Goal: Information Seeking & Learning: Find specific fact

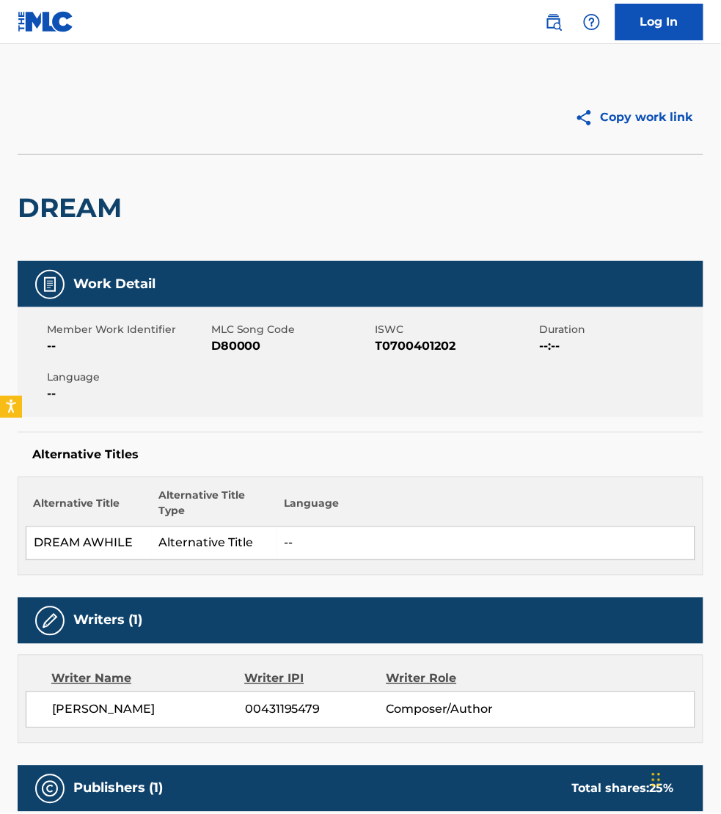
scroll to position [321, 0]
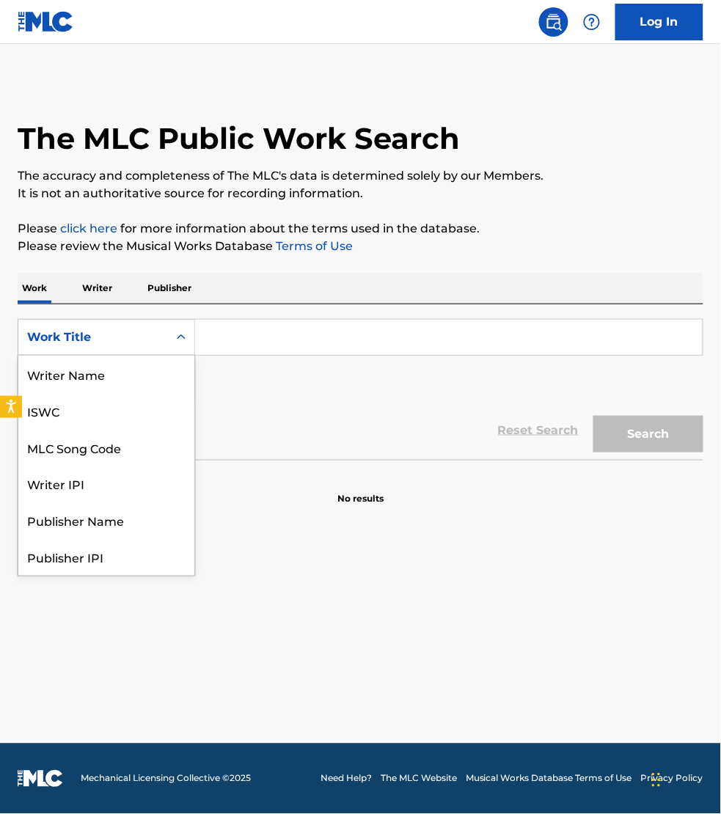
click at [92, 335] on div "Work Title" at bounding box center [93, 338] width 132 height 18
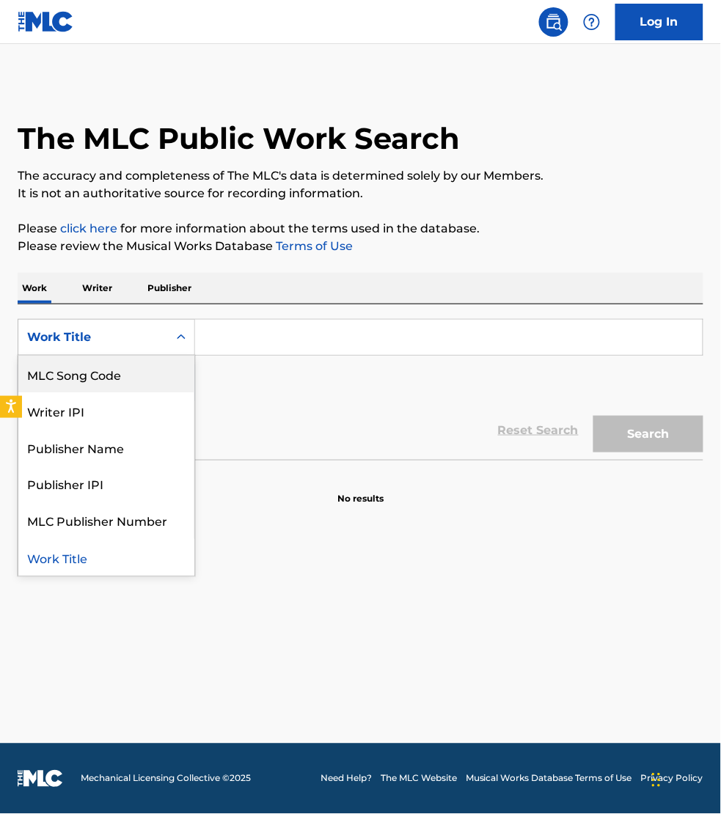
click at [90, 373] on div "MLC Song Code" at bounding box center [106, 374] width 176 height 37
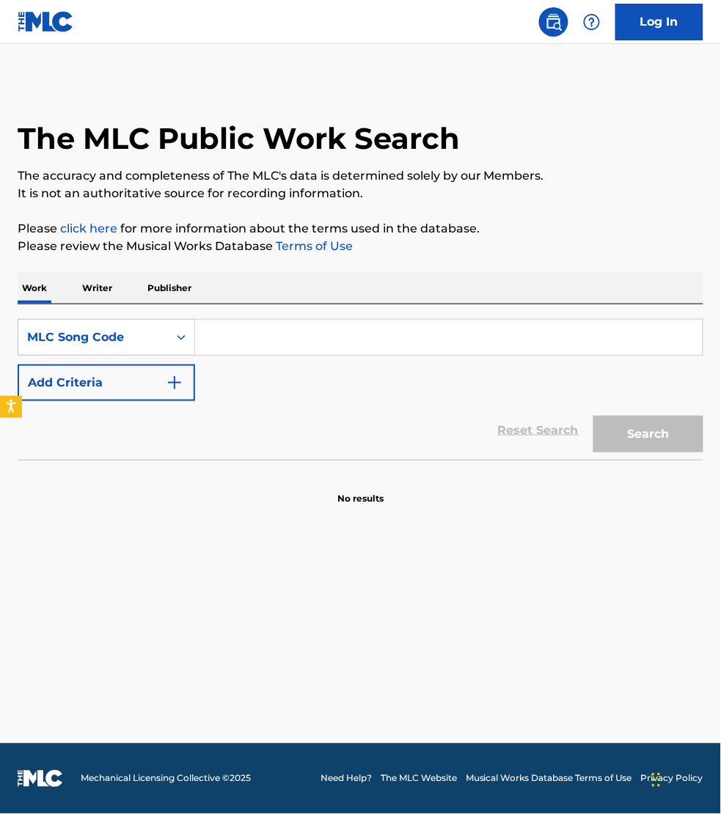
click at [225, 345] on input "Search Form" at bounding box center [449, 337] width 508 height 35
paste input "ES2N0P"
type input "ES2N0P"
click at [593, 416] on button "Search" at bounding box center [648, 434] width 110 height 37
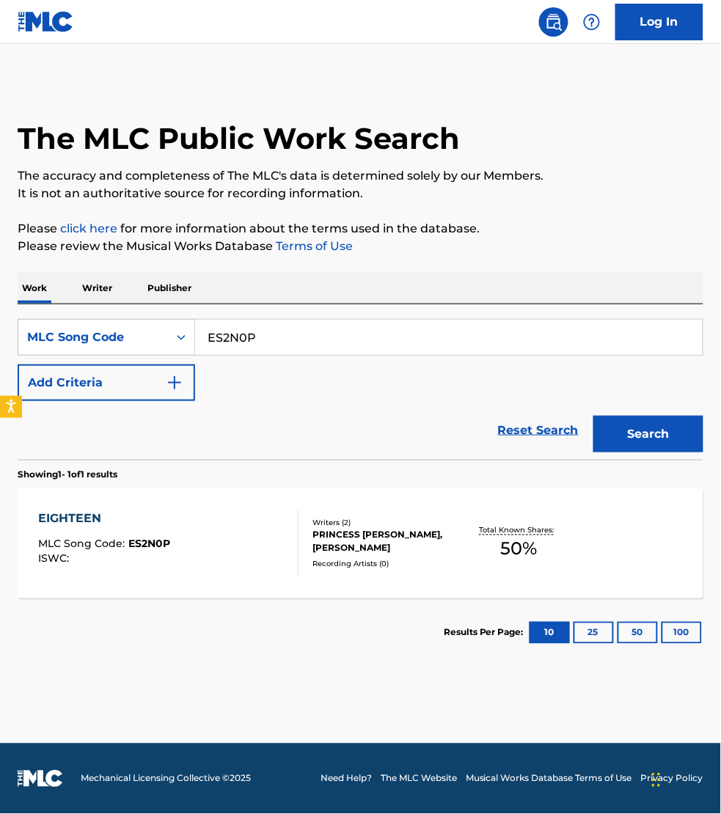
click at [199, 594] on div "EIGHTEEN MLC Song Code : ES2N0P ISWC : Writers ( 2 ) PRINCESS [PERSON_NAME], [P…" at bounding box center [361, 544] width 686 height 110
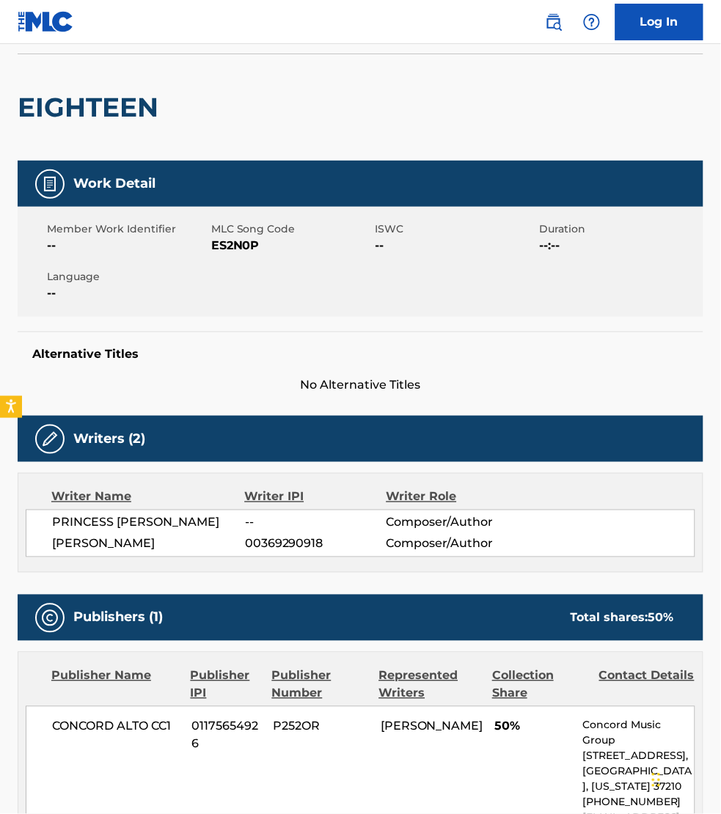
scroll to position [68, 0]
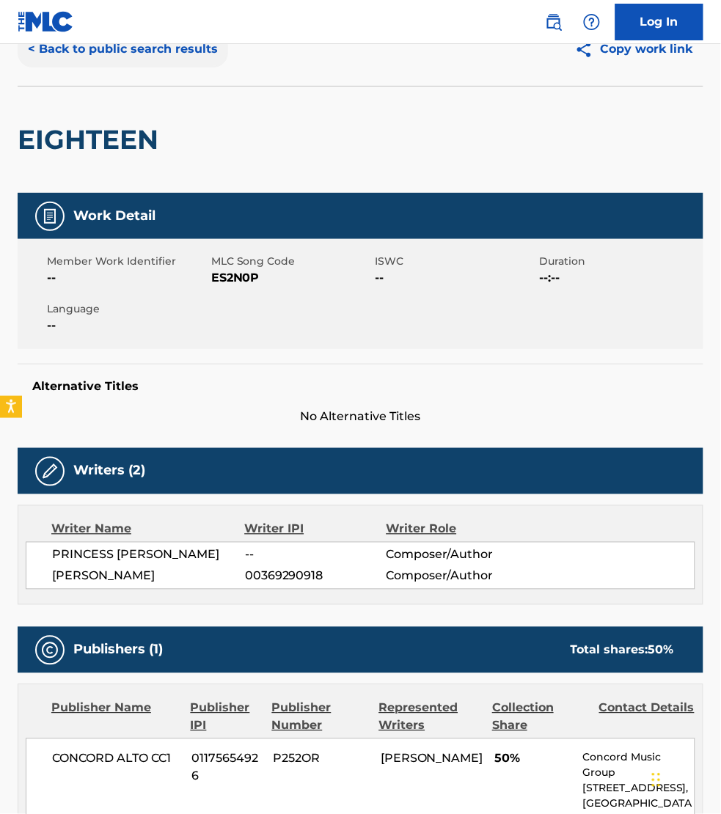
click at [79, 56] on button "< Back to public search results" at bounding box center [123, 49] width 211 height 37
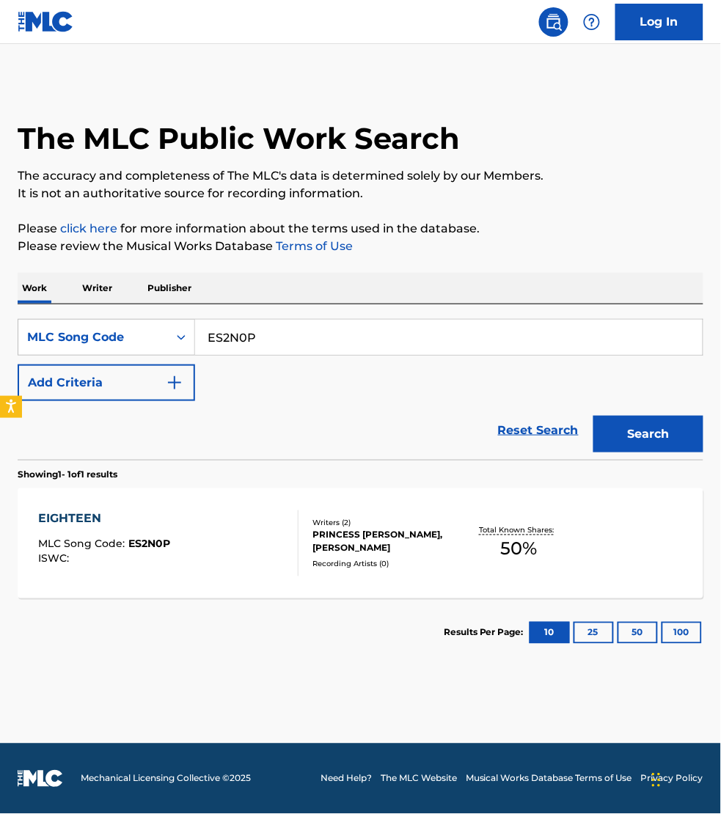
drag, startPoint x: 111, startPoint y: 283, endPoint x: 120, endPoint y: 283, distance: 8.1
click at [111, 283] on p "Writer" at bounding box center [97, 288] width 39 height 31
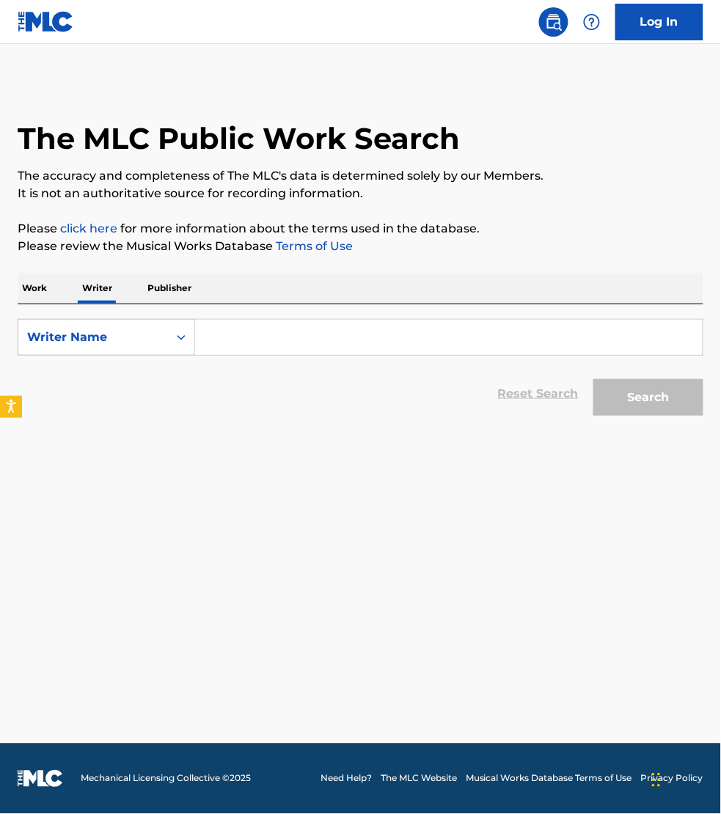
click at [288, 334] on input "Search Form" at bounding box center [449, 337] width 508 height 35
paste input "[PERSON_NAME]"
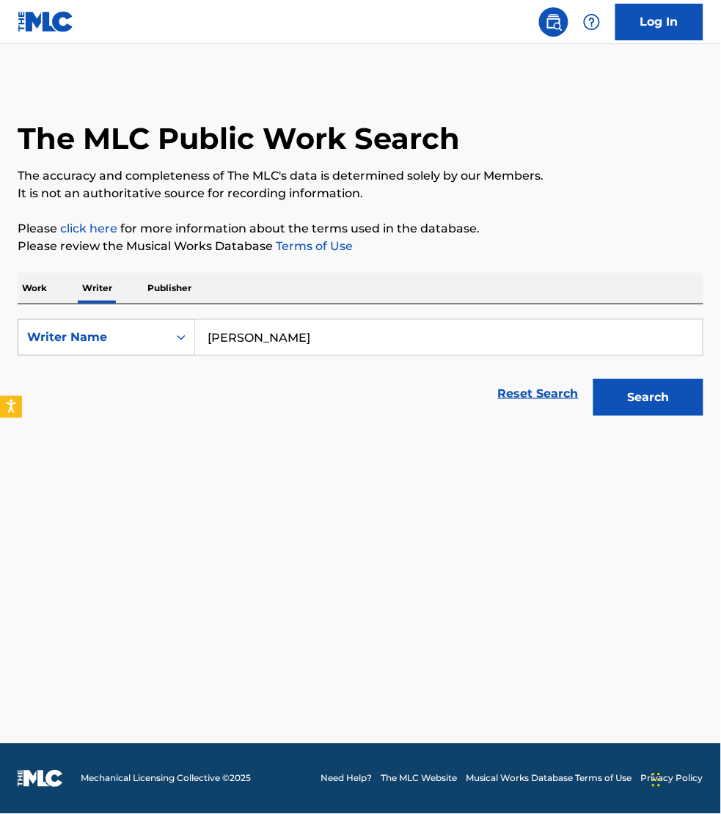
type input "[PERSON_NAME]"
click at [593, 379] on button "Search" at bounding box center [648, 397] width 110 height 37
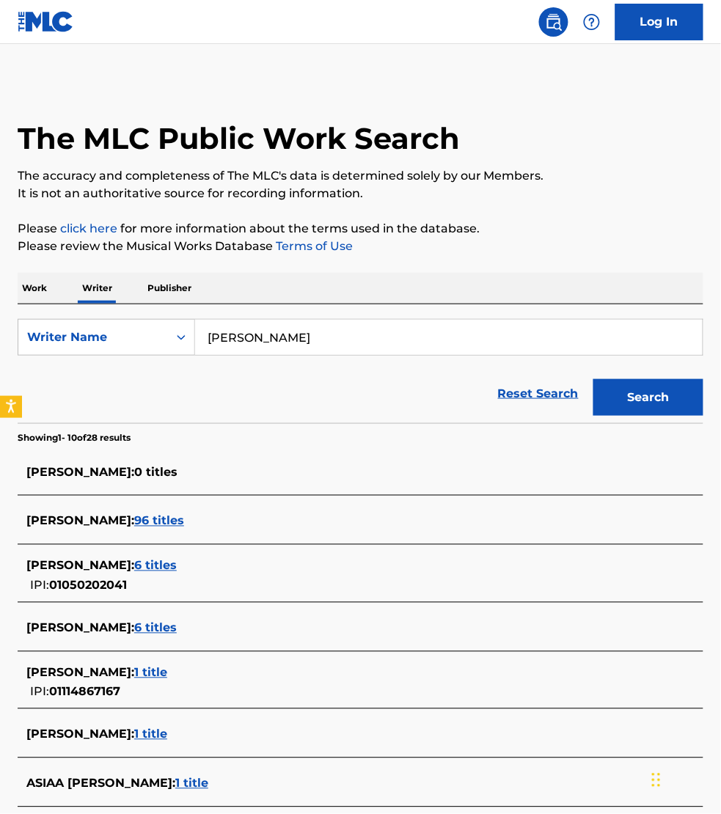
click at [184, 518] on span "96 titles" at bounding box center [159, 521] width 50 height 14
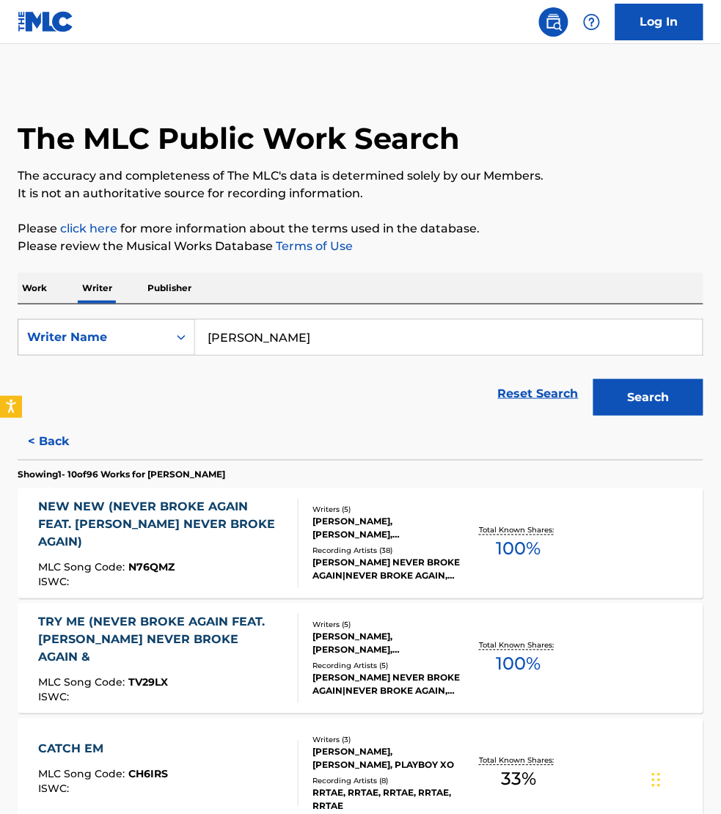
click at [243, 540] on div "NEW NEW (NEVER BROKE AGAIN FEAT. [PERSON_NAME] NEVER BROKE AGAIN)" at bounding box center [162, 525] width 248 height 53
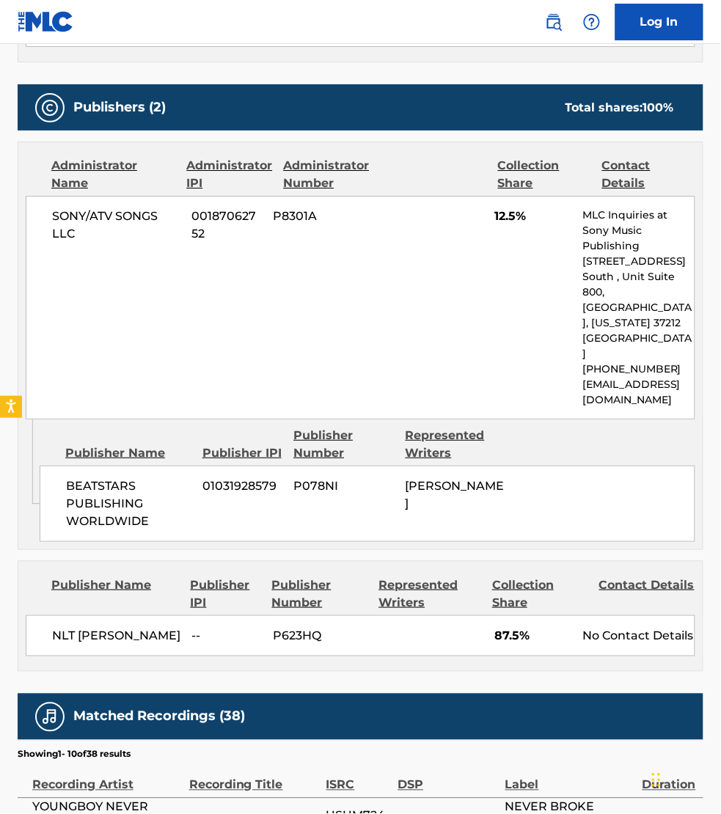
scroll to position [779, 0]
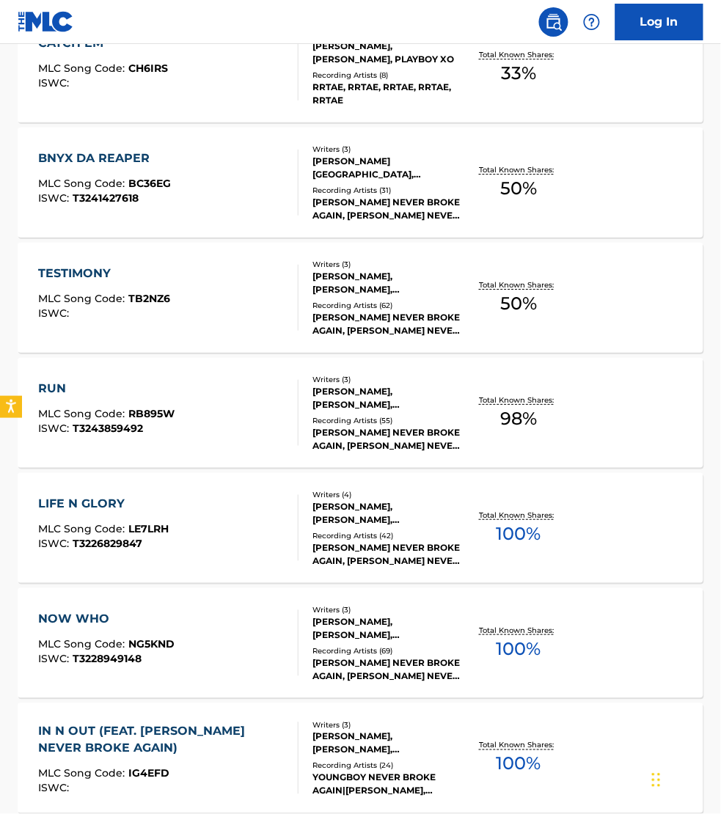
scroll to position [733, 0]
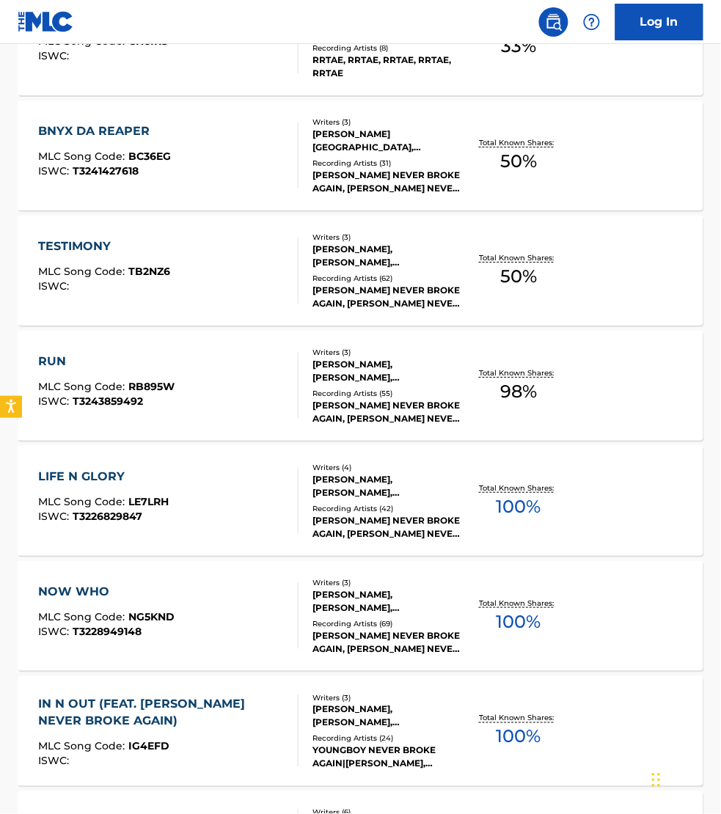
click at [249, 492] on div "LIFE N GLORY MLC Song Code : LE7LRH ISWC : T3226829847" at bounding box center [168, 501] width 260 height 66
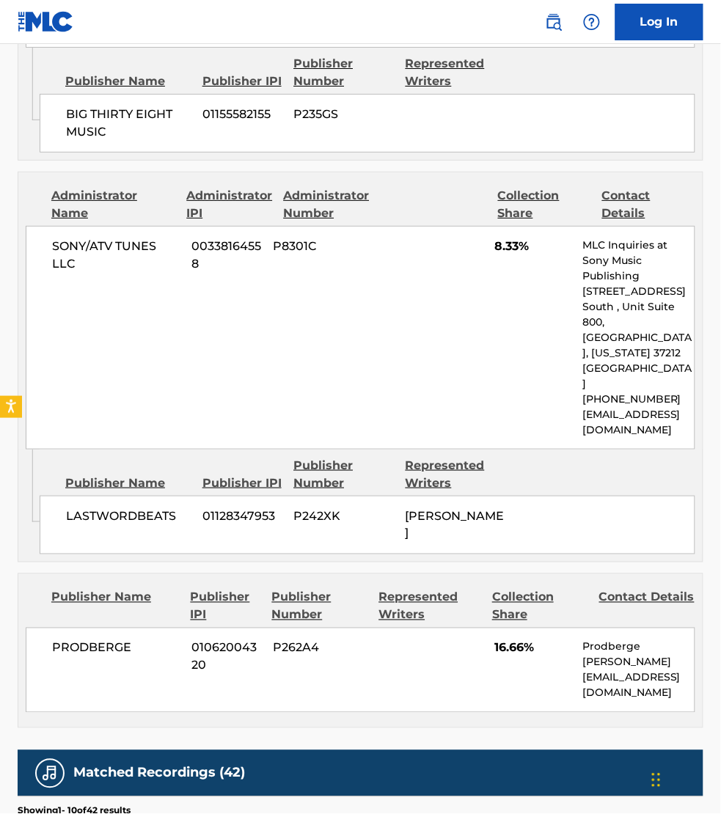
scroll to position [1879, 0]
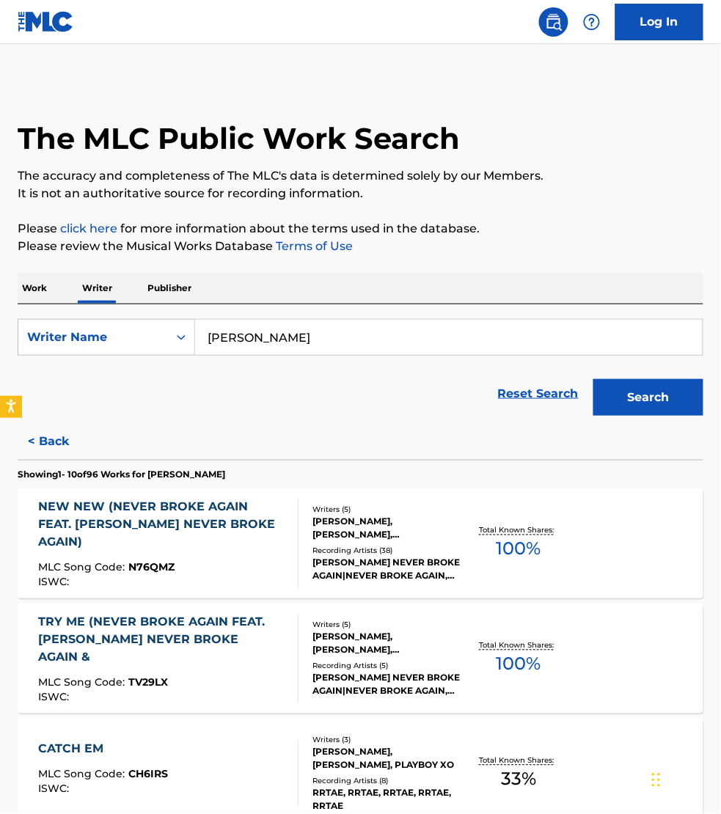
click at [43, 293] on p "Work" at bounding box center [35, 288] width 34 height 31
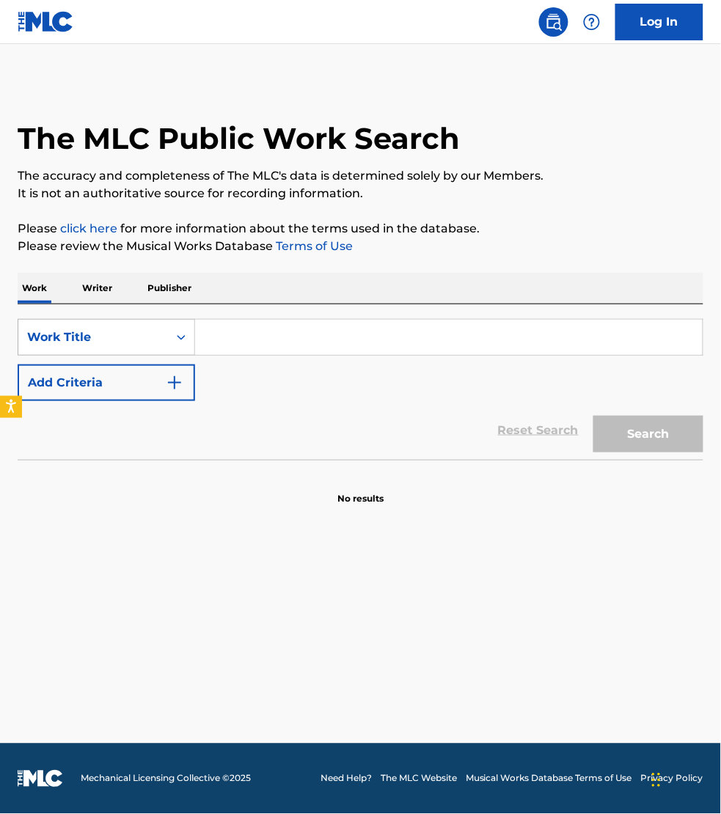
click at [68, 327] on div "Work Title" at bounding box center [93, 337] width 150 height 28
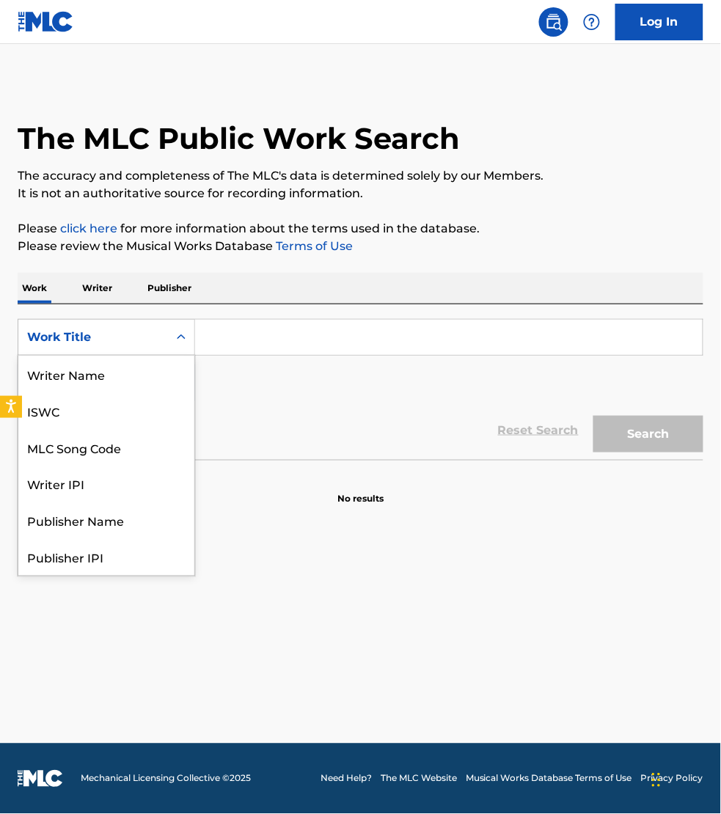
scroll to position [73, 0]
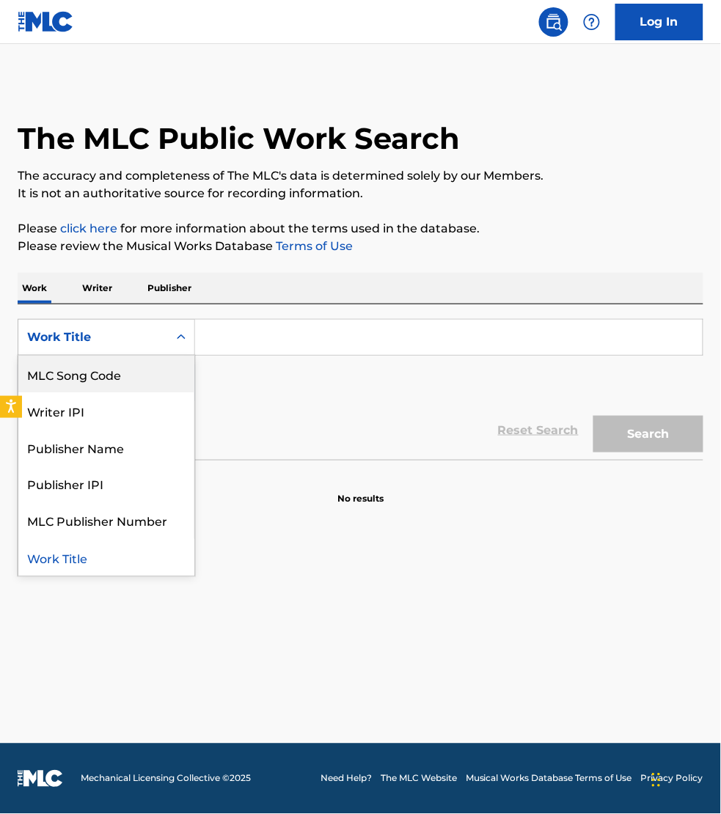
click at [87, 365] on div "MLC Song Code" at bounding box center [106, 374] width 176 height 37
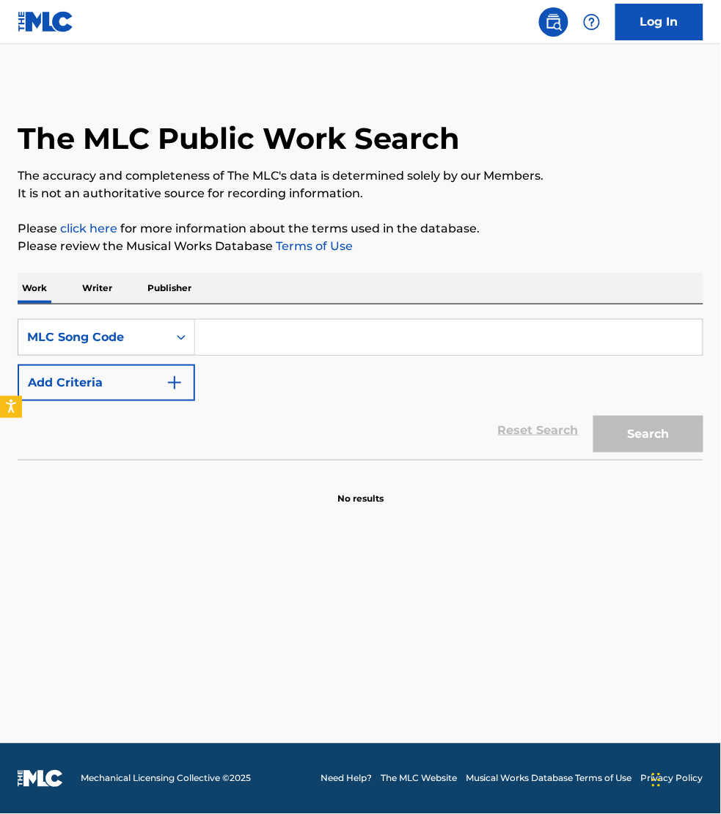
click at [209, 348] on input "Search Form" at bounding box center [449, 337] width 508 height 35
paste input "RO2F8P"
type input "RO2F8P"
click at [593, 416] on button "Search" at bounding box center [648, 434] width 110 height 37
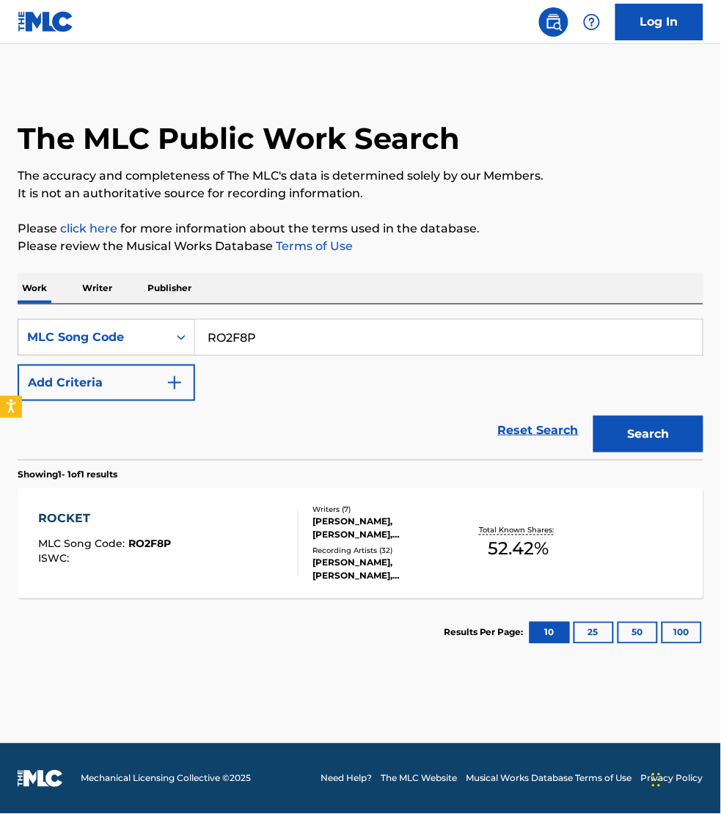
click at [233, 533] on div "ROCKET MLC Song Code : RO2F8P ISWC :" at bounding box center [168, 544] width 260 height 66
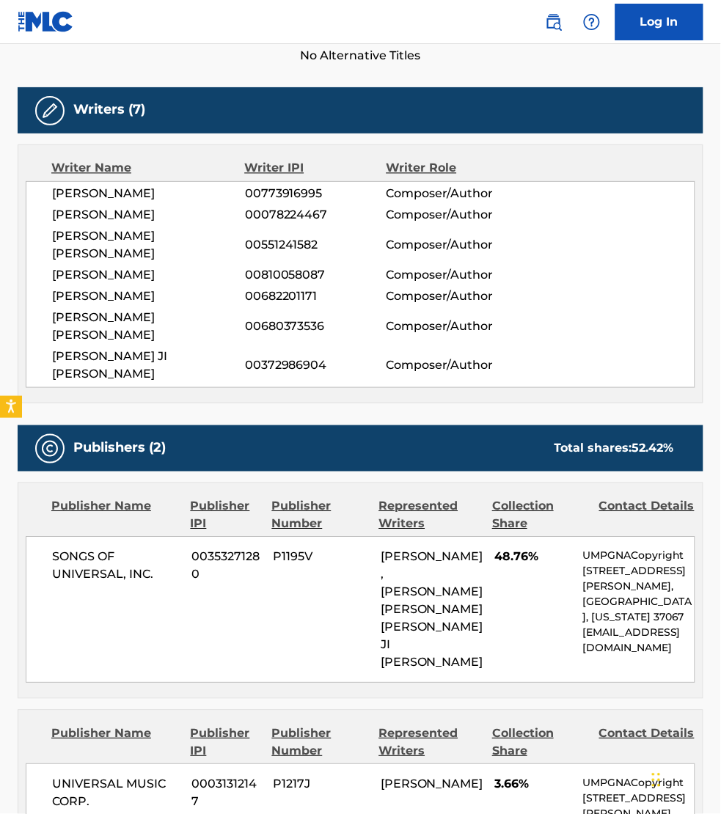
scroll to position [665, 0]
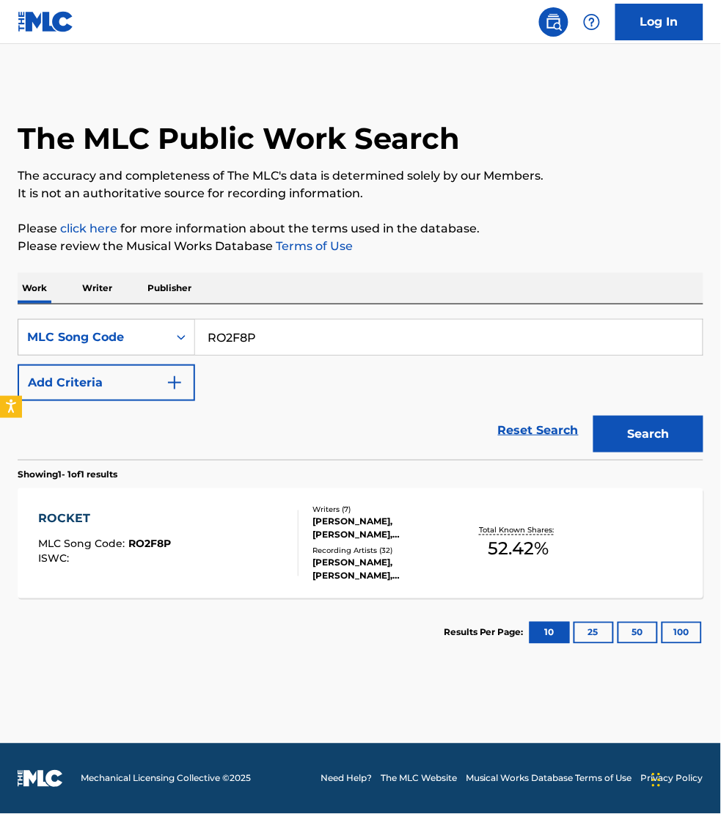
click at [275, 330] on input "RO2F8P" at bounding box center [449, 337] width 508 height 35
paste input "I29Z6E"
type input "I29Z6E"
click at [593, 416] on button "Search" at bounding box center [648, 434] width 110 height 37
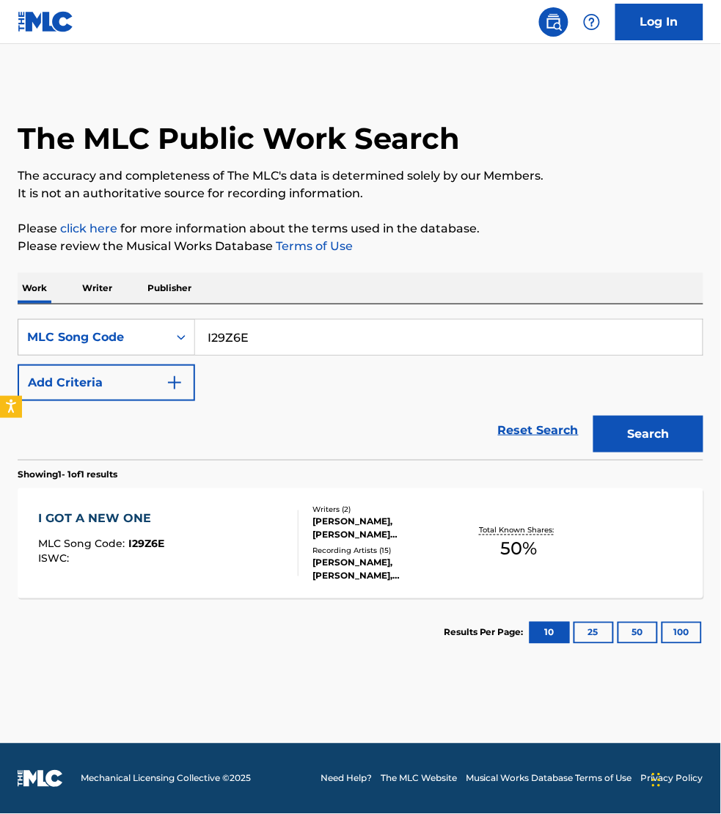
click at [281, 522] on div "I GOT A NEW ONE MLC Song Code : I29Z6E ISWC :" at bounding box center [168, 544] width 260 height 66
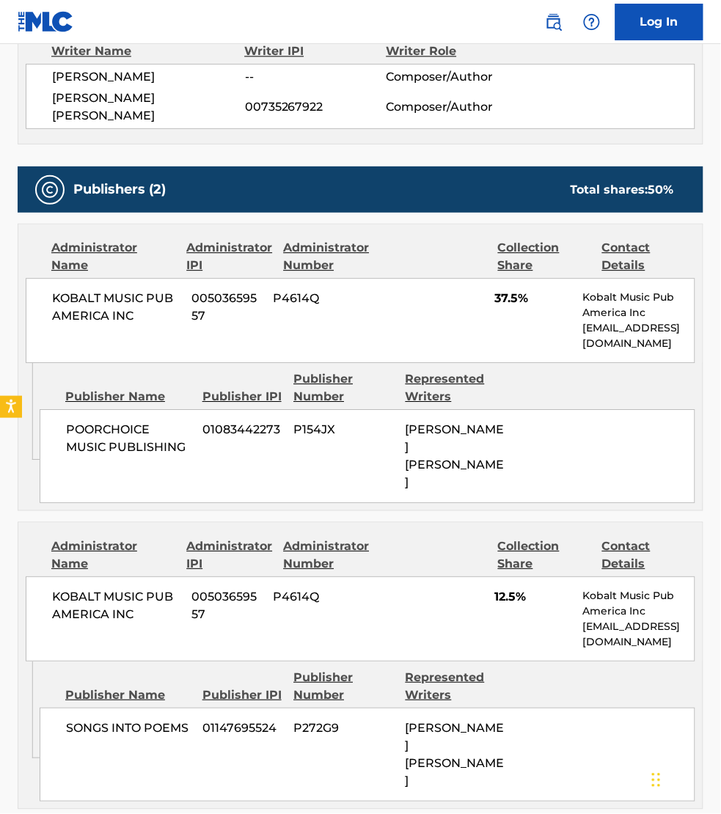
scroll to position [550, 0]
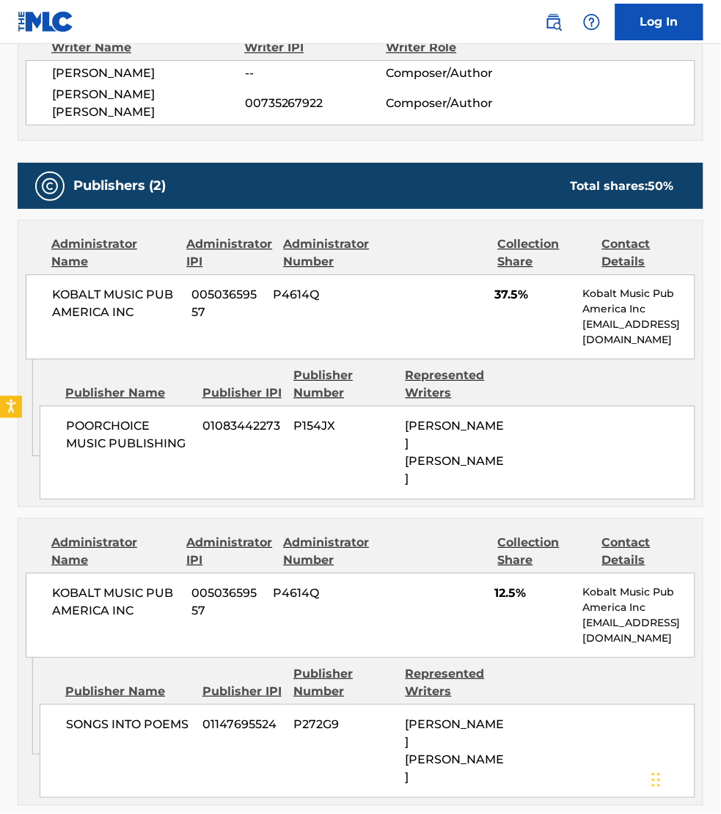
click at [152, 72] on span "[PERSON_NAME]" at bounding box center [148, 74] width 193 height 18
copy span "[PERSON_NAME]"
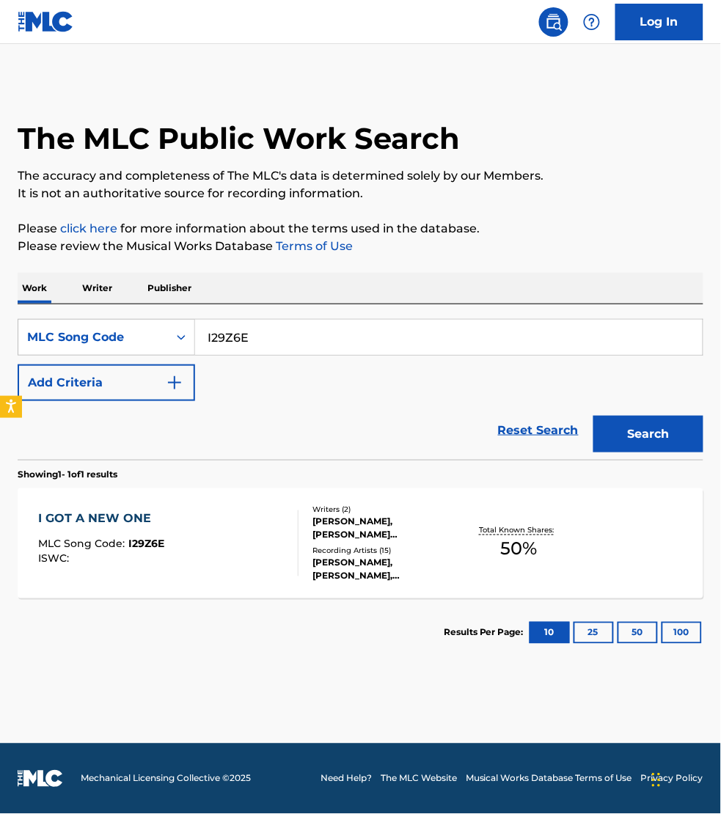
click at [259, 325] on input "I29Z6E" at bounding box center [449, 337] width 508 height 35
paste input "HP4ADB"
type input "HP4ADB"
click at [593, 416] on button "Search" at bounding box center [648, 434] width 110 height 37
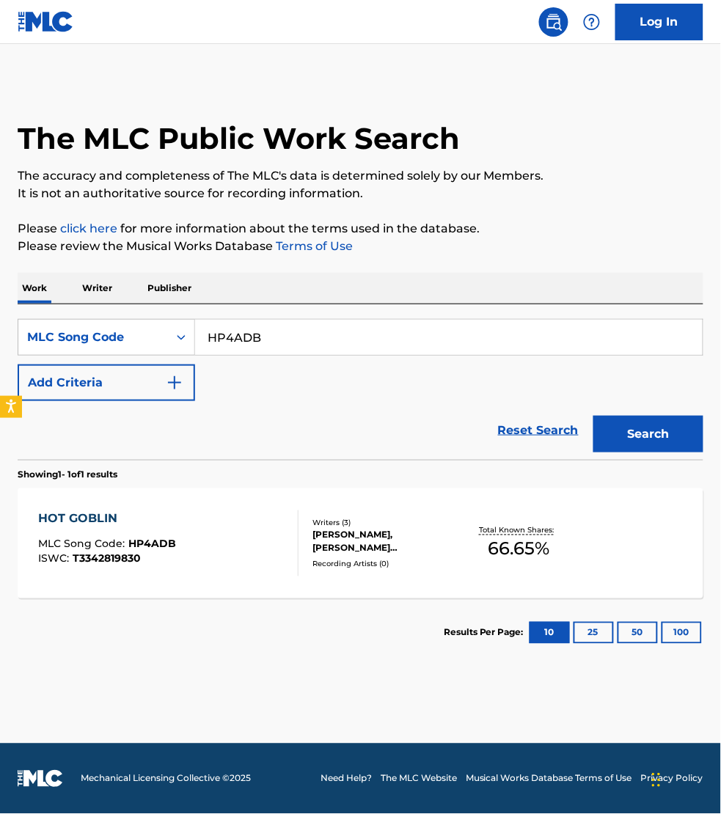
click at [250, 534] on div "HOT GOBLIN MLC Song Code : HP4ADB ISWC : T3342819830" at bounding box center [168, 544] width 260 height 66
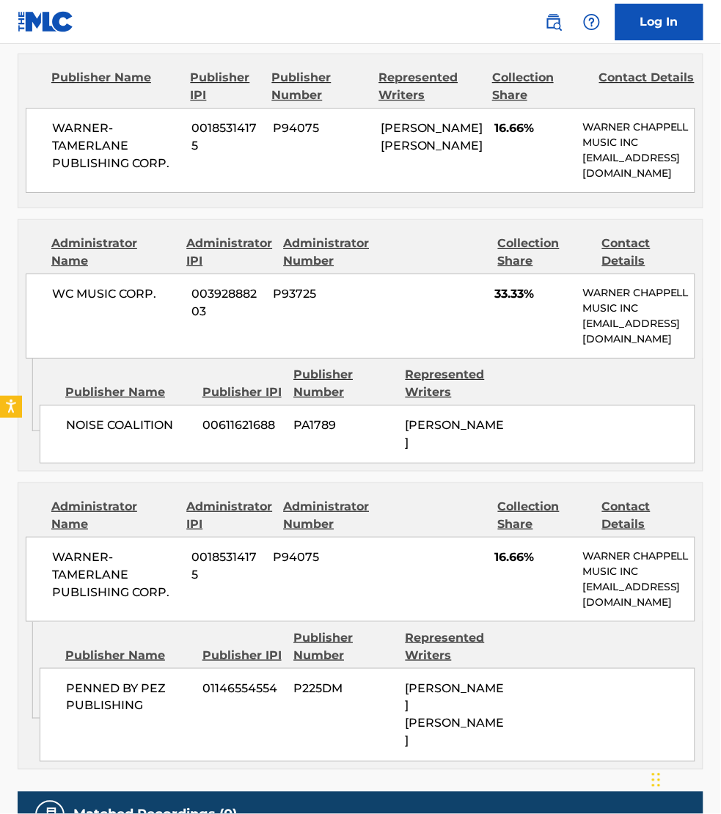
scroll to position [755, 0]
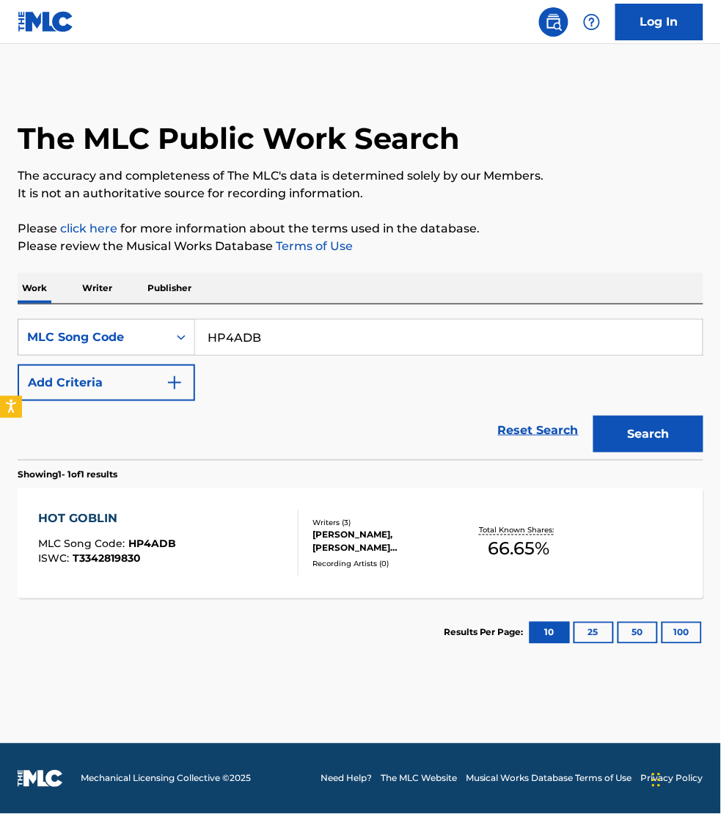
click at [288, 337] on input "HP4ADB" at bounding box center [449, 337] width 508 height 35
paste input "T45ELW"
click at [593, 416] on button "Search" at bounding box center [648, 434] width 110 height 37
click at [272, 336] on input "T45ELW" at bounding box center [449, 337] width 508 height 35
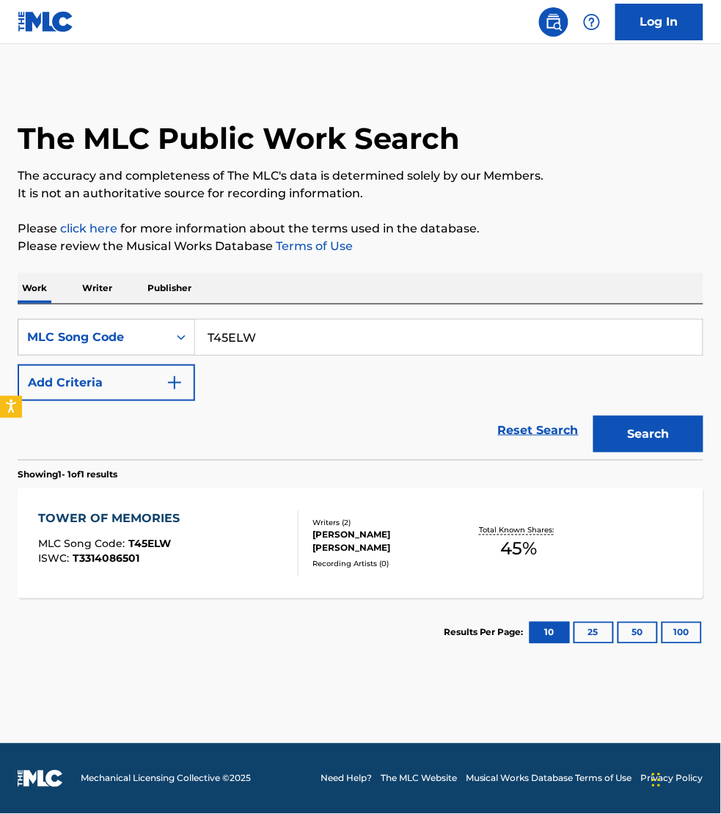
click at [272, 336] on input "T45ELW" at bounding box center [449, 337] width 508 height 35
paste input "GB8K5"
type input "GB8K5W"
click at [593, 416] on button "Search" at bounding box center [648, 434] width 110 height 37
click at [235, 529] on div "GO BABY MLC Song Code : GB8K5W ISWC :" at bounding box center [168, 544] width 260 height 66
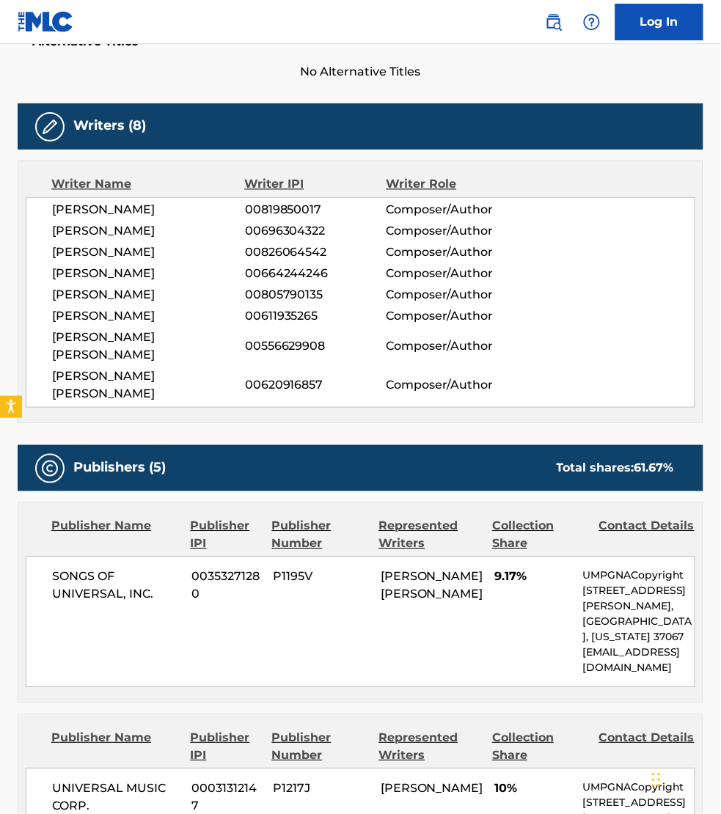
scroll to position [412, 0]
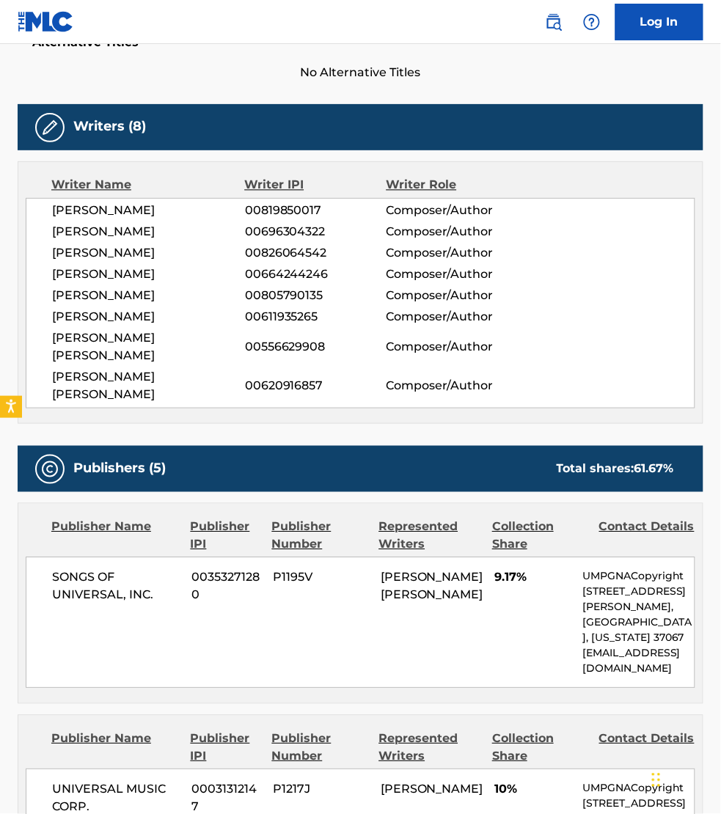
click at [621, 163] on div "Writer Name Writer IPI Writer Role [PERSON_NAME] 00819850017 Composer/Author [P…" at bounding box center [361, 292] width 686 height 263
drag, startPoint x: 194, startPoint y: 360, endPoint x: 54, endPoint y: 360, distance: 140.8
click at [54, 369] on span "[PERSON_NAME] [PERSON_NAME]" at bounding box center [148, 386] width 193 height 35
copy span "[PERSON_NAME] [PERSON_NAME]"
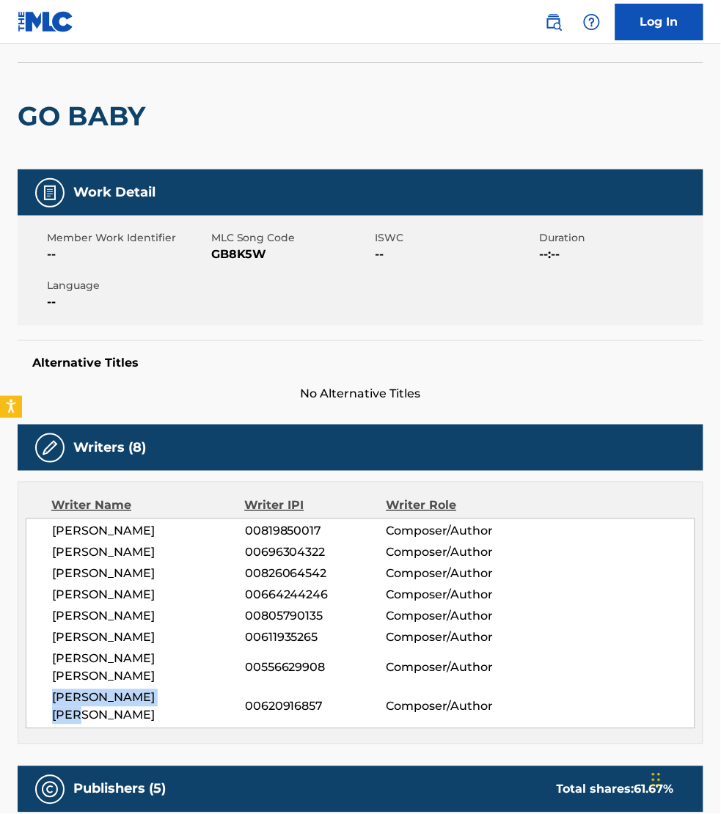
scroll to position [0, 0]
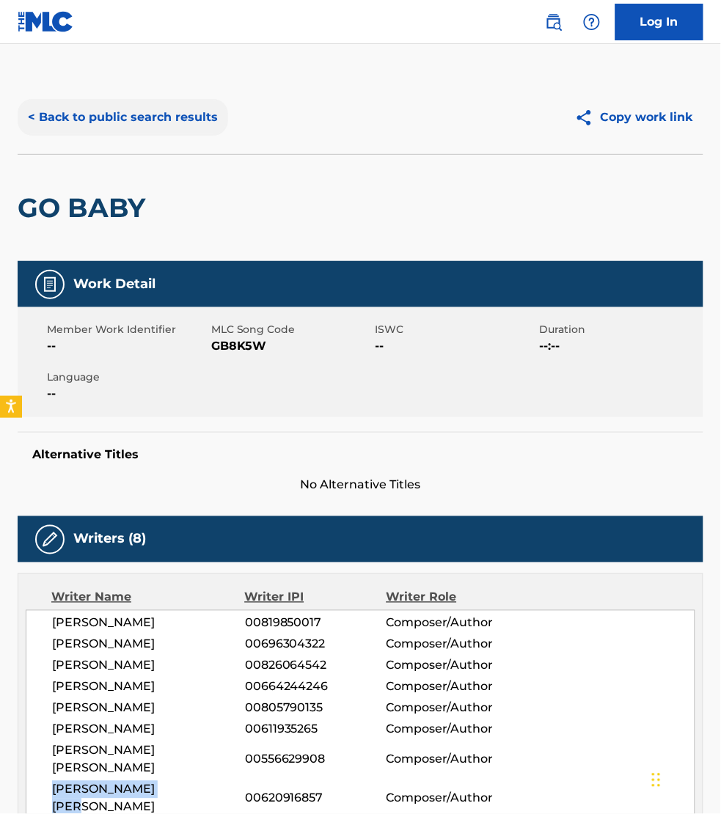
click at [158, 122] on button "< Back to public search results" at bounding box center [123, 117] width 211 height 37
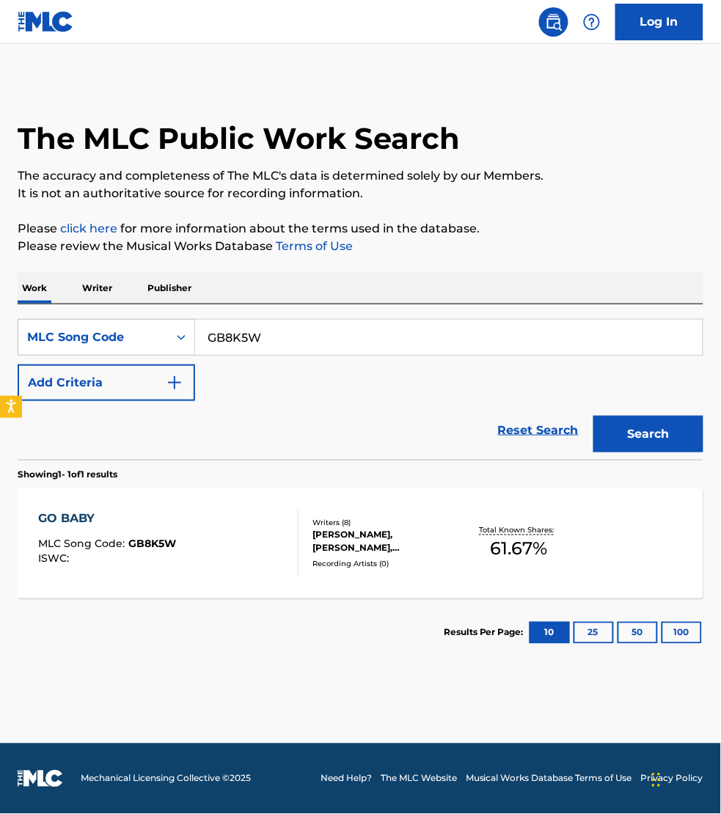
drag, startPoint x: 170, startPoint y: 288, endPoint x: 178, endPoint y: 290, distance: 7.7
click at [170, 288] on p "Publisher" at bounding box center [169, 288] width 53 height 31
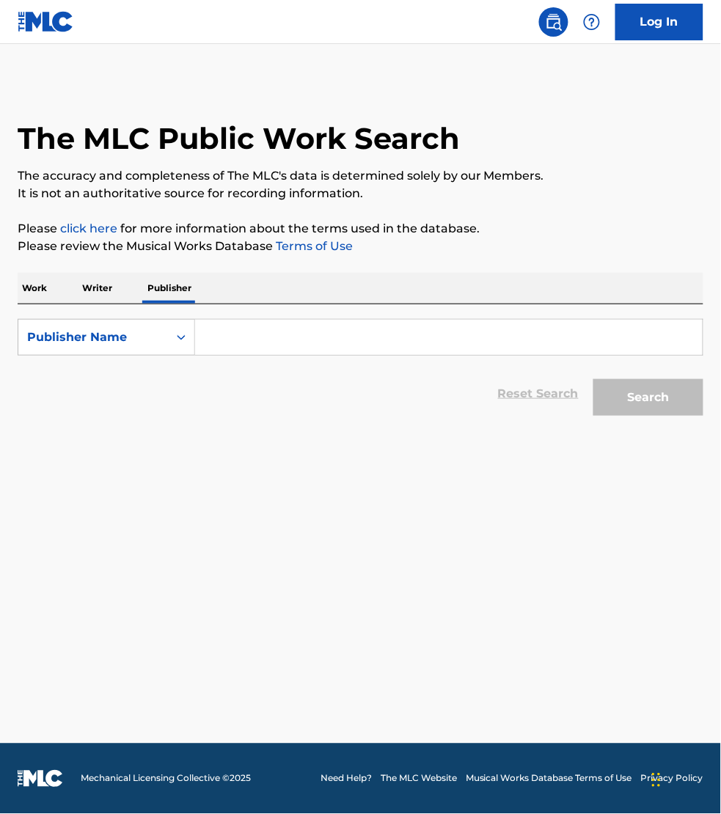
click at [275, 325] on input "Search Form" at bounding box center [449, 337] width 508 height 35
paste input "[PERSON_NAME] Quarter Note Music"
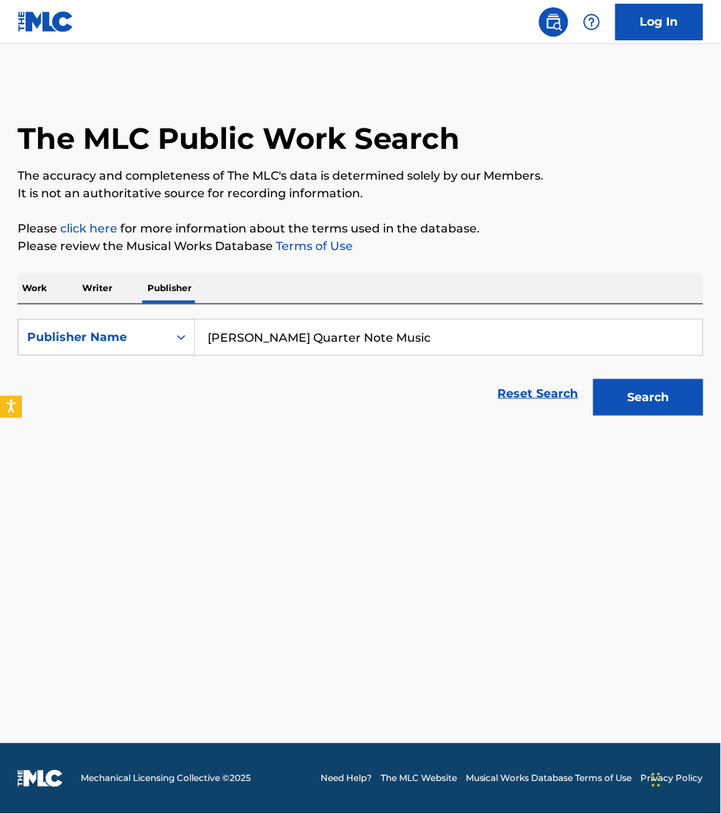
type input "[PERSON_NAME] Quarter Note Music"
click at [593, 379] on button "Search" at bounding box center [648, 397] width 110 height 37
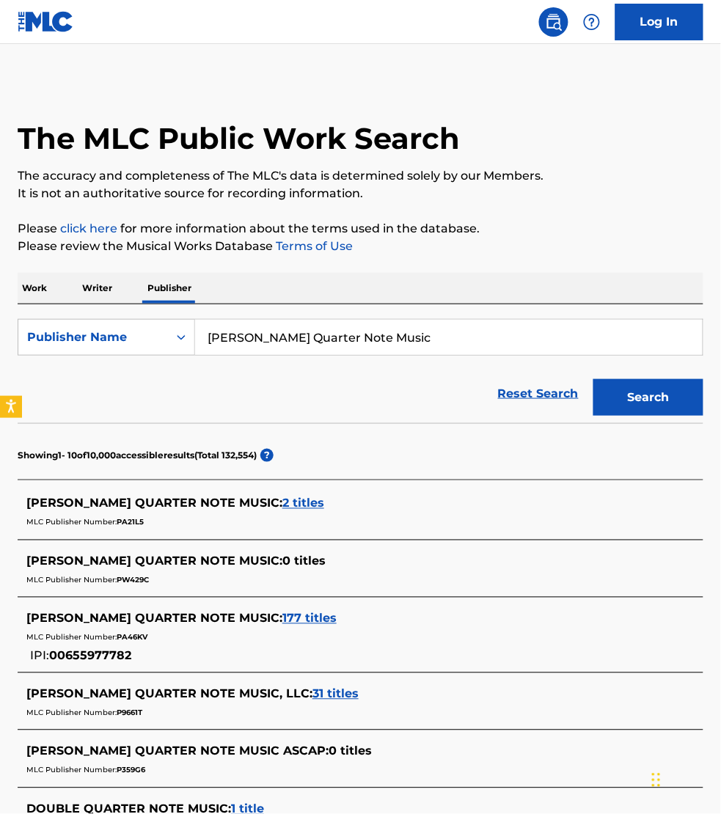
click at [282, 612] on span "177 titles" at bounding box center [309, 619] width 54 height 14
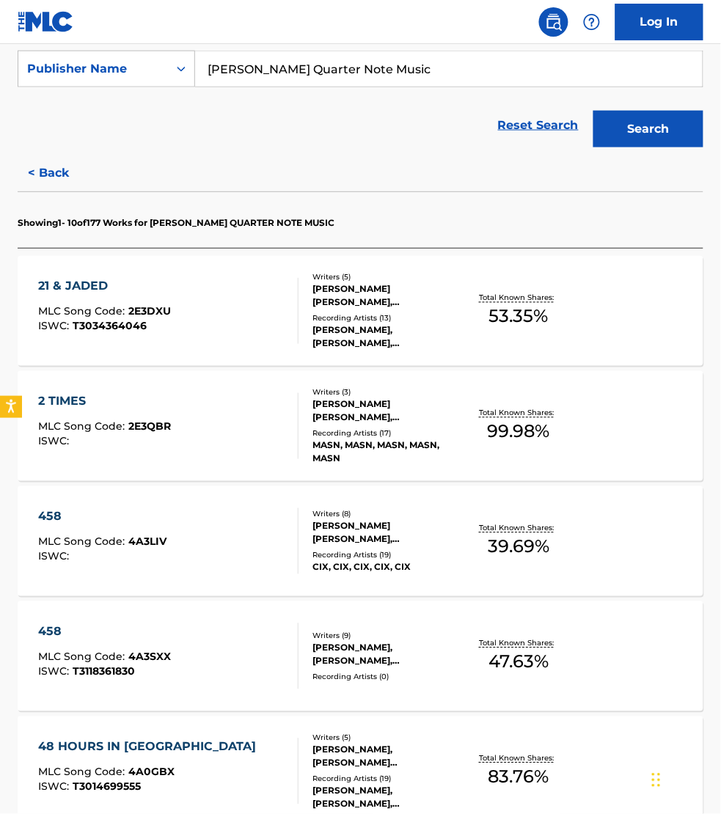
scroll to position [275, 0]
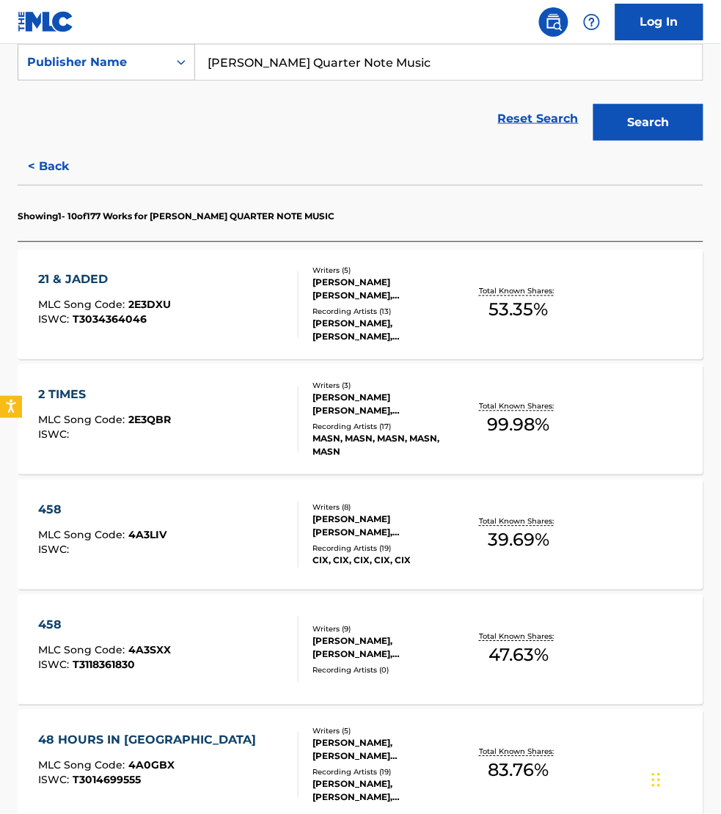
click at [241, 426] on div "2 TIMES MLC Song Code : 2E3QBR ISWC :" at bounding box center [168, 420] width 260 height 66
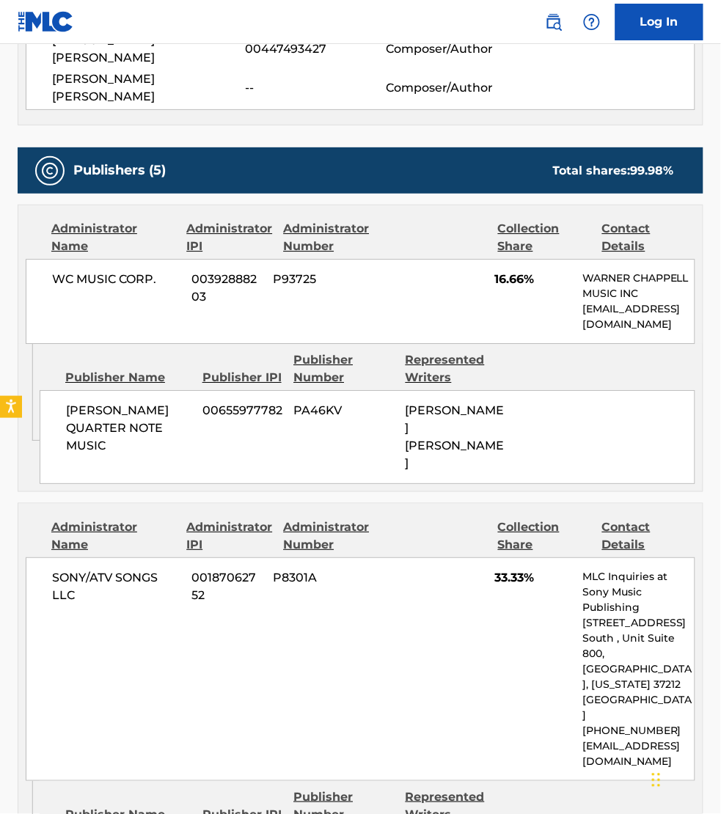
scroll to position [618, 0]
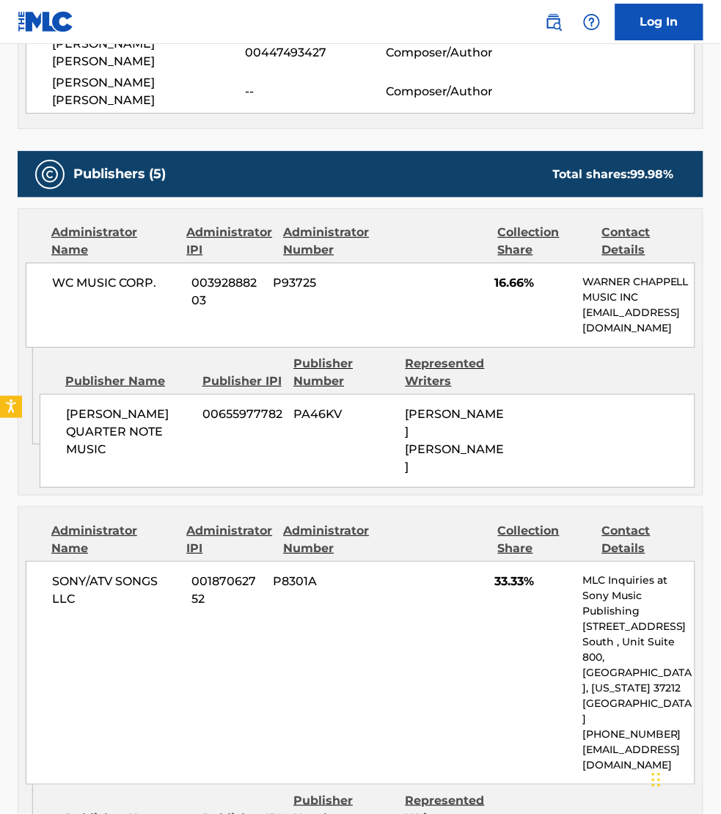
click at [567, 355] on div "Publisher Name Publisher IPI Publisher Number Represented Writers" at bounding box center [368, 372] width 656 height 35
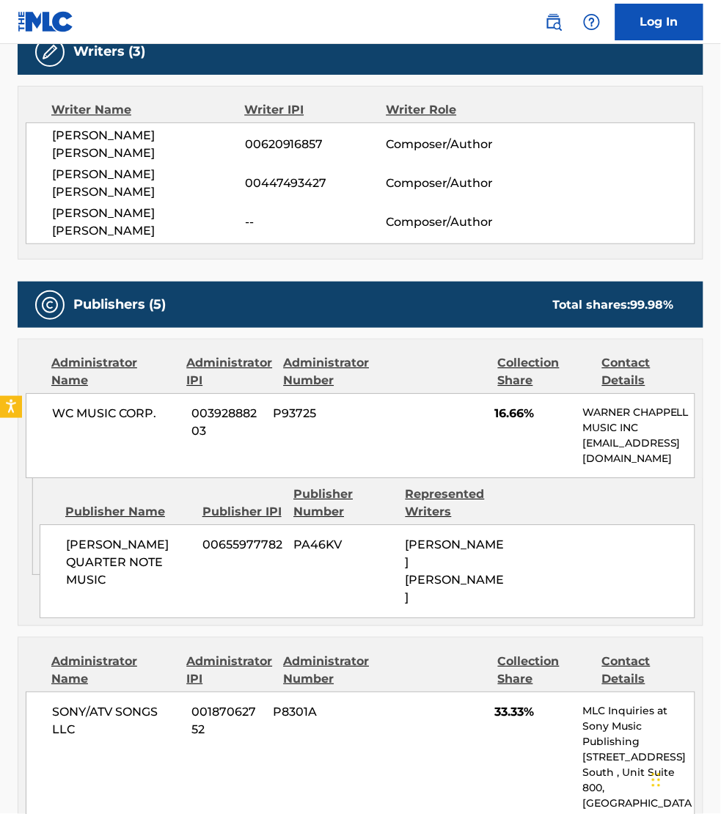
scroll to position [412, 0]
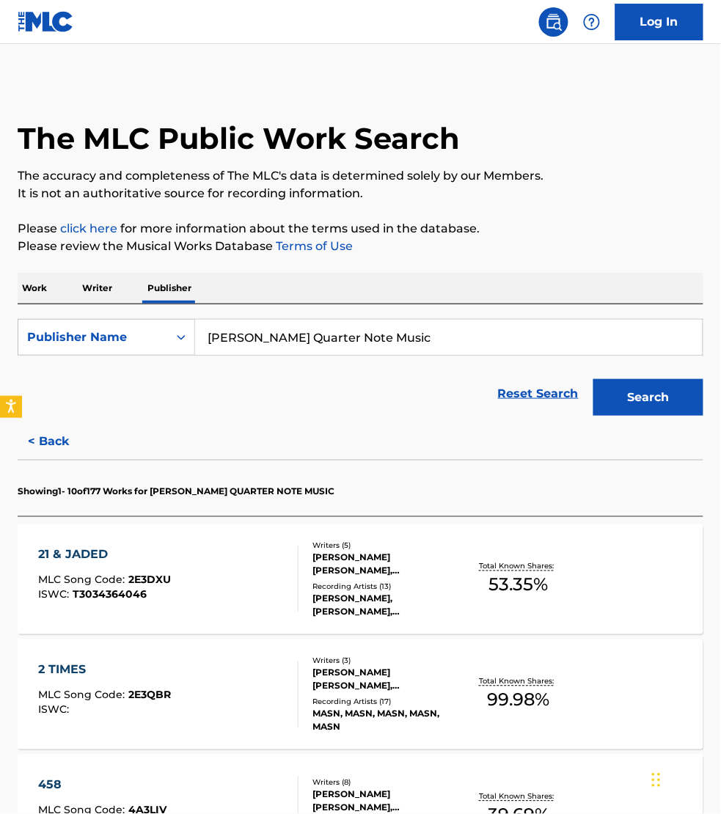
click at [37, 288] on p "Work" at bounding box center [35, 288] width 34 height 31
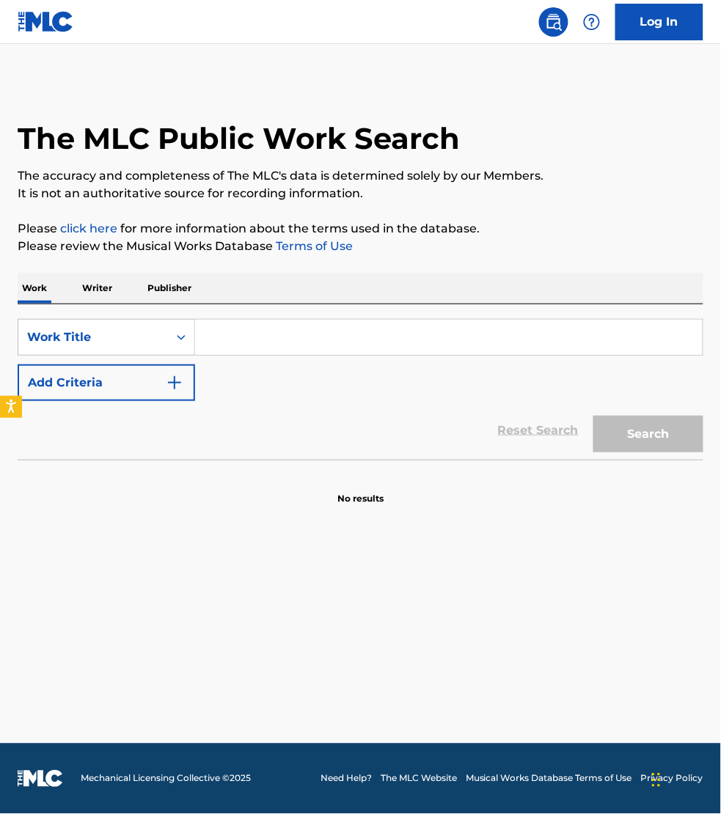
click at [100, 284] on p "Writer" at bounding box center [97, 288] width 39 height 31
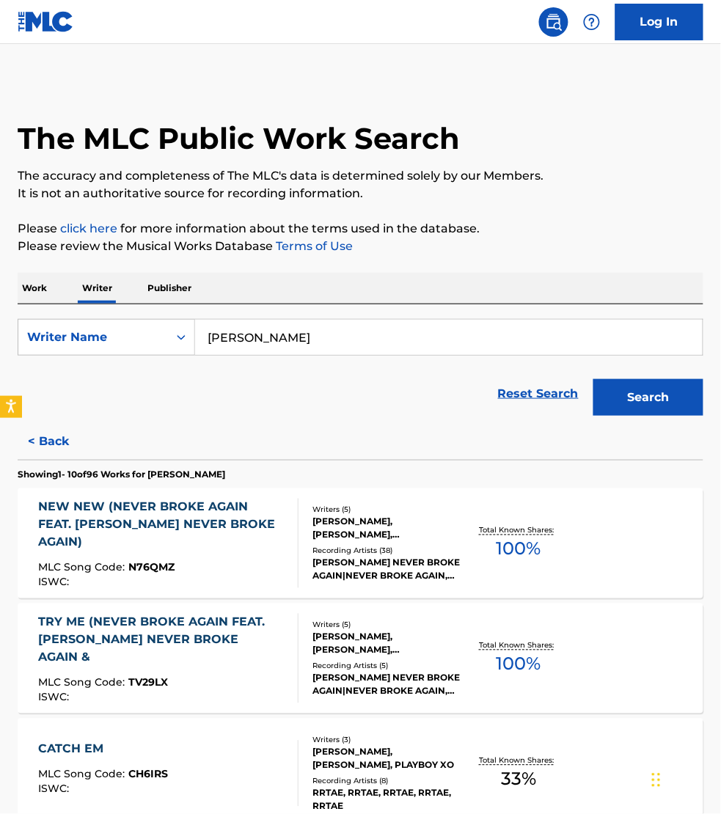
click at [292, 329] on input "[PERSON_NAME]" at bounding box center [449, 337] width 508 height 35
paste input "[PERSON_NAME]"
type input "[PERSON_NAME]"
click at [593, 379] on button "Search" at bounding box center [648, 397] width 110 height 37
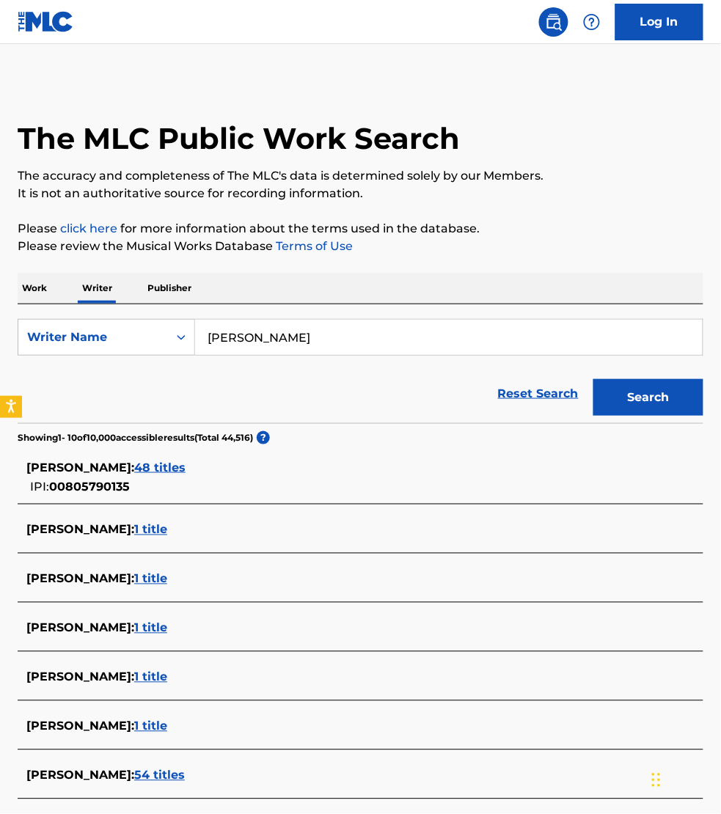
click at [163, 469] on span "48 titles" at bounding box center [159, 468] width 51 height 14
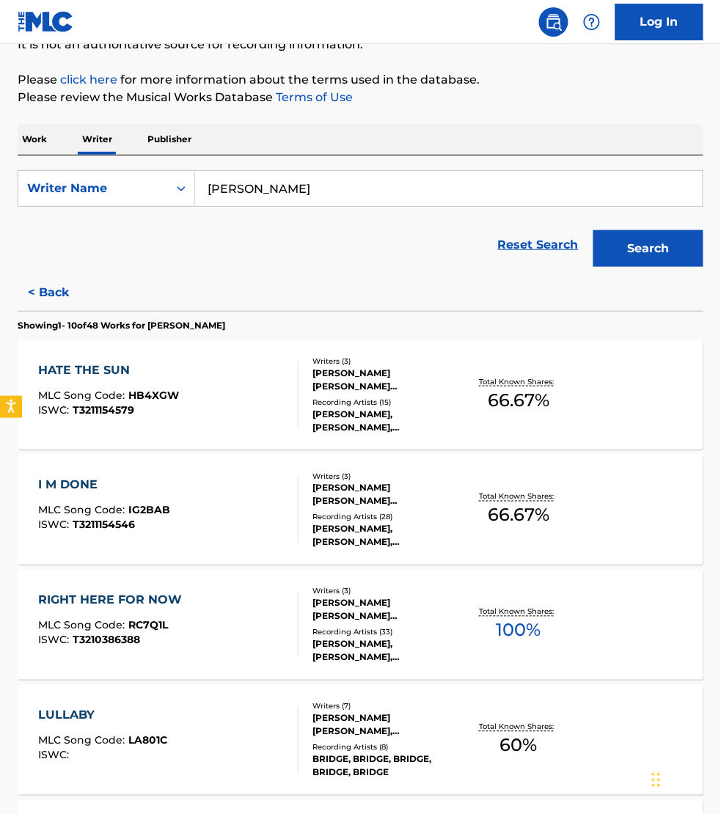
scroll to position [160, 0]
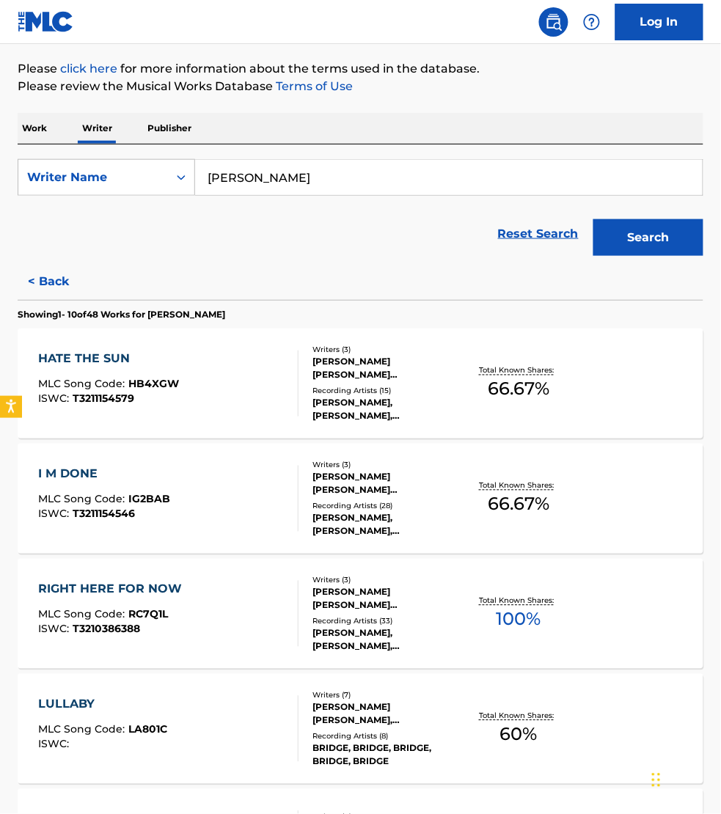
click at [246, 591] on div "RIGHT HERE FOR NOW MLC Song Code : RC7Q1L ISWC : T3210386388" at bounding box center [168, 614] width 260 height 66
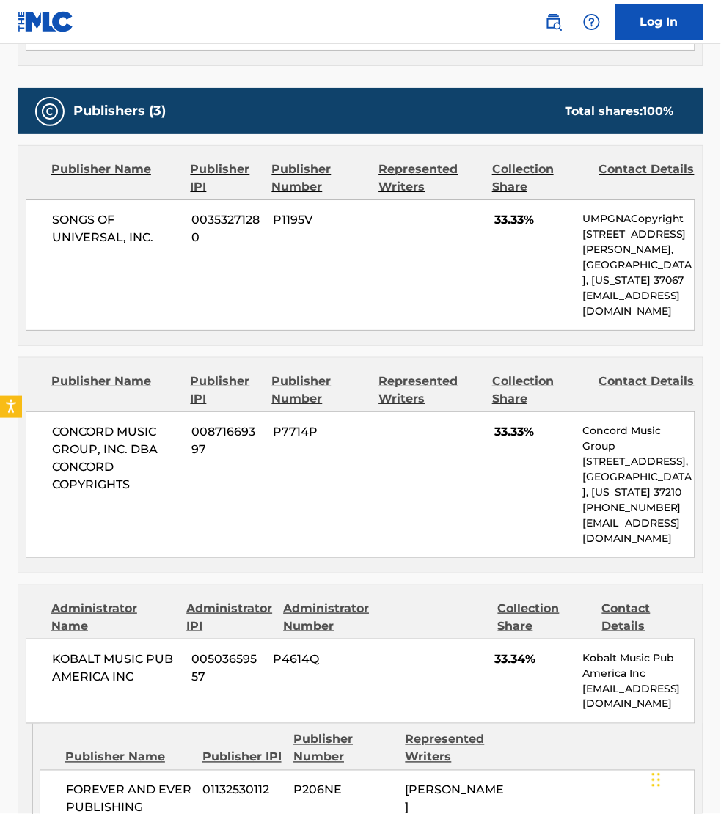
scroll to position [733, 0]
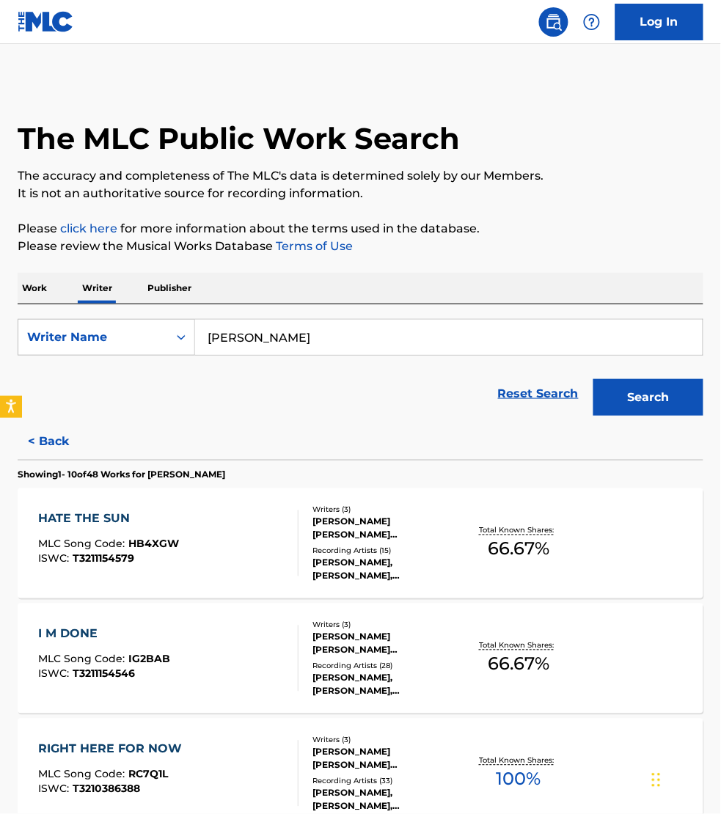
click at [34, 279] on p "Work" at bounding box center [35, 288] width 34 height 31
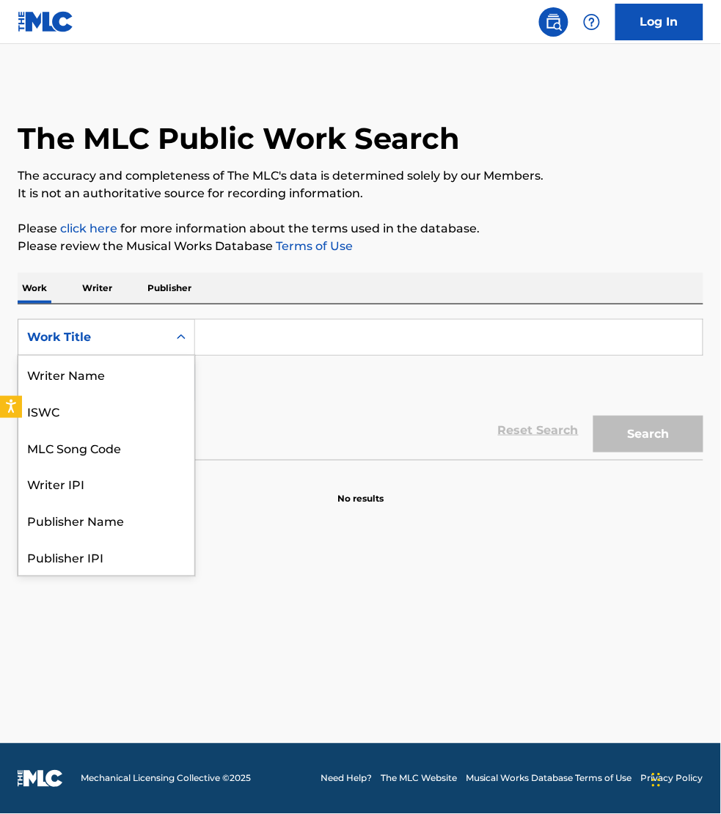
click at [85, 337] on div "Work Title" at bounding box center [93, 338] width 132 height 18
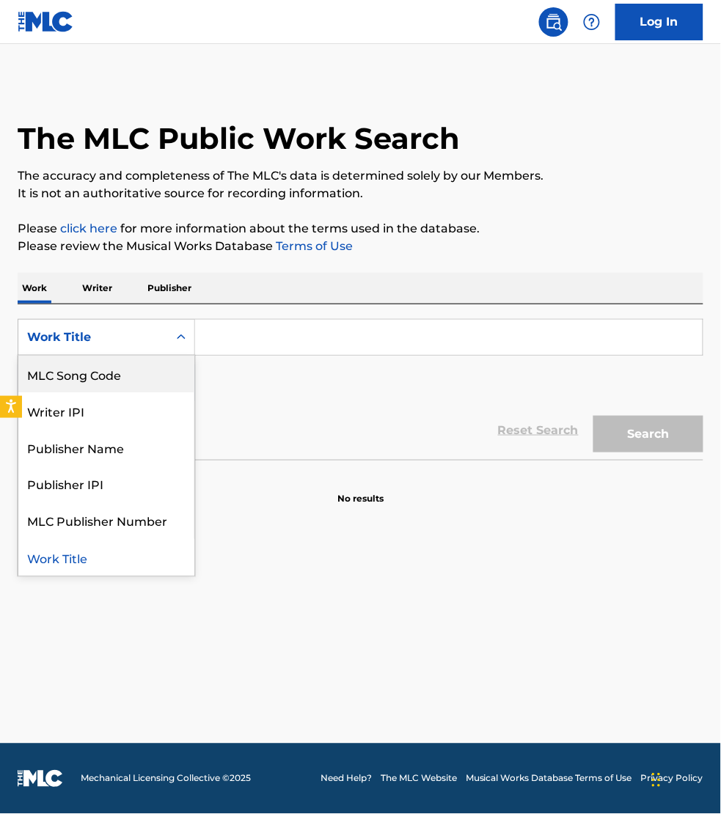
click at [97, 376] on div "MLC Song Code" at bounding box center [106, 374] width 176 height 37
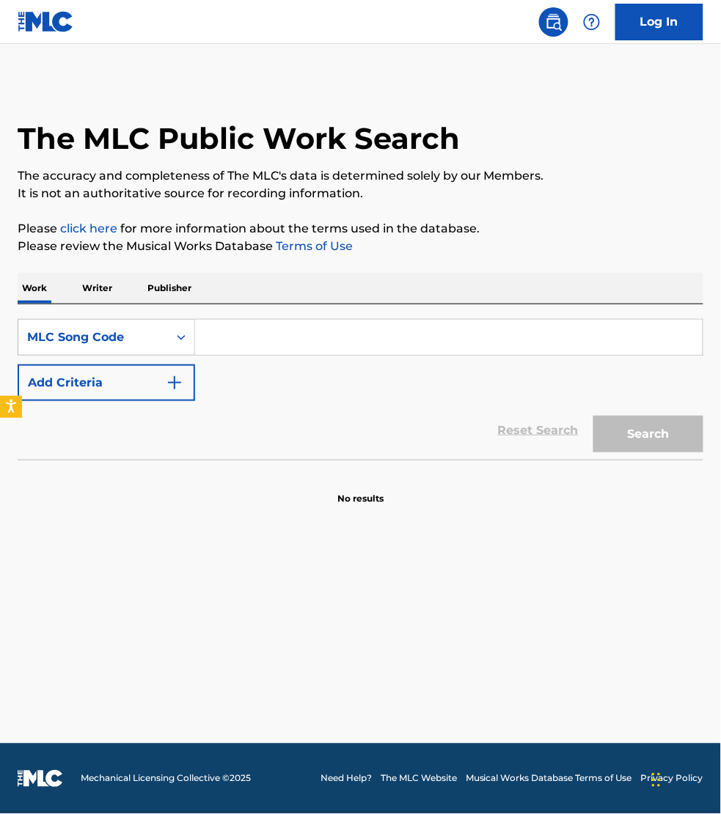
click at [232, 334] on input "Search Form" at bounding box center [449, 337] width 508 height 35
paste input "W600W1"
type input "W600W1"
click at [593, 416] on button "Search" at bounding box center [648, 434] width 110 height 37
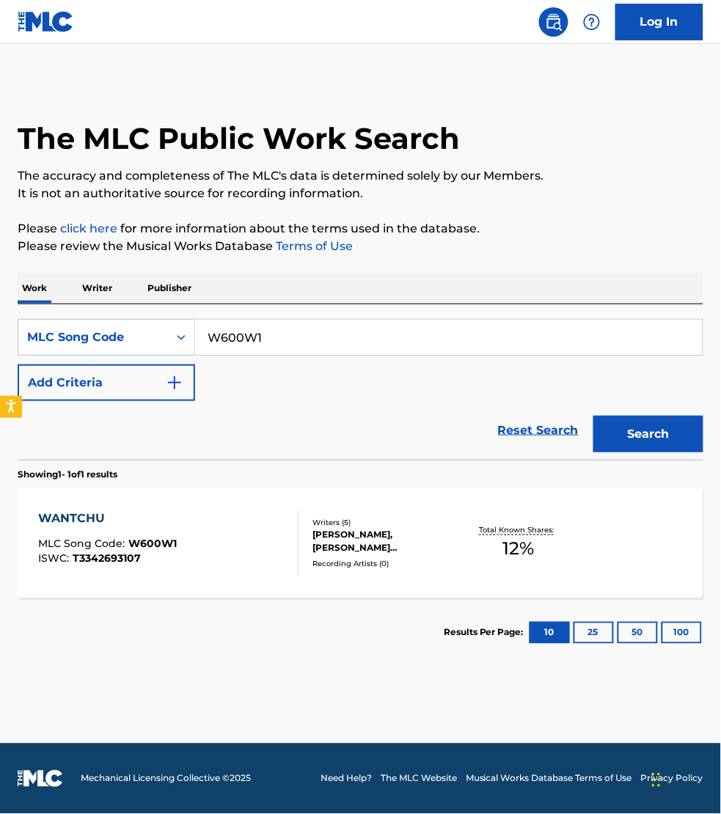
click at [235, 554] on div "WANTCHU MLC Song Code : W600W1 ISWC : T3342693107" at bounding box center [168, 544] width 260 height 66
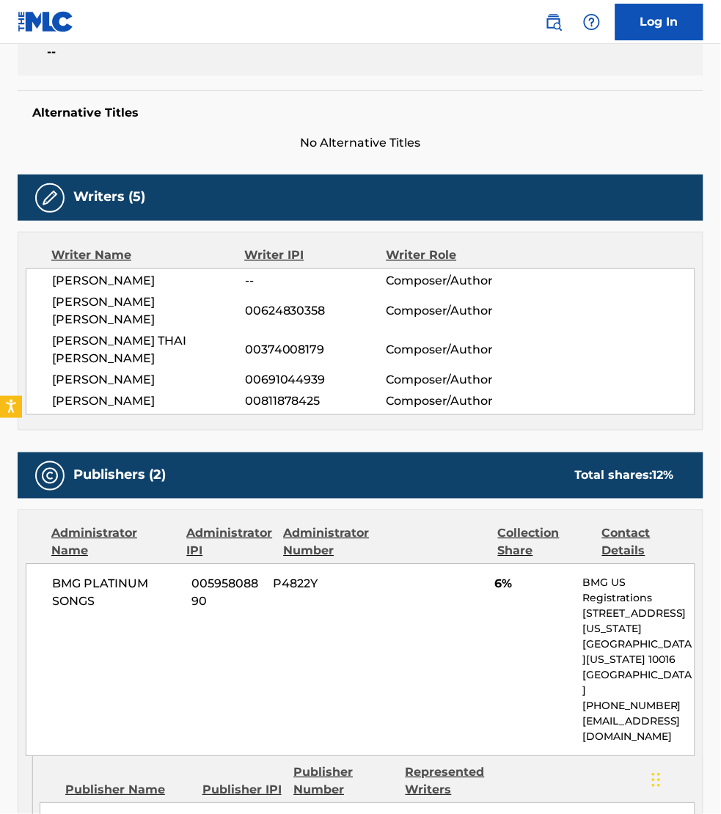
scroll to position [275, 0]
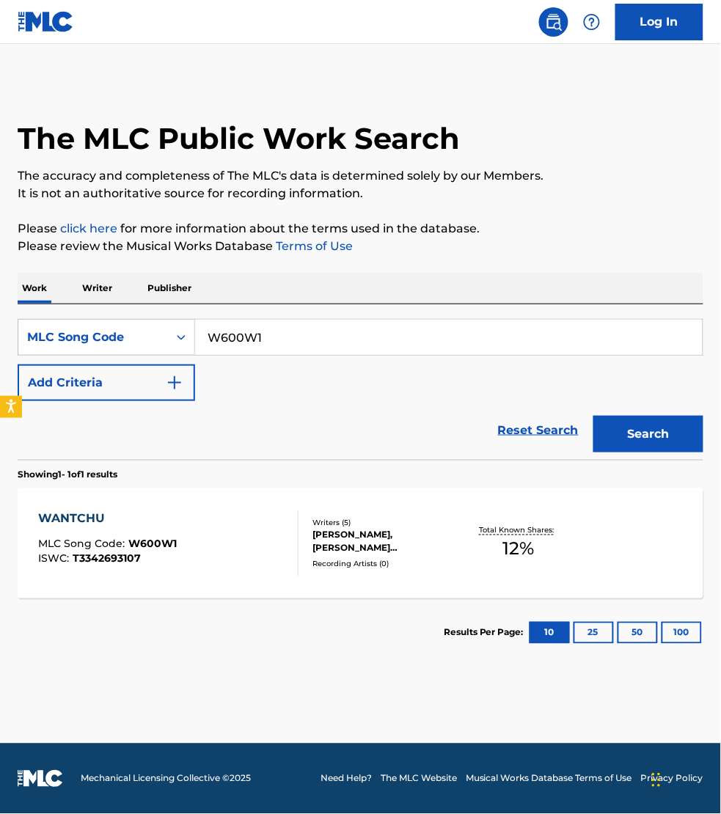
click at [297, 345] on input "W600W1" at bounding box center [449, 337] width 508 height 35
paste input "IZ1ABL"
type input "IZ1ABL"
click at [593, 416] on button "Search" at bounding box center [648, 434] width 110 height 37
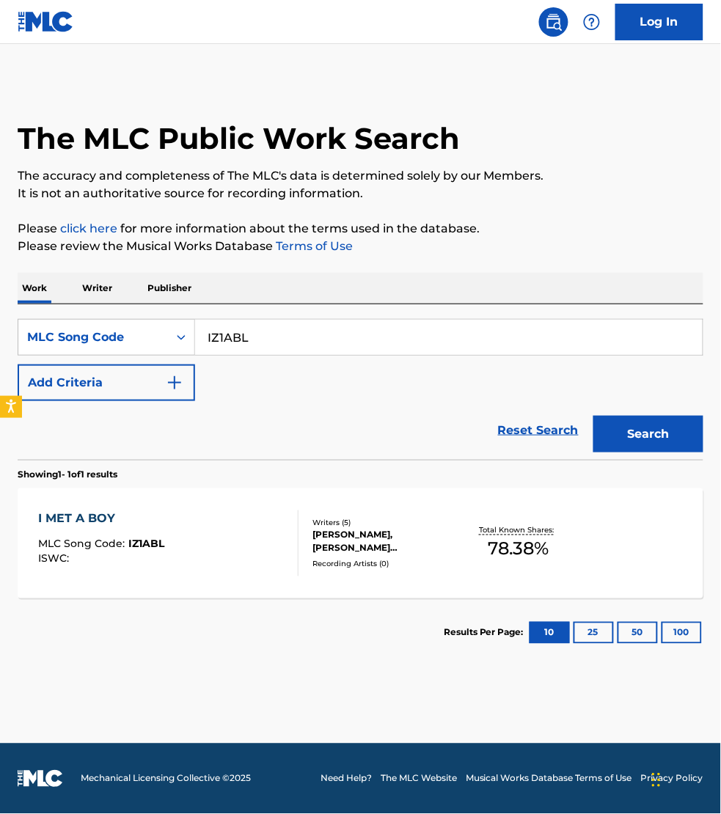
click at [261, 522] on div "I MET A BOY MLC Song Code : IZ1ABL ISWC :" at bounding box center [168, 544] width 260 height 66
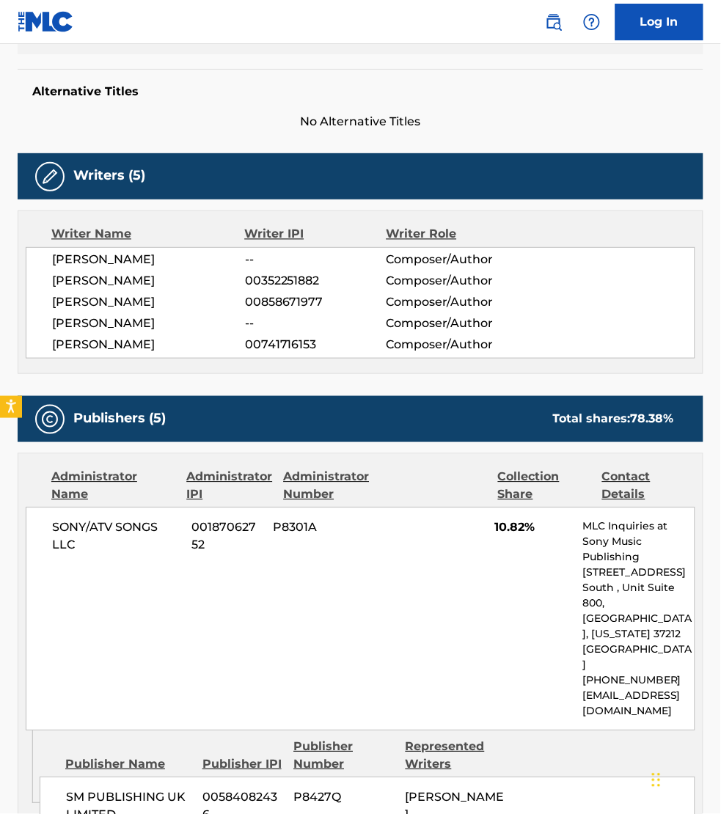
scroll to position [343, 0]
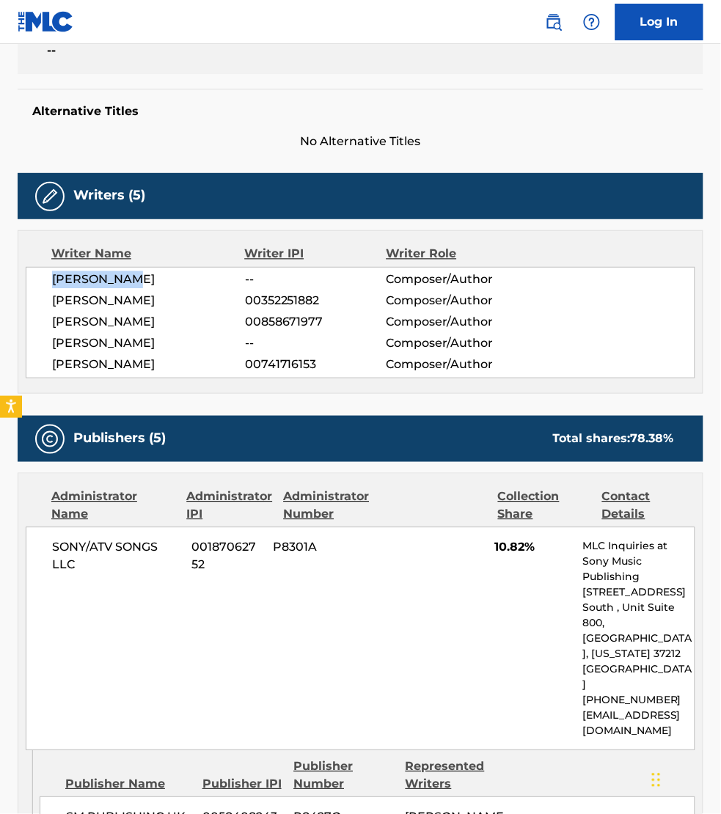
drag, startPoint x: 144, startPoint y: 279, endPoint x: 56, endPoint y: 274, distance: 88.2
click at [56, 274] on span "[PERSON_NAME]" at bounding box center [148, 280] width 193 height 18
copy span "[PERSON_NAME]"
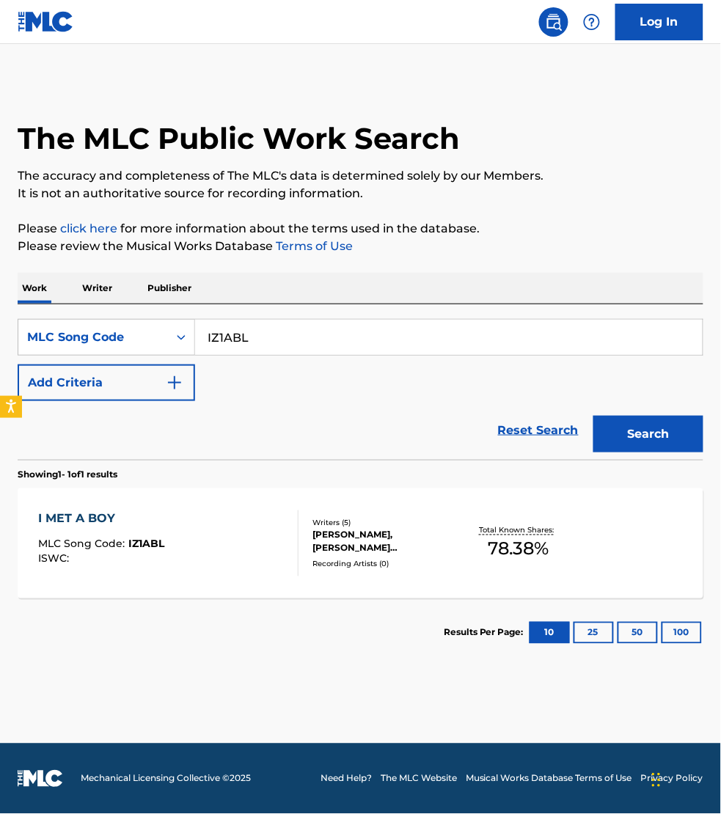
click at [99, 282] on p "Writer" at bounding box center [97, 288] width 39 height 31
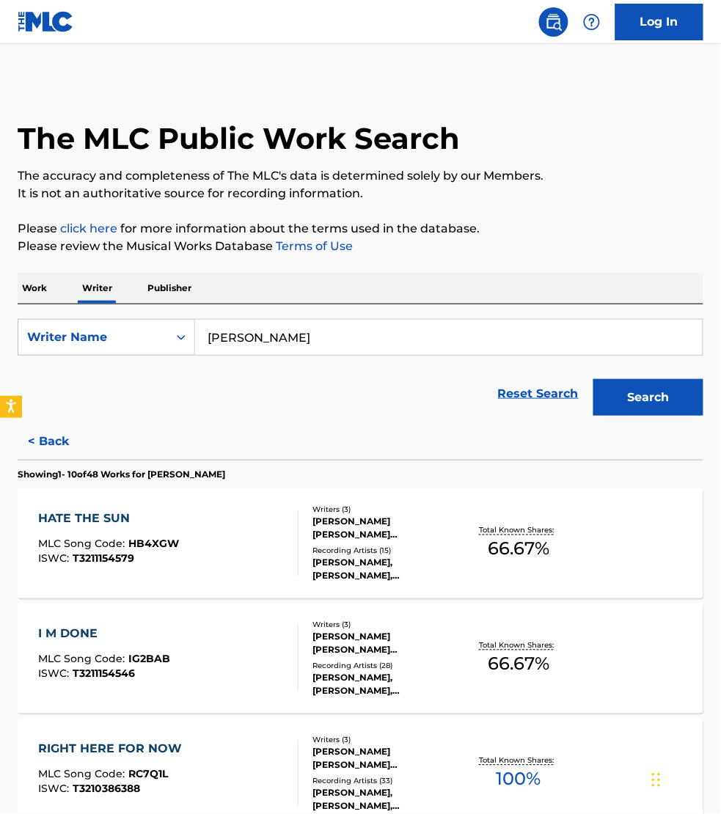
click at [331, 338] on input "[PERSON_NAME]" at bounding box center [449, 337] width 508 height 35
paste input "[PERSON_NAME]"
type input "[PERSON_NAME]"
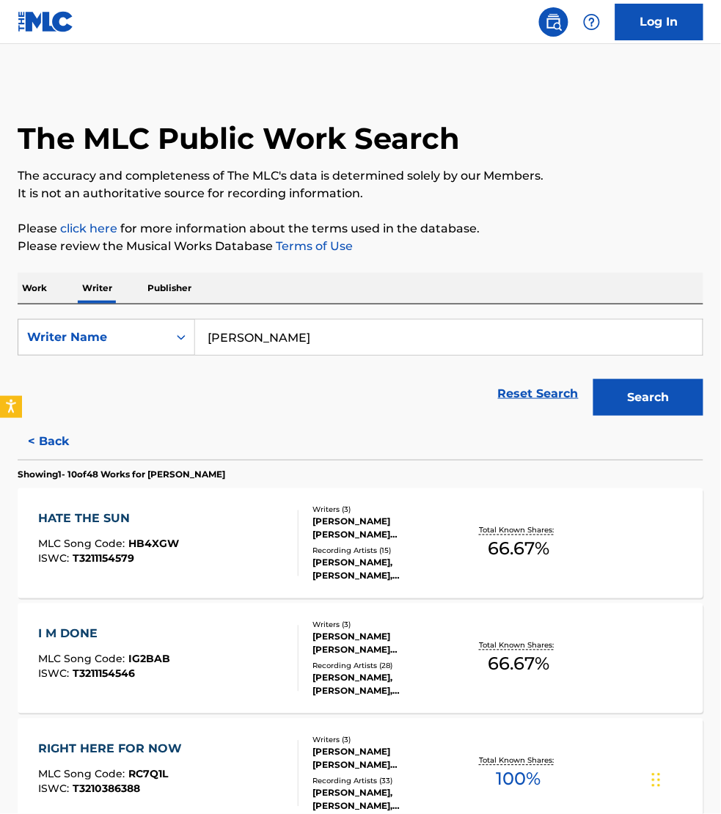
click at [593, 379] on button "Search" at bounding box center [648, 397] width 110 height 37
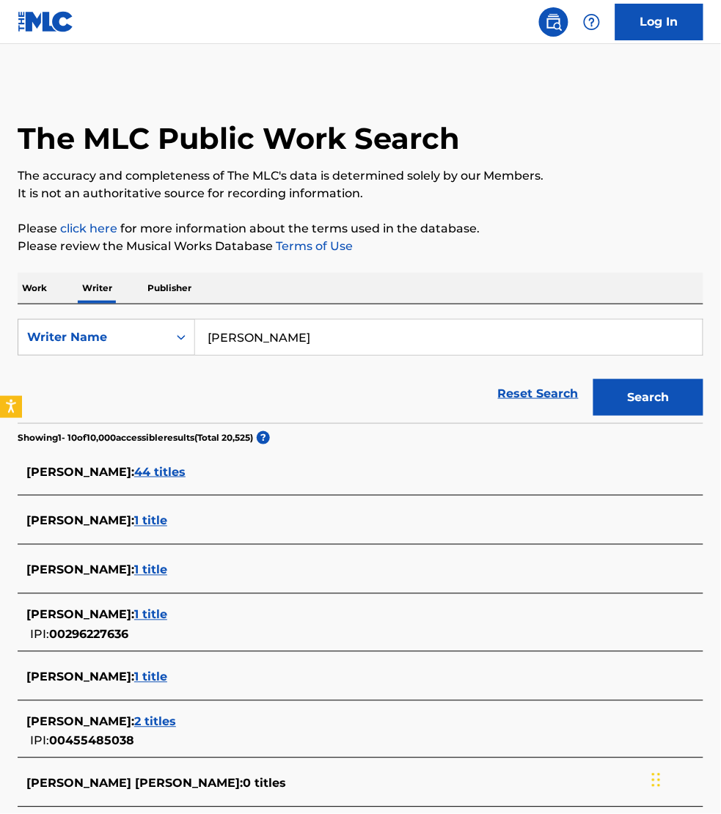
click at [43, 115] on div "The MLC Public Work Search" at bounding box center [361, 131] width 686 height 100
click at [154, 473] on span "44 titles" at bounding box center [159, 472] width 51 height 14
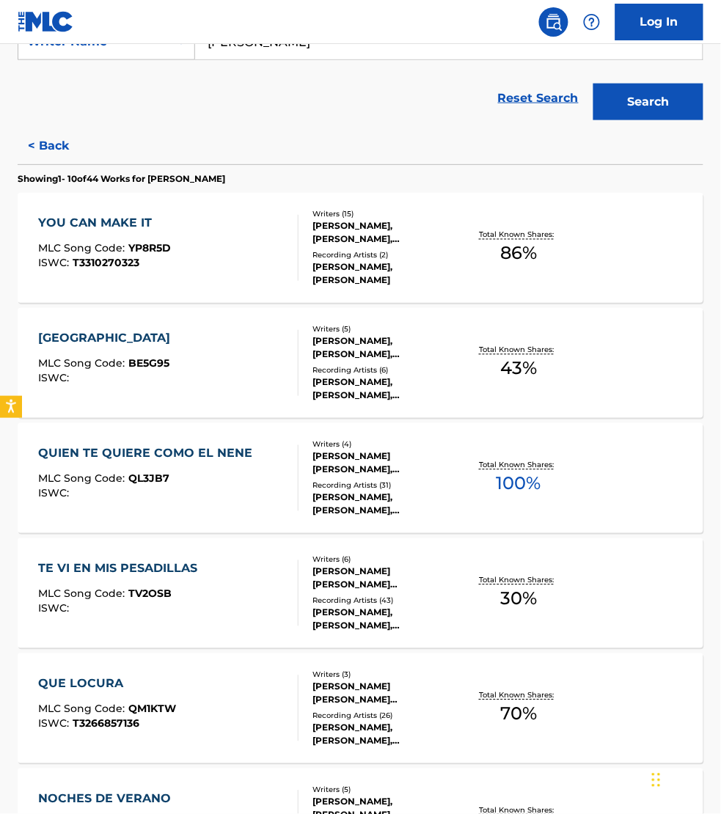
scroll to position [298, 0]
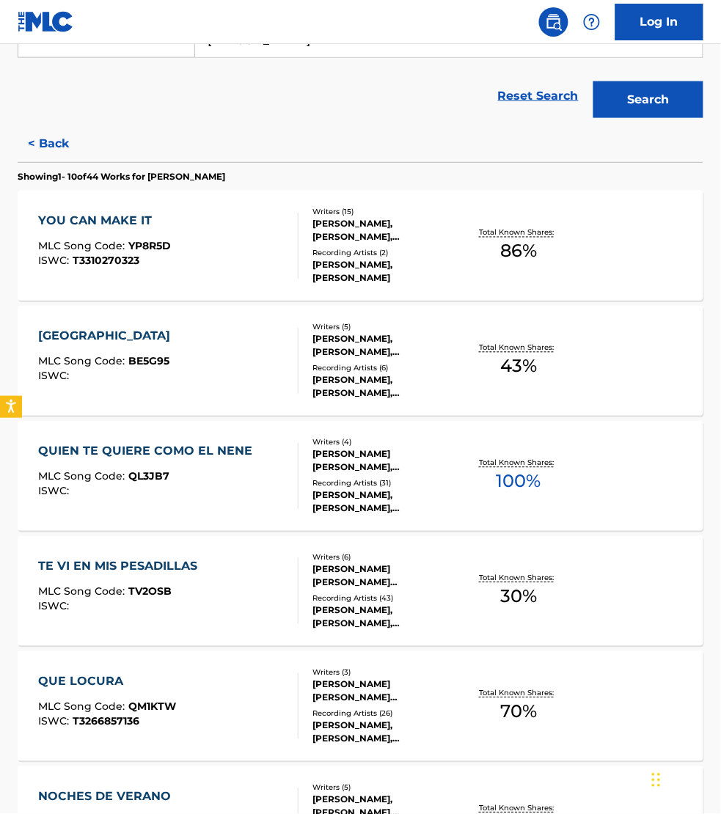
click at [274, 473] on div "QUIEN TE QUIERE COMO EL NENE MLC Song Code : QL3JB7 ISWC :" at bounding box center [168, 476] width 260 height 66
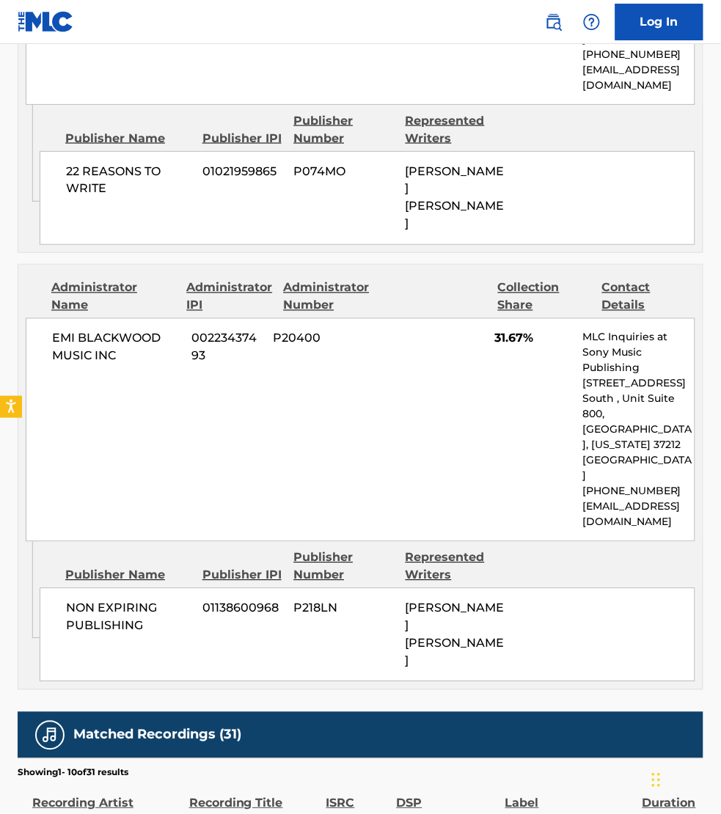
scroll to position [2246, 0]
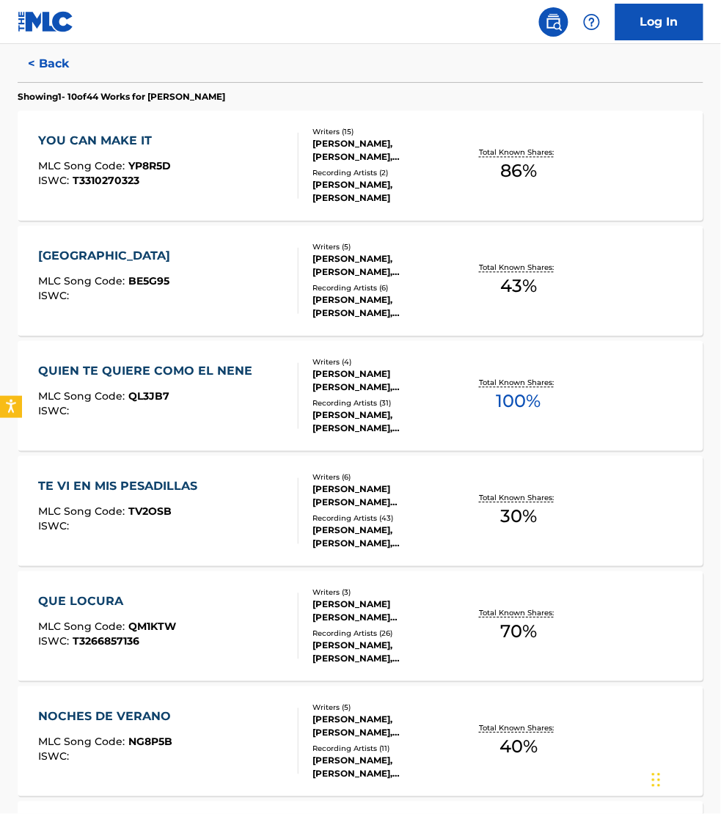
scroll to position [550, 0]
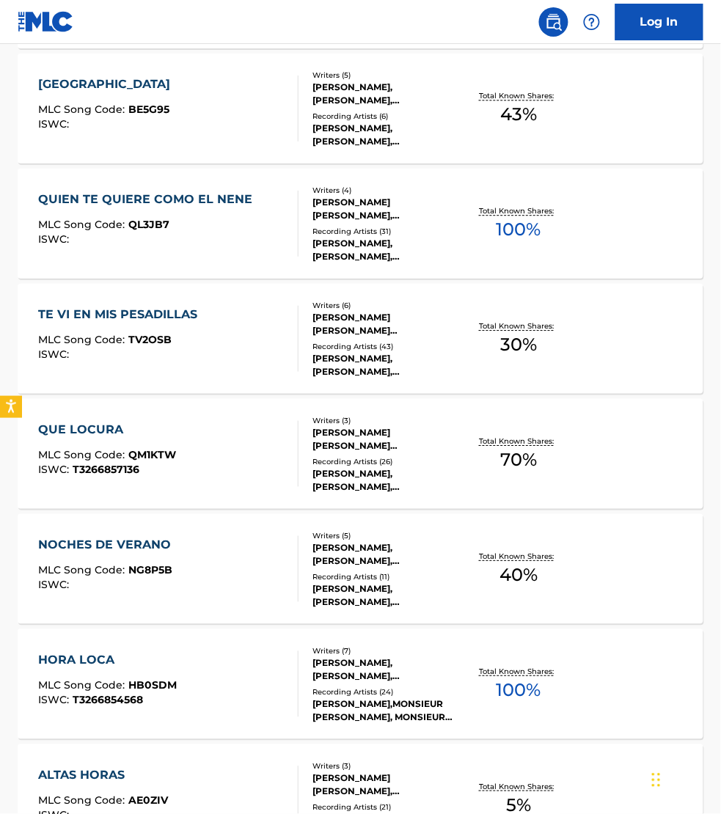
click at [244, 442] on div "QUE LOCURA MLC Song Code : QM1KTW ISWC : T3266857136" at bounding box center [168, 454] width 260 height 66
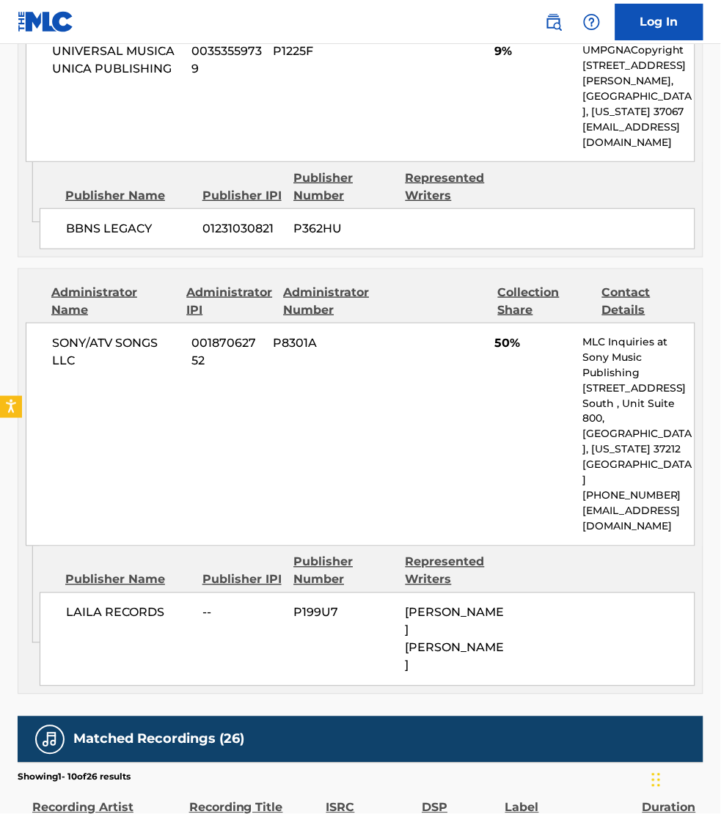
scroll to position [1077, 0]
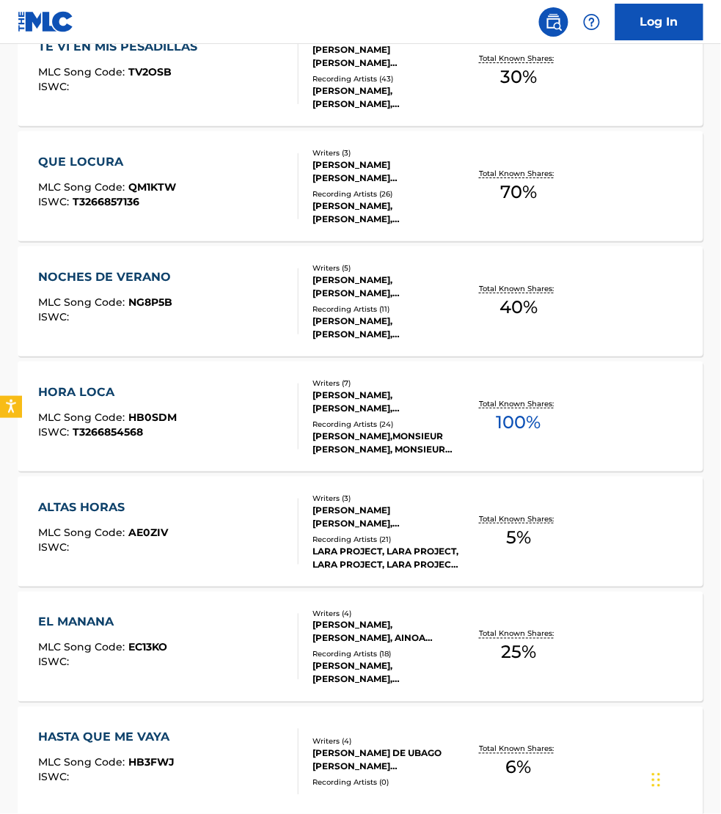
scroll to position [871, 0]
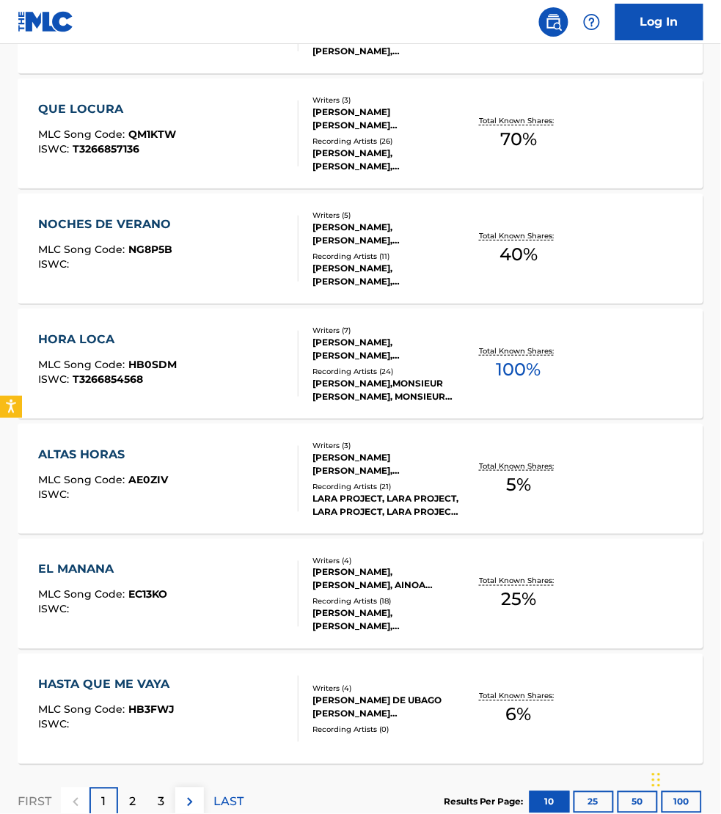
click at [255, 363] on div "HORA LOCA MLC Song Code : HB0SDM ISWC : T3266854568" at bounding box center [168, 364] width 260 height 66
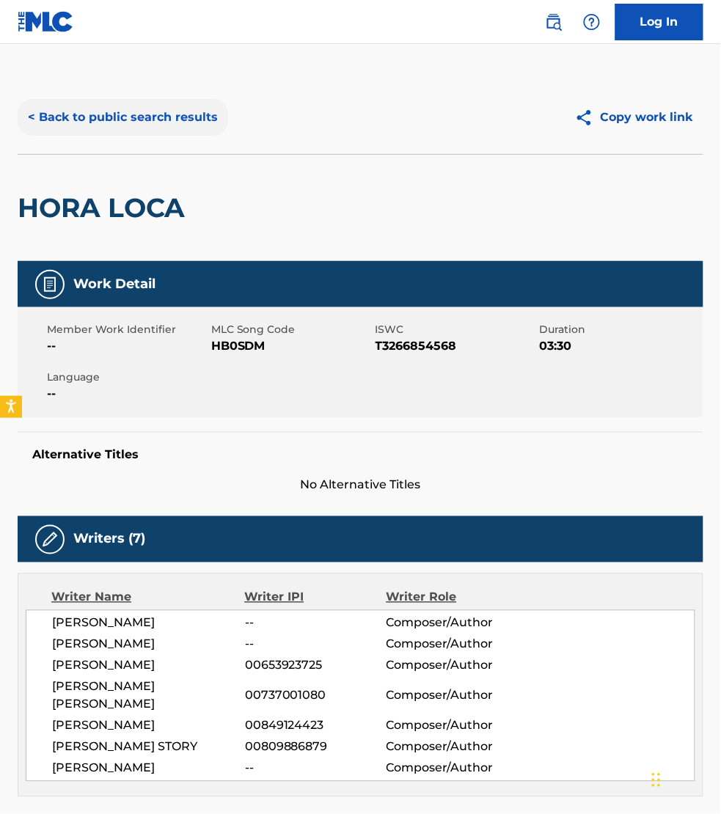
click at [76, 114] on button "< Back to public search results" at bounding box center [123, 117] width 211 height 37
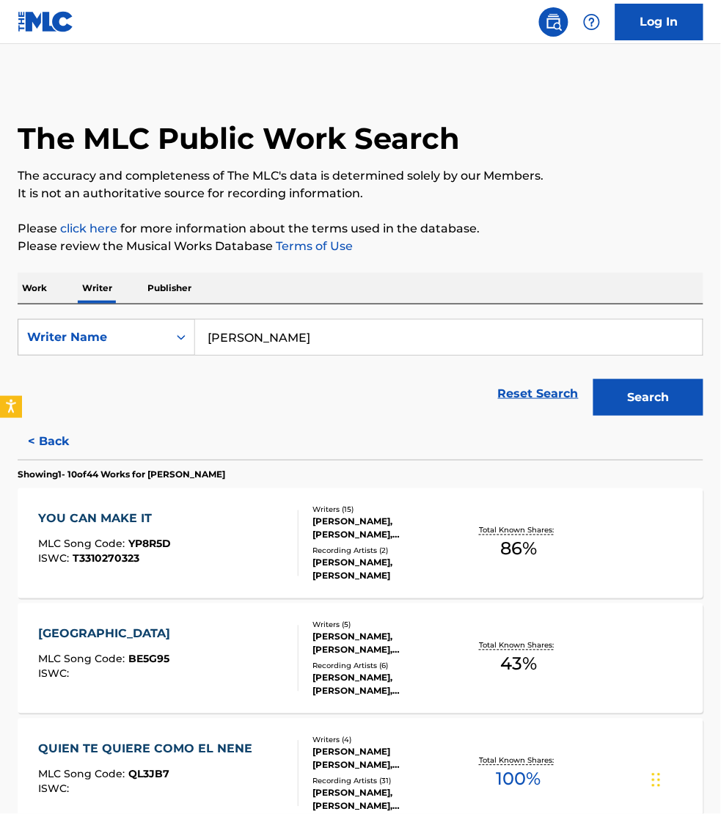
click at [49, 284] on p "Work" at bounding box center [35, 288] width 34 height 31
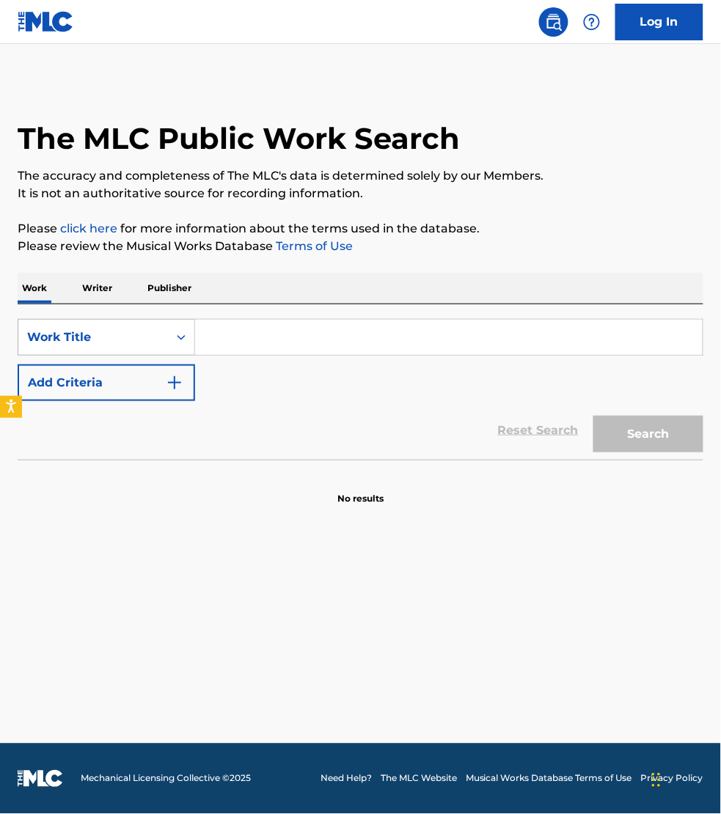
click at [63, 320] on div "Work Title" at bounding box center [107, 337] width 178 height 37
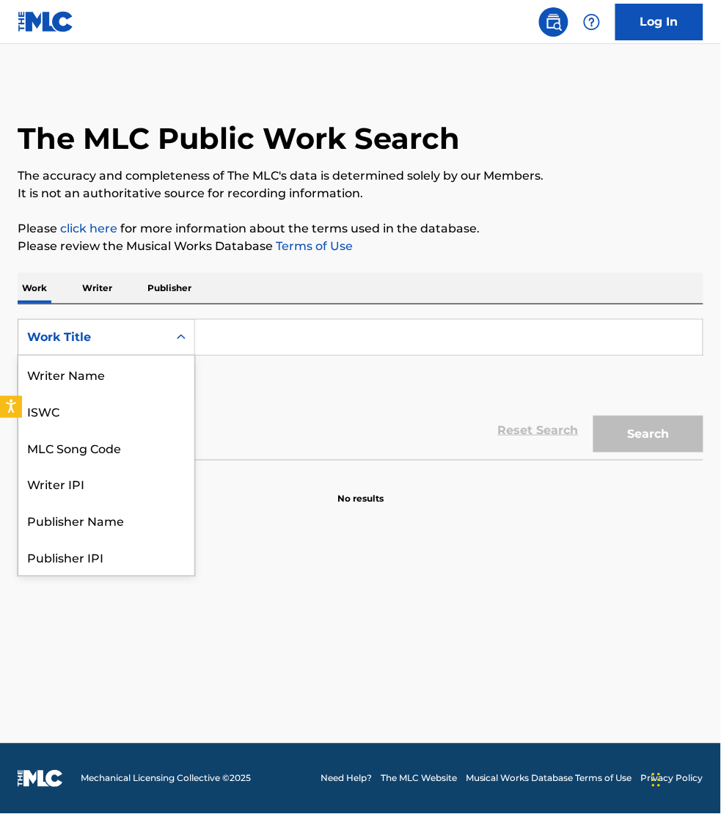
scroll to position [73, 0]
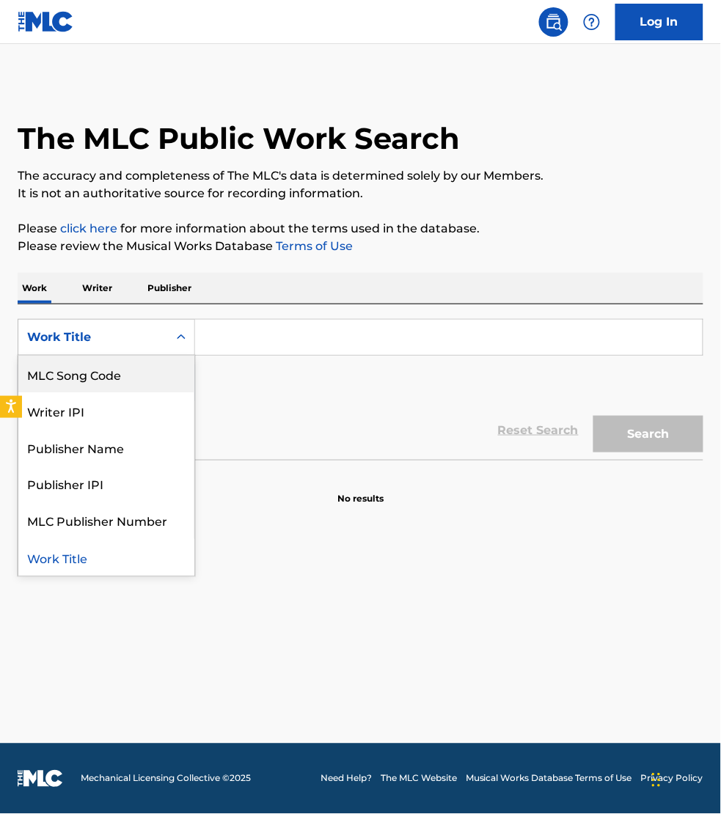
click at [73, 361] on div "MLC Song Code" at bounding box center [106, 374] width 176 height 37
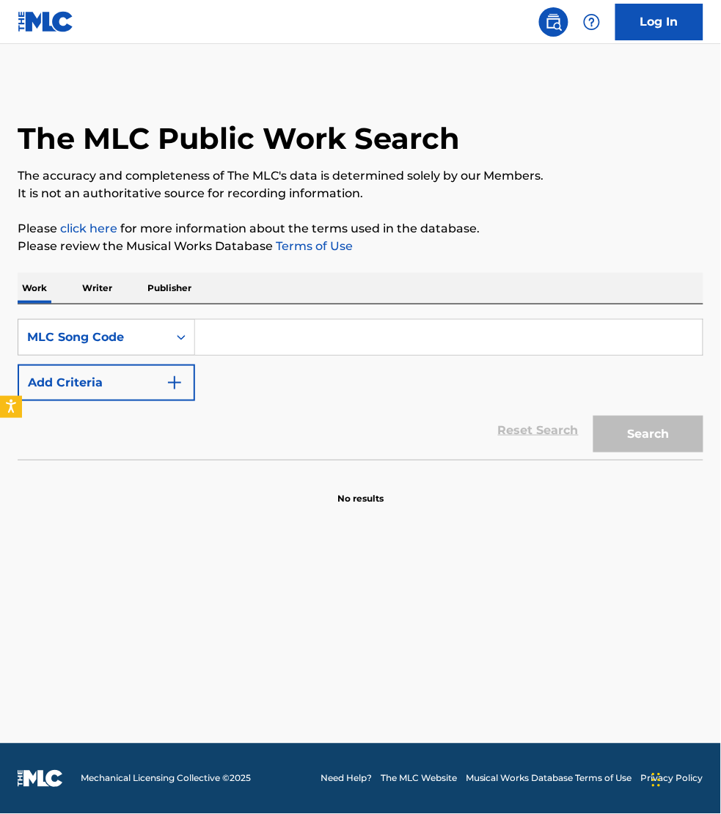
click at [219, 335] on input "Search Form" at bounding box center [449, 337] width 508 height 35
paste input "GB2X6Z"
type input "GB2X6Z"
click at [593, 416] on button "Search" at bounding box center [648, 434] width 110 height 37
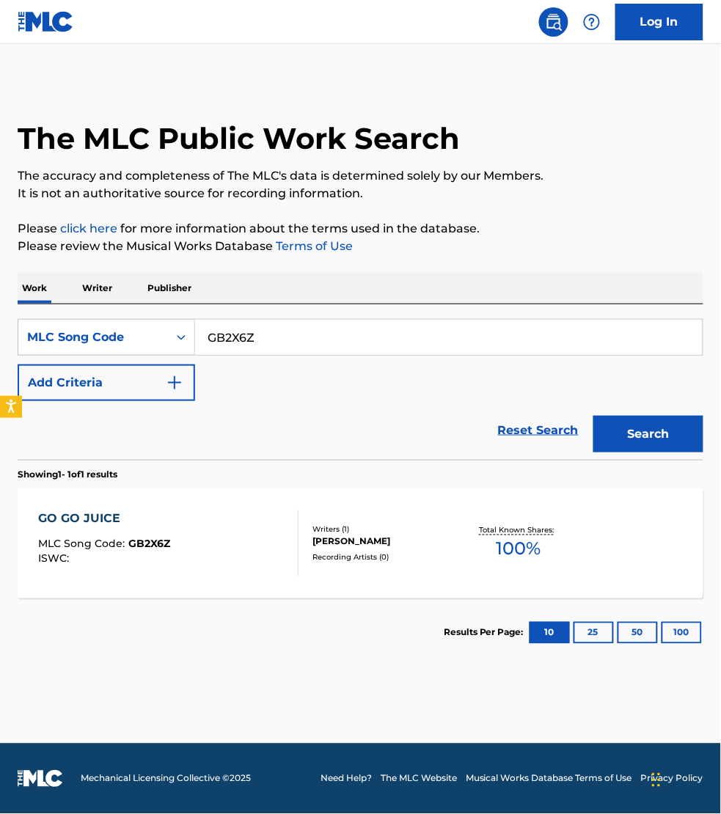
click at [231, 503] on div "GO GO JUICE MLC Song Code : GB2X6Z ISWC : Writers ( 1 ) [PERSON_NAME] Recording…" at bounding box center [361, 544] width 686 height 110
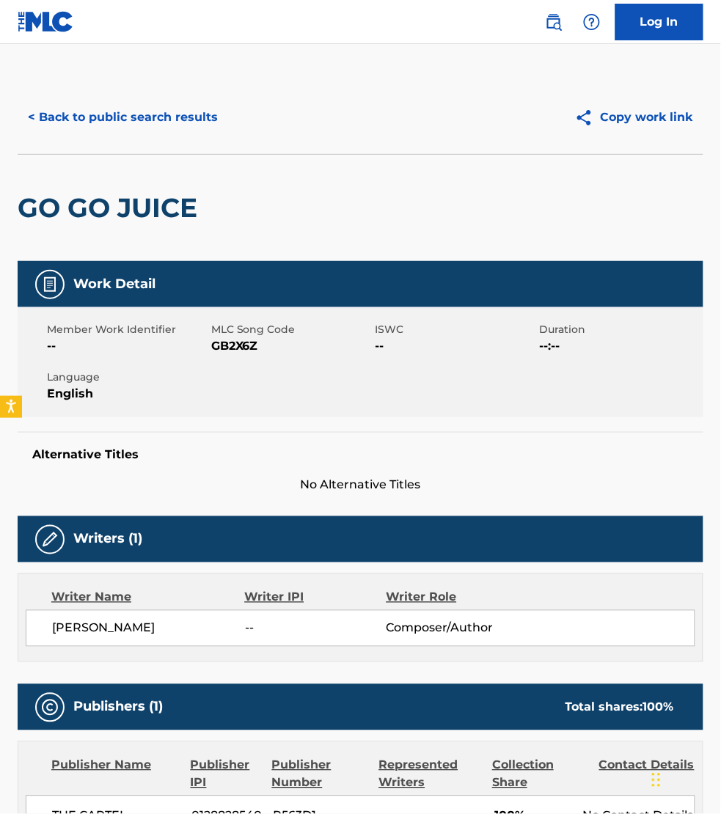
click at [634, 455] on h5 "Alternative Titles" at bounding box center [360, 454] width 656 height 15
click at [119, 119] on button "< Back to public search results" at bounding box center [123, 117] width 211 height 37
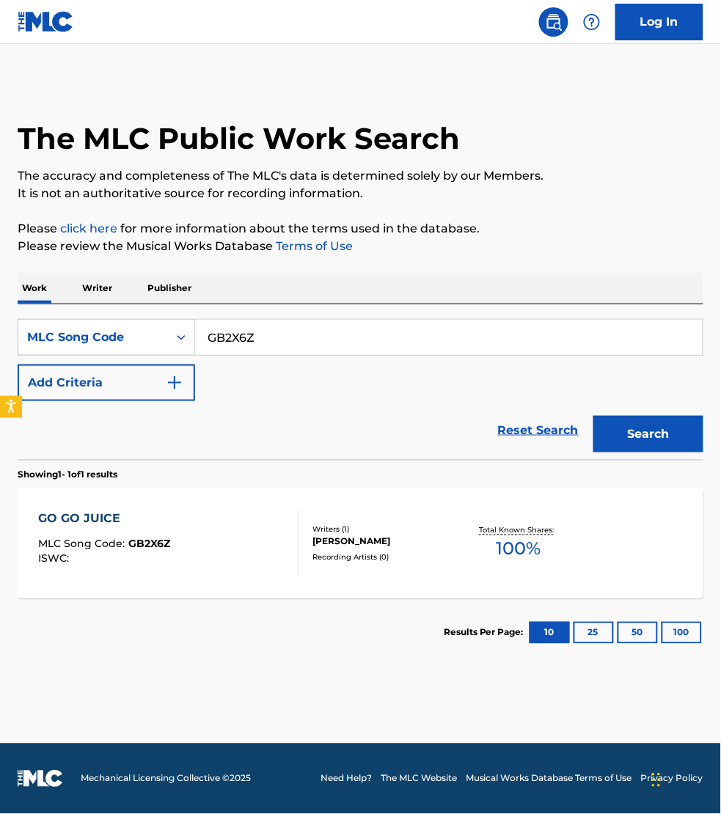
click at [301, 335] on input "GB2X6Z" at bounding box center [449, 337] width 508 height 35
paste input "CL0BRP"
type input "CL0BRP"
click at [648, 440] on button "Search" at bounding box center [648, 434] width 110 height 37
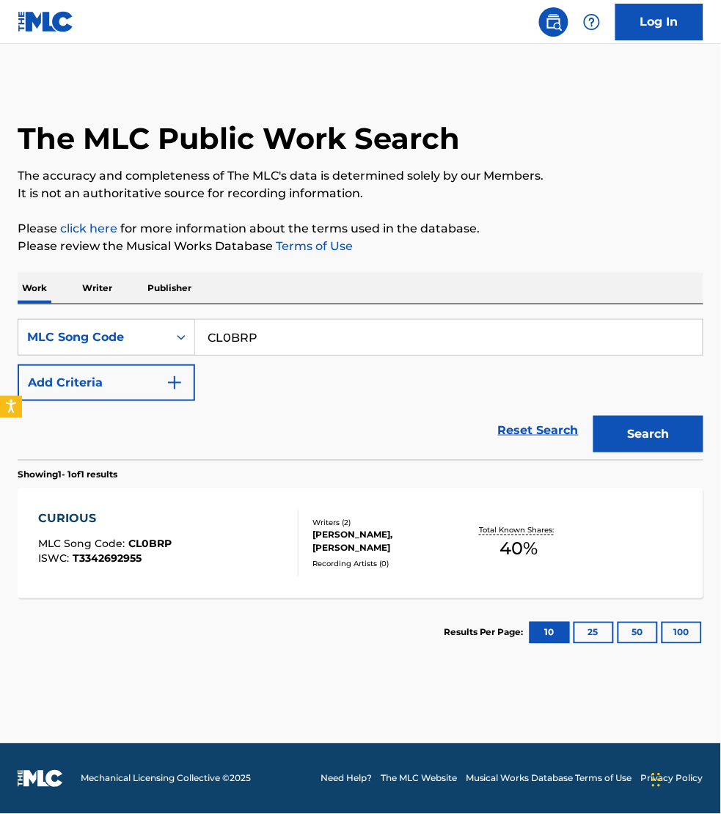
click at [225, 548] on div "CURIOUS MLC Song Code : CL0BRP ISWC : T3342692955" at bounding box center [168, 544] width 260 height 66
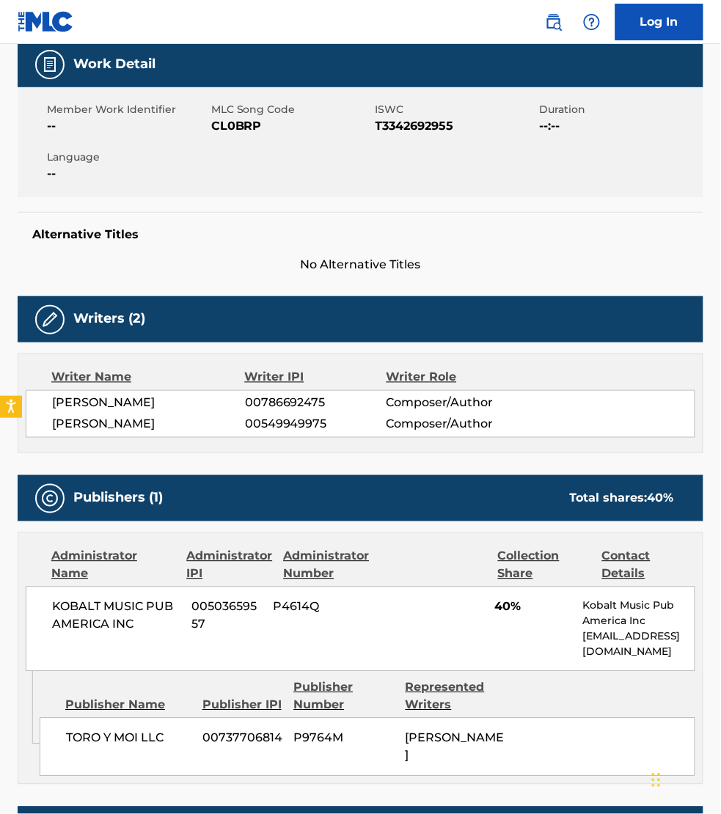
scroll to position [160, 0]
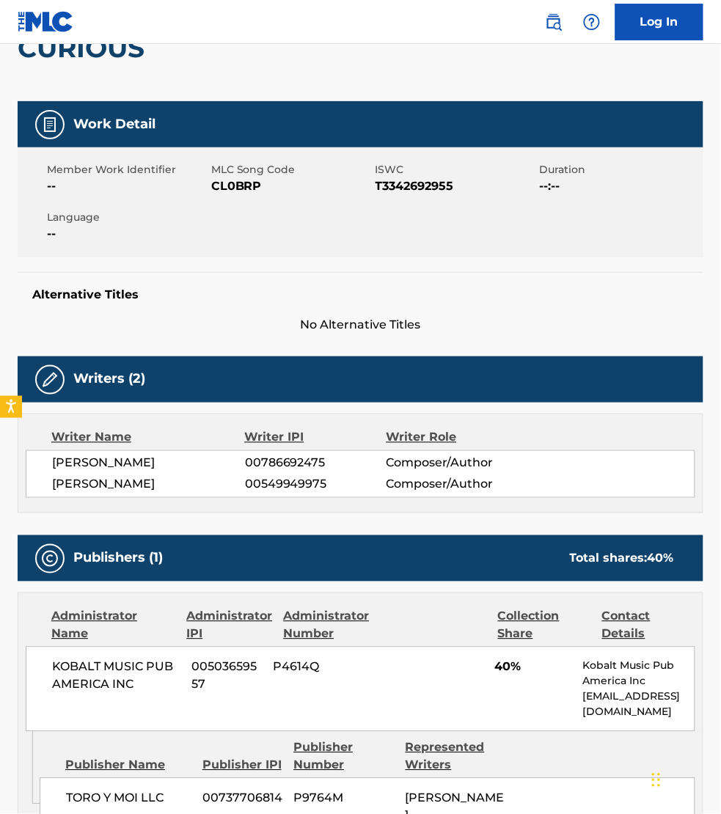
drag, startPoint x: 232, startPoint y: 459, endPoint x: 48, endPoint y: 467, distance: 184.3
click at [48, 467] on div "[PERSON_NAME] 00786692475 Composer/Author [PERSON_NAME] 00549949975 Composer/Au…" at bounding box center [361, 474] width 670 height 48
copy span "[PERSON_NAME]"
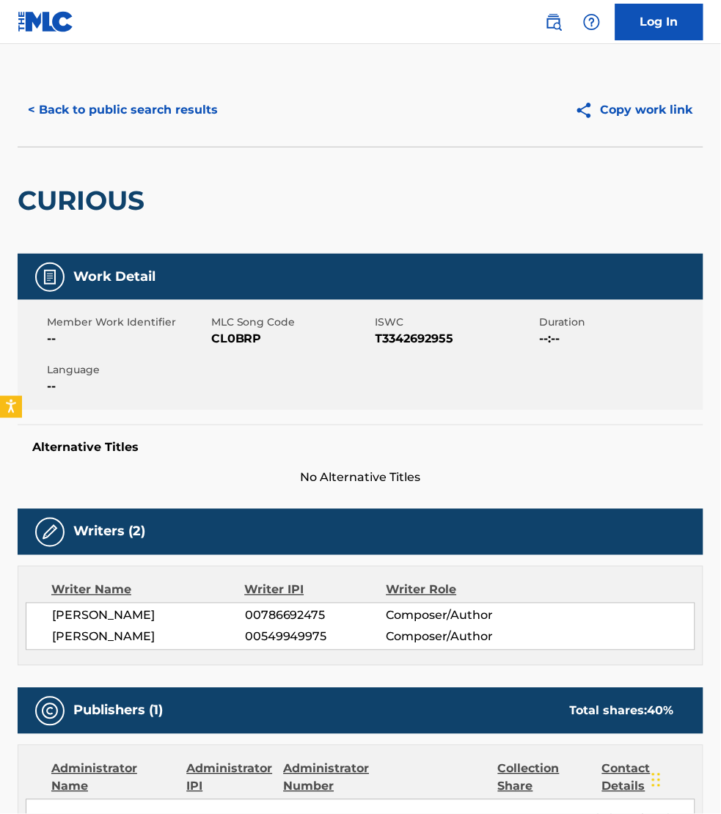
scroll to position [0, 0]
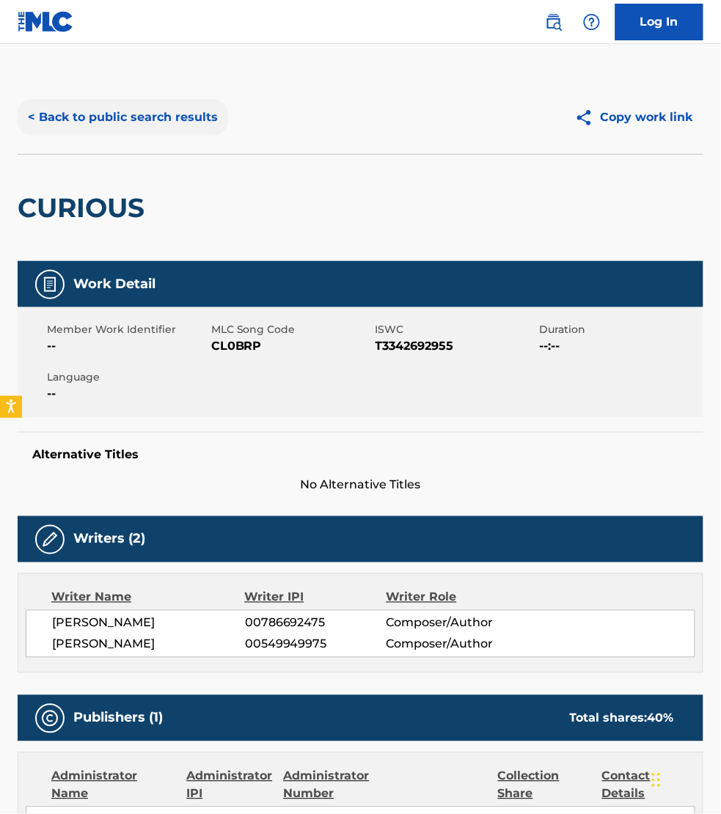
click at [109, 121] on button "< Back to public search results" at bounding box center [123, 117] width 211 height 37
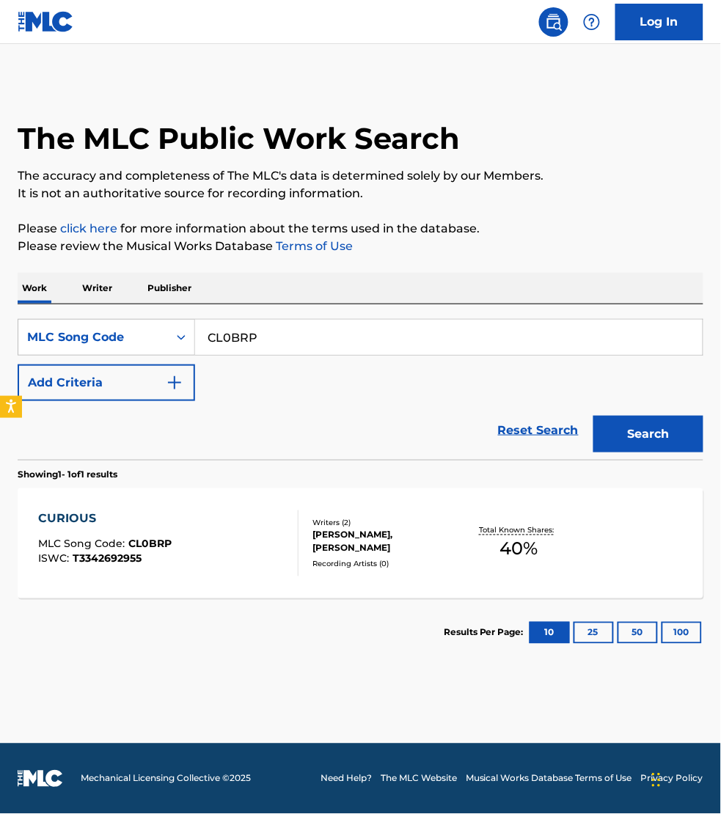
click at [100, 286] on p "Writer" at bounding box center [97, 288] width 39 height 31
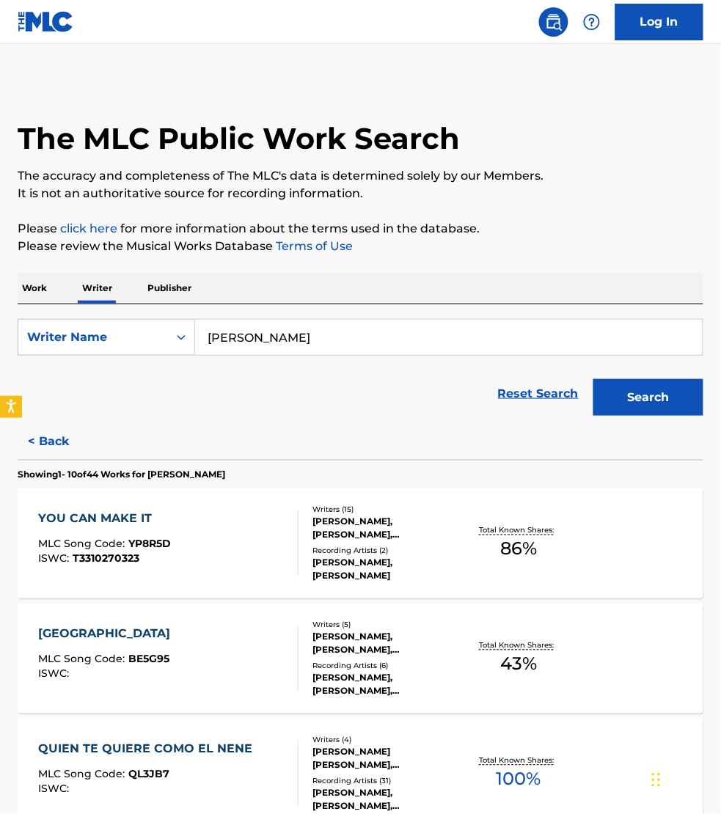
click at [334, 334] on input "[PERSON_NAME]" at bounding box center [449, 337] width 508 height 35
paste input "[PERSON_NAME]"
type input "[PERSON_NAME]"
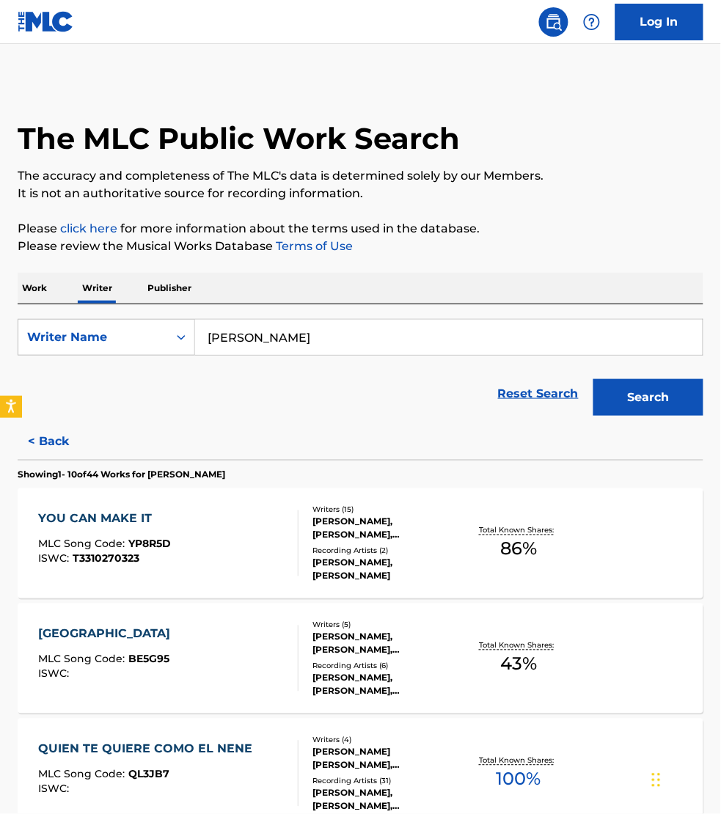
click at [593, 379] on button "Search" at bounding box center [648, 397] width 110 height 37
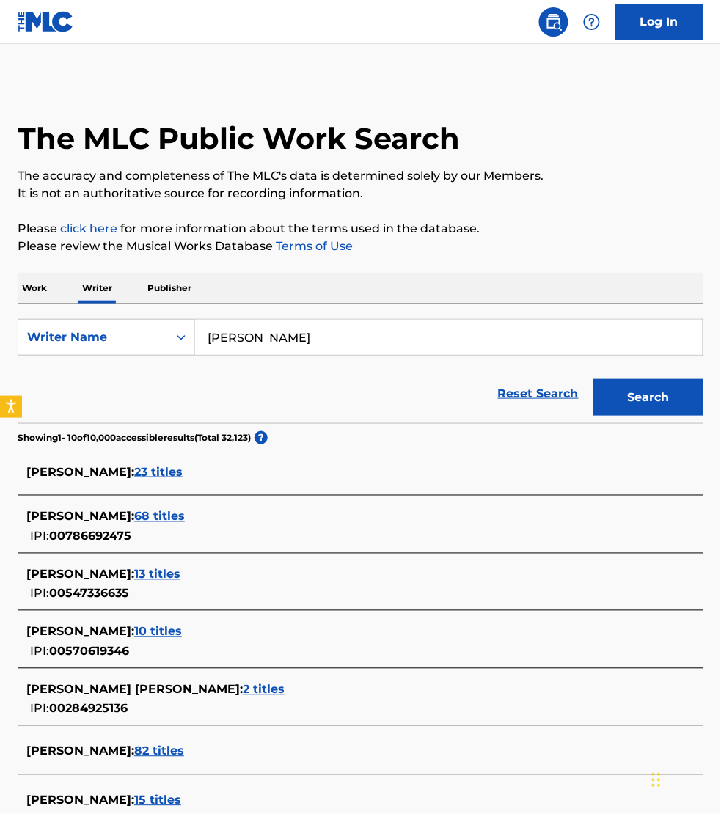
click at [185, 513] on span "68 titles" at bounding box center [159, 517] width 51 height 14
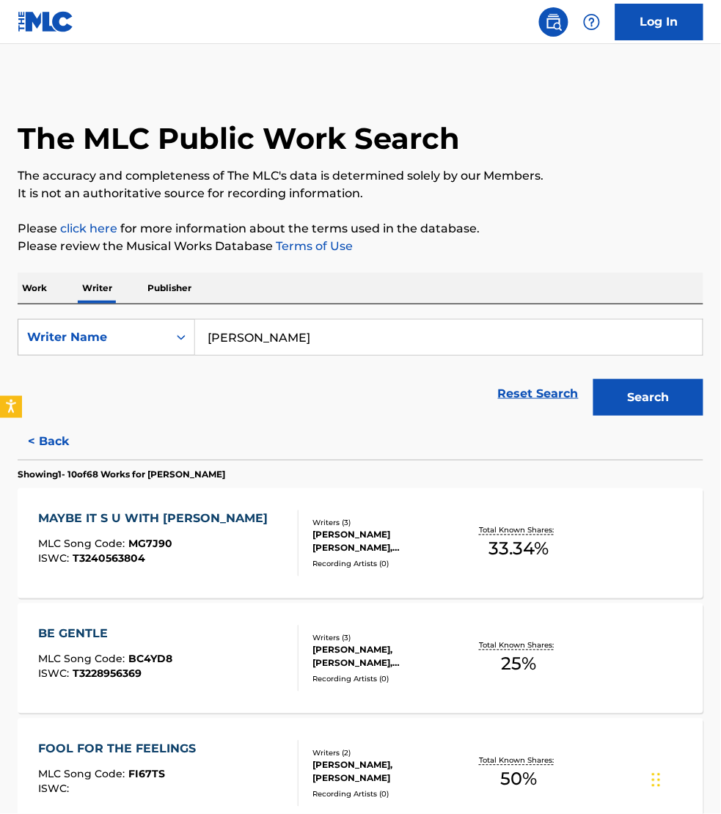
click at [243, 561] on div "ISWC : T3240563804" at bounding box center [156, 559] width 237 height 11
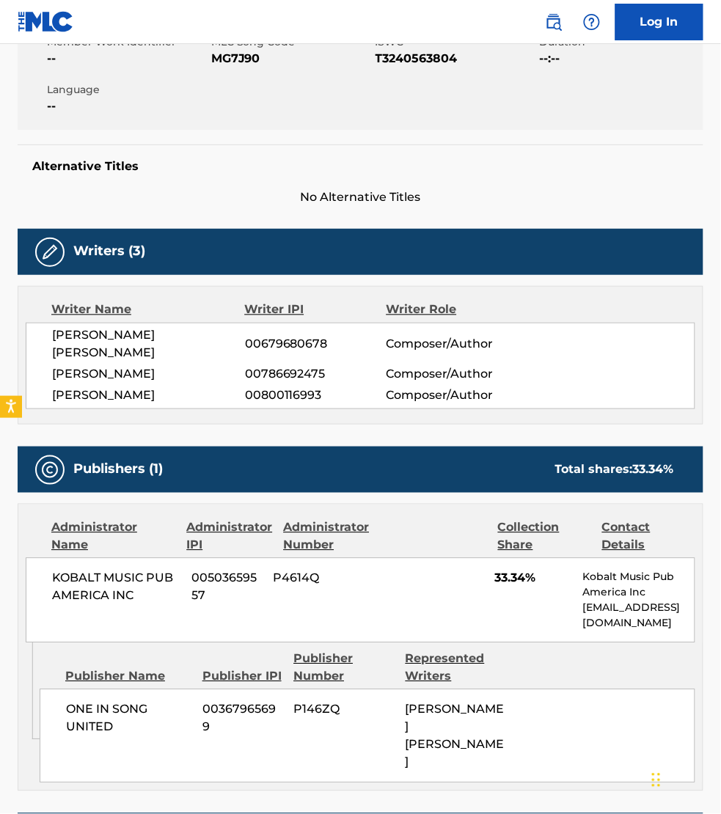
scroll to position [343, 0]
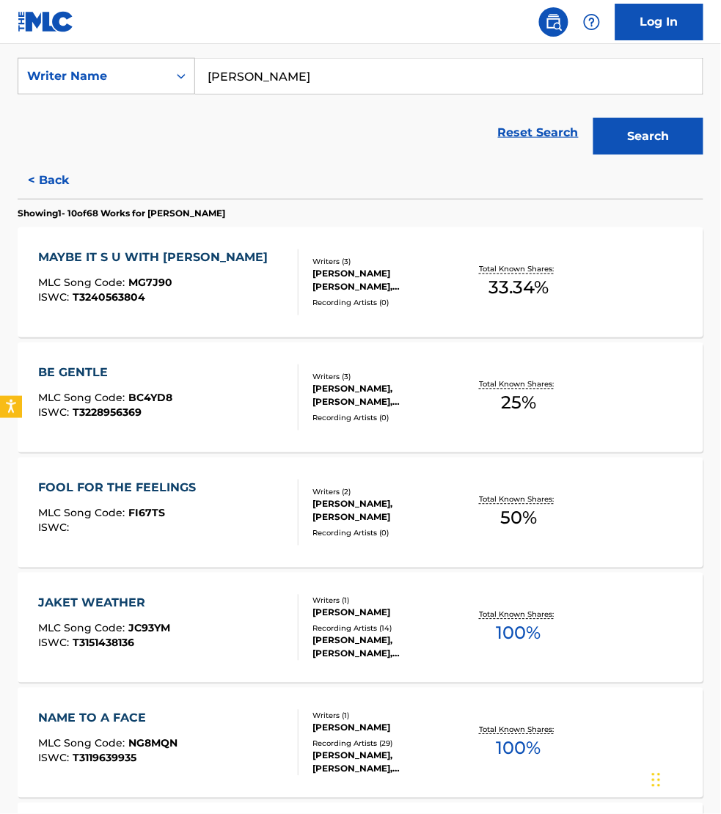
scroll to position [367, 0]
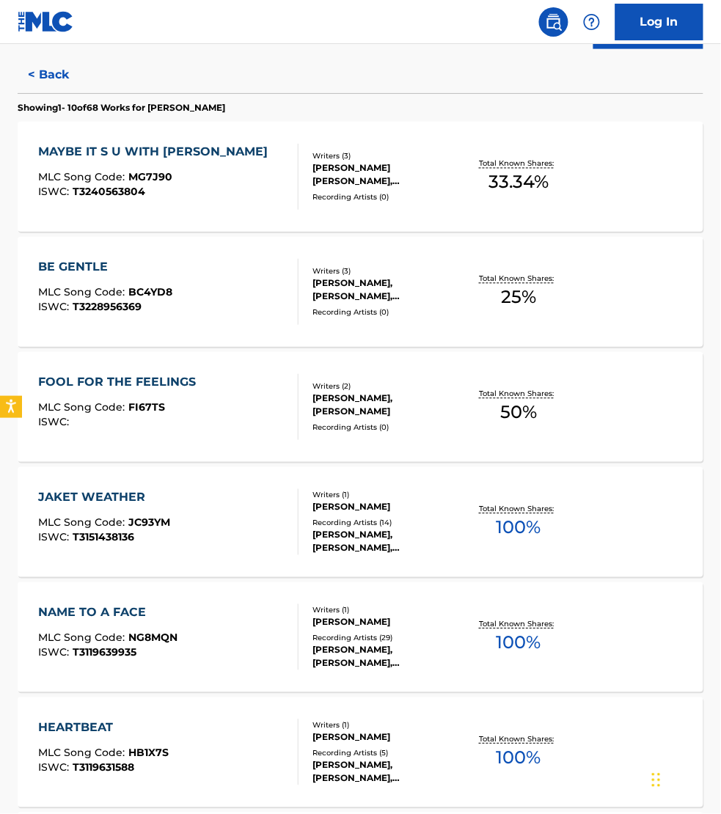
click at [255, 607] on div "NAME TO A FACE MLC Song Code : NG8MQN ISWC : T3119639935" at bounding box center [168, 637] width 260 height 66
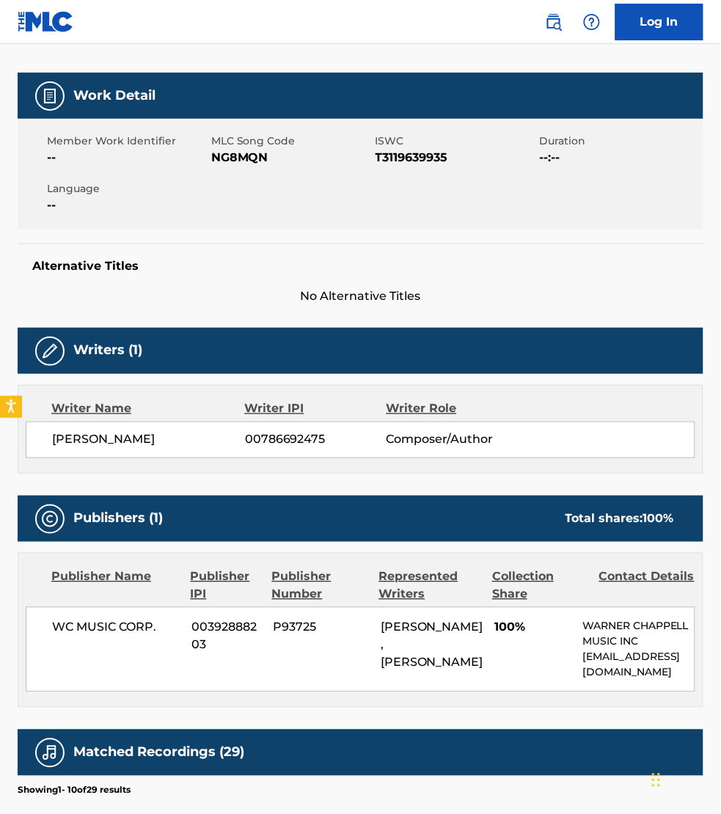
scroll to position [321, 0]
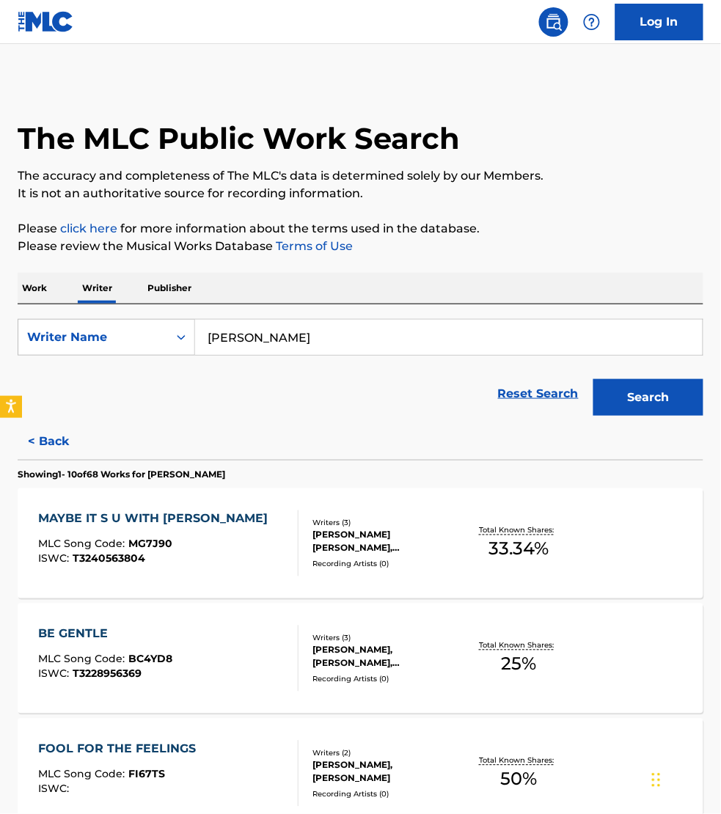
click at [27, 283] on p "Work" at bounding box center [35, 288] width 34 height 31
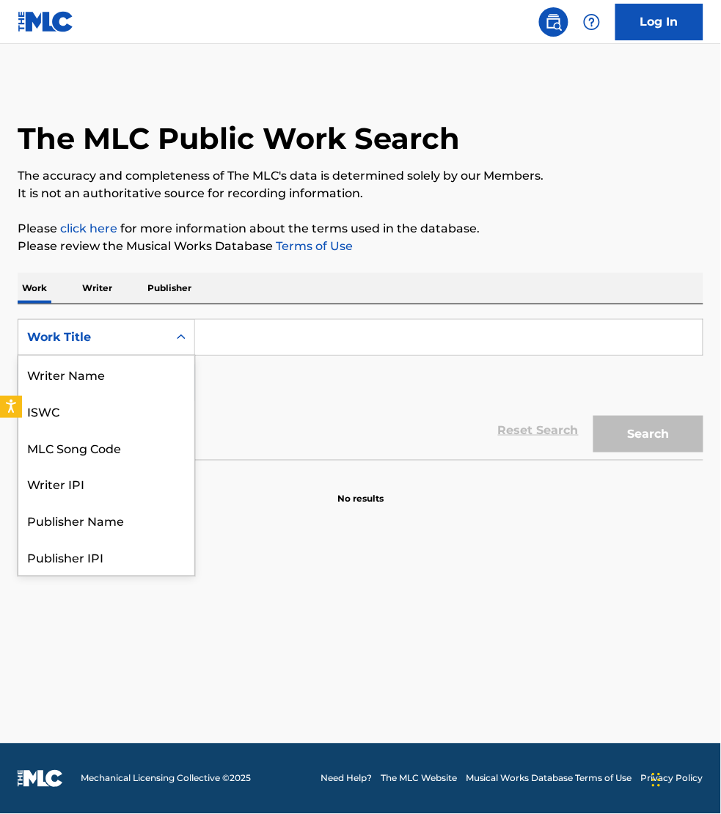
click at [81, 329] on div "Work Title" at bounding box center [93, 338] width 132 height 18
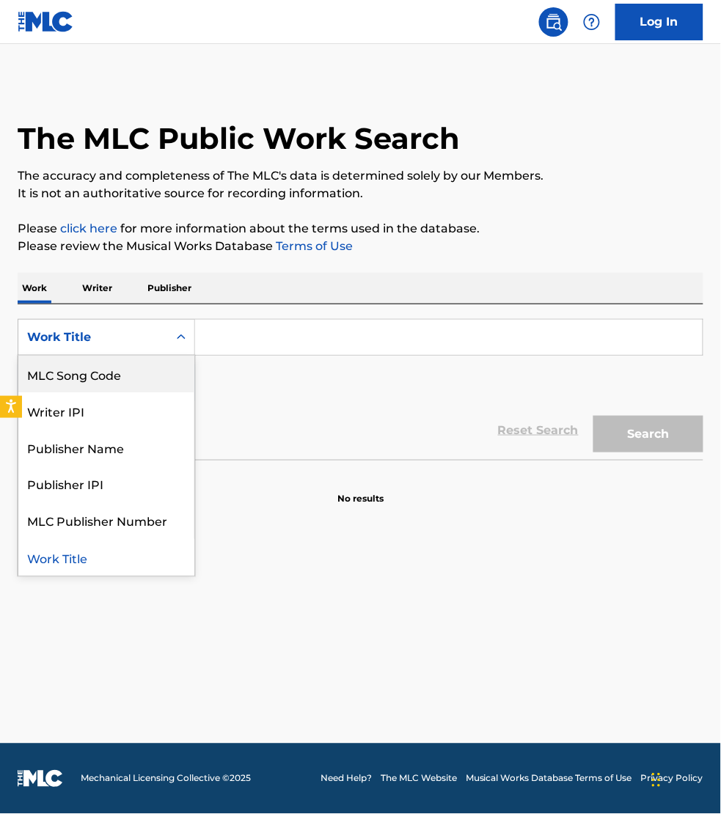
click at [93, 367] on div "MLC Song Code" at bounding box center [106, 374] width 176 height 37
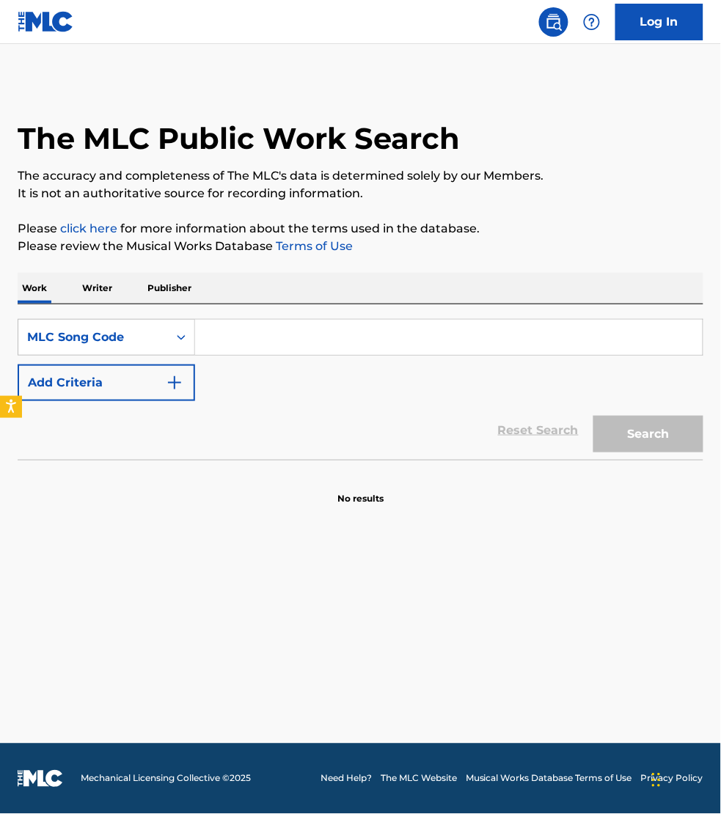
click at [210, 343] on input "Search Form" at bounding box center [449, 337] width 508 height 35
paste input "T524AA"
type input "T524AA"
click at [593, 416] on button "Search" at bounding box center [648, 434] width 110 height 37
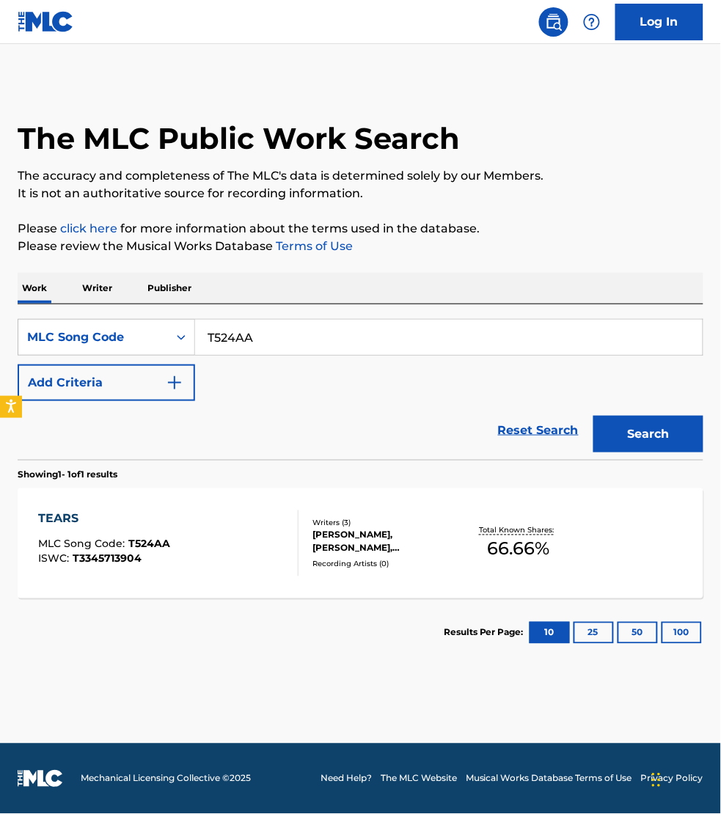
click at [244, 545] on div "TEARS MLC Song Code : T524AA ISWC : T3345713904" at bounding box center [168, 544] width 260 height 66
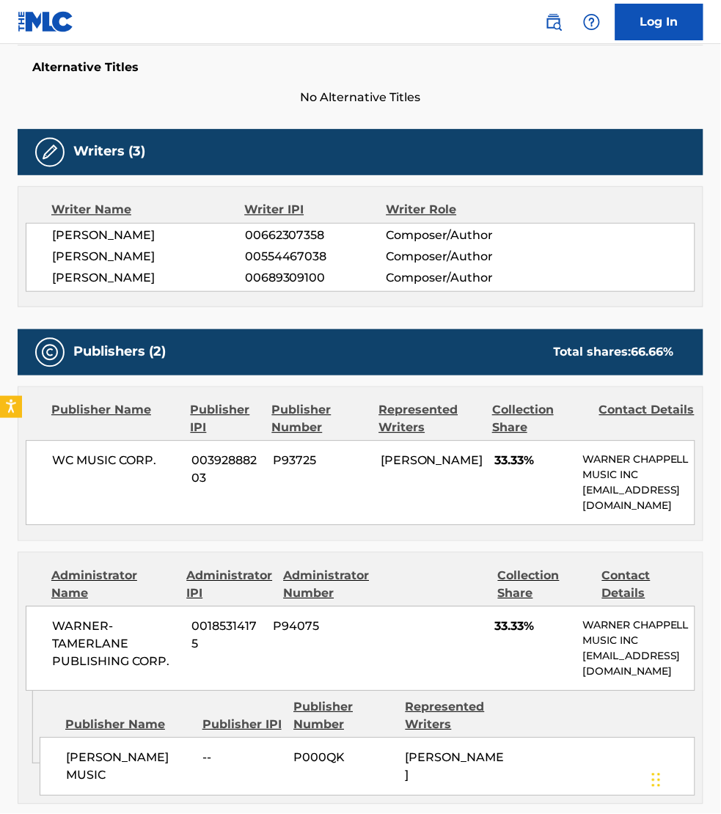
scroll to position [458, 0]
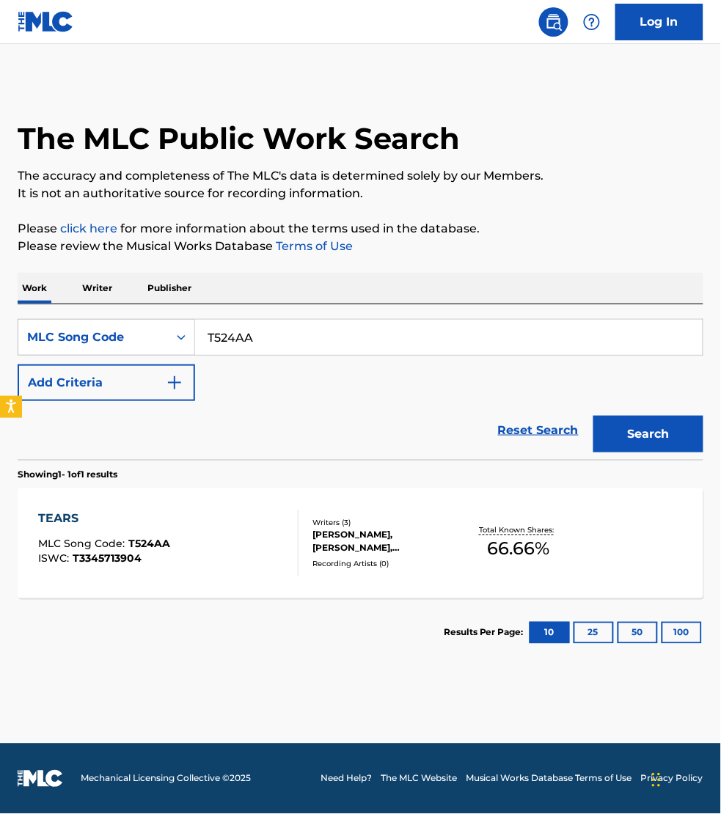
click at [276, 337] on input "T524AA" at bounding box center [449, 337] width 508 height 35
paste input "LS6TOV"
type input "LS6TOV"
click at [593, 416] on button "Search" at bounding box center [648, 434] width 110 height 37
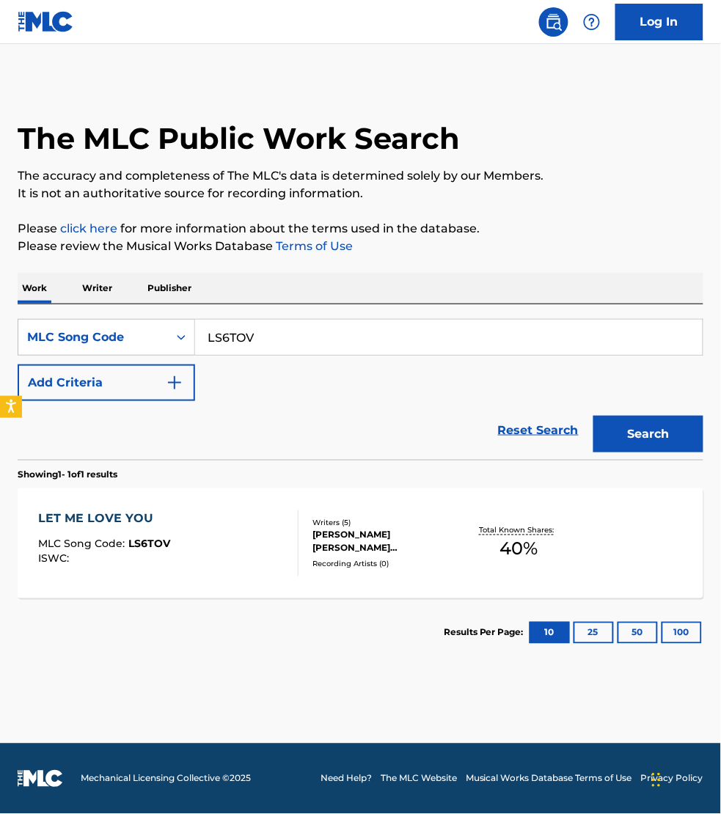
click at [263, 555] on div "LET ME LOVE YOU MLC Song Code : LS6TOV ISWC :" at bounding box center [168, 544] width 260 height 66
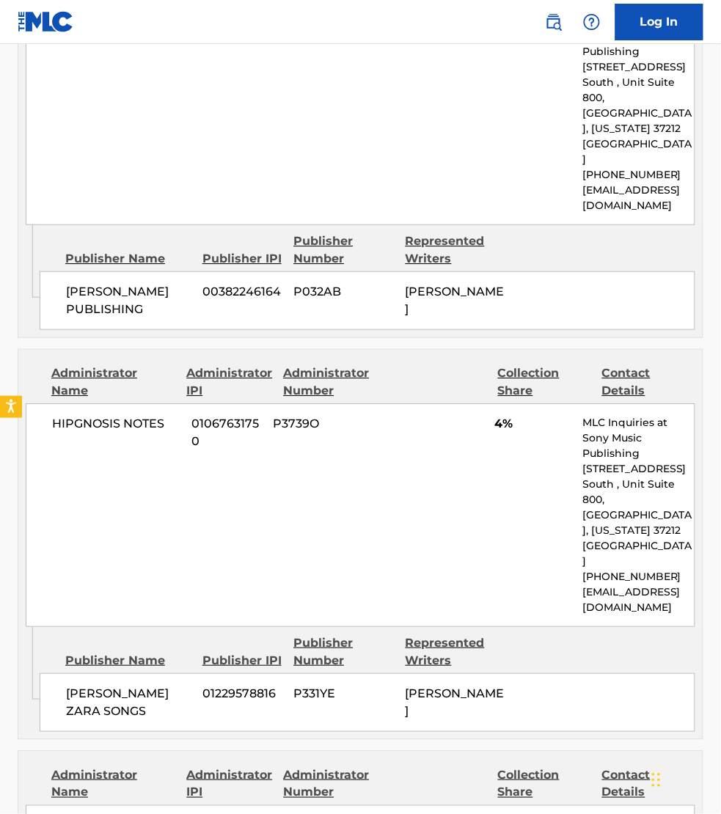
scroll to position [1673, 0]
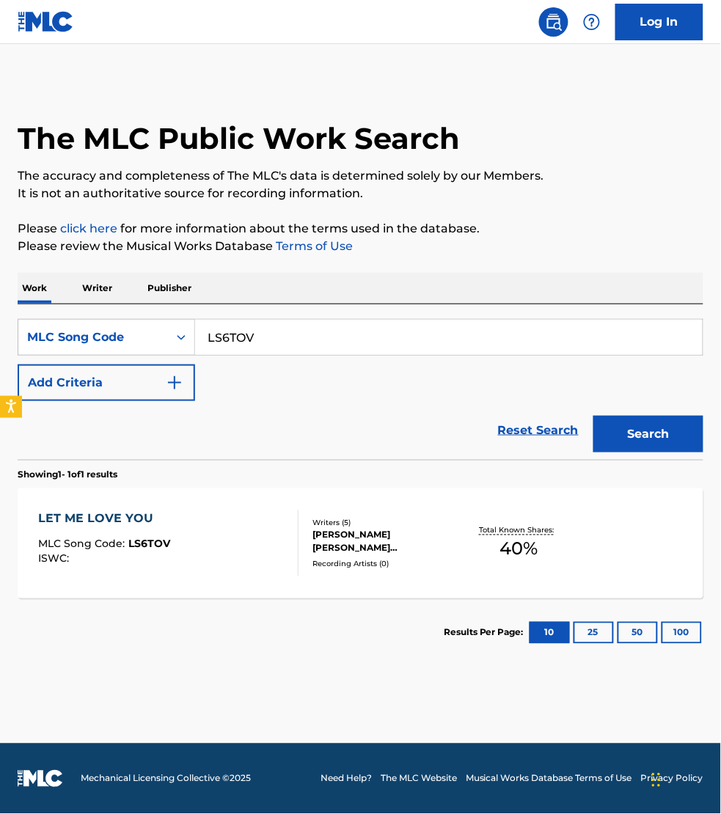
click at [264, 330] on input "LS6TOV" at bounding box center [449, 337] width 508 height 35
paste input "S61AJQ"
type input "S61AJQ"
click at [593, 416] on button "Search" at bounding box center [648, 434] width 110 height 37
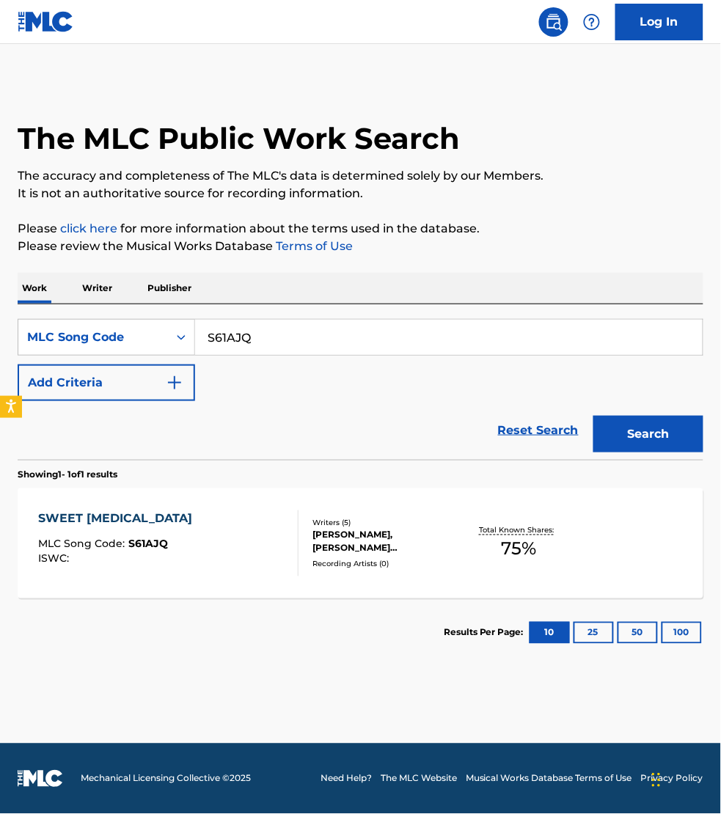
click at [266, 539] on div "SWEET [MEDICAL_DATA] MLC Song Code : S61AJQ ISWC :" at bounding box center [168, 544] width 260 height 66
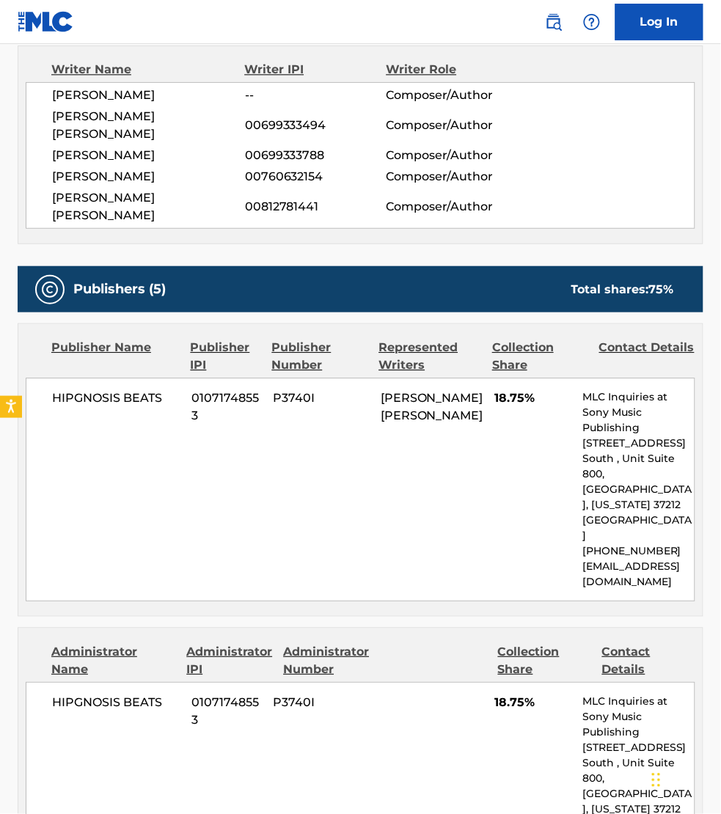
scroll to position [527, 0]
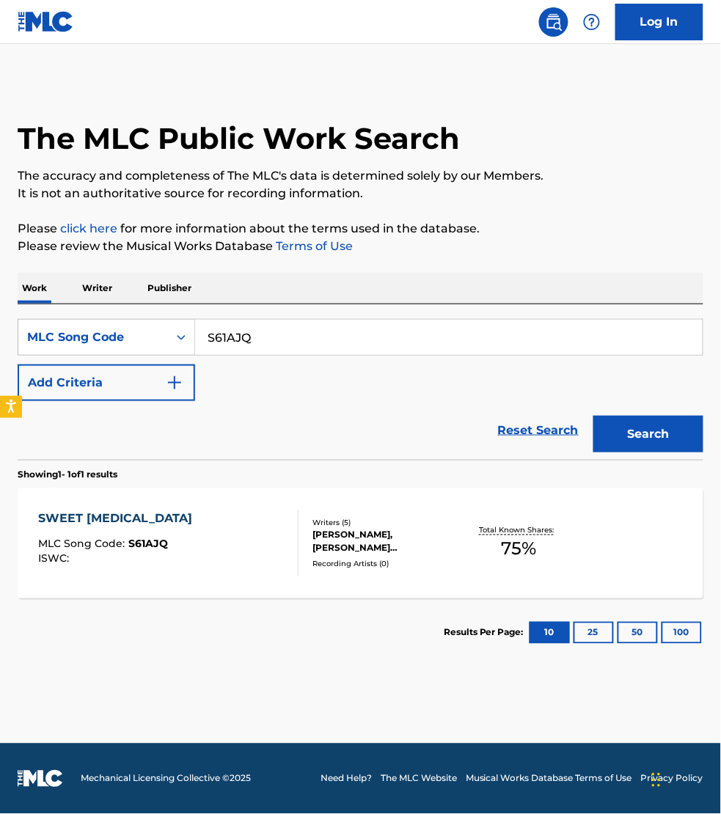
click at [270, 337] on input "S61AJQ" at bounding box center [449, 337] width 508 height 35
paste input "HP6ZE6"
type input "HP6ZE6"
click at [593, 416] on button "Search" at bounding box center [648, 434] width 110 height 37
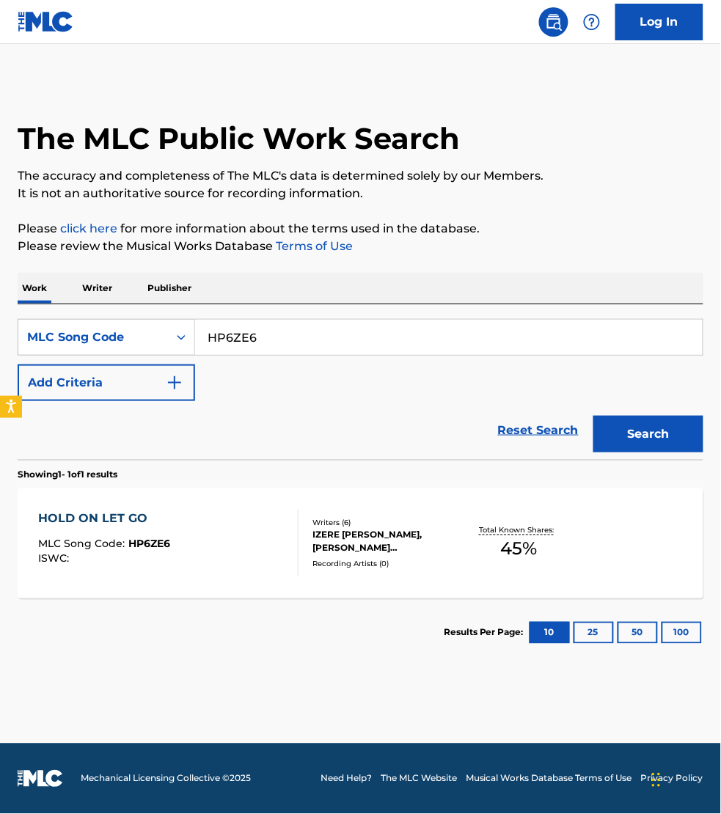
click at [254, 540] on div "HOLD ON LET GO MLC Song Code : HP6ZE6 ISWC :" at bounding box center [168, 544] width 260 height 66
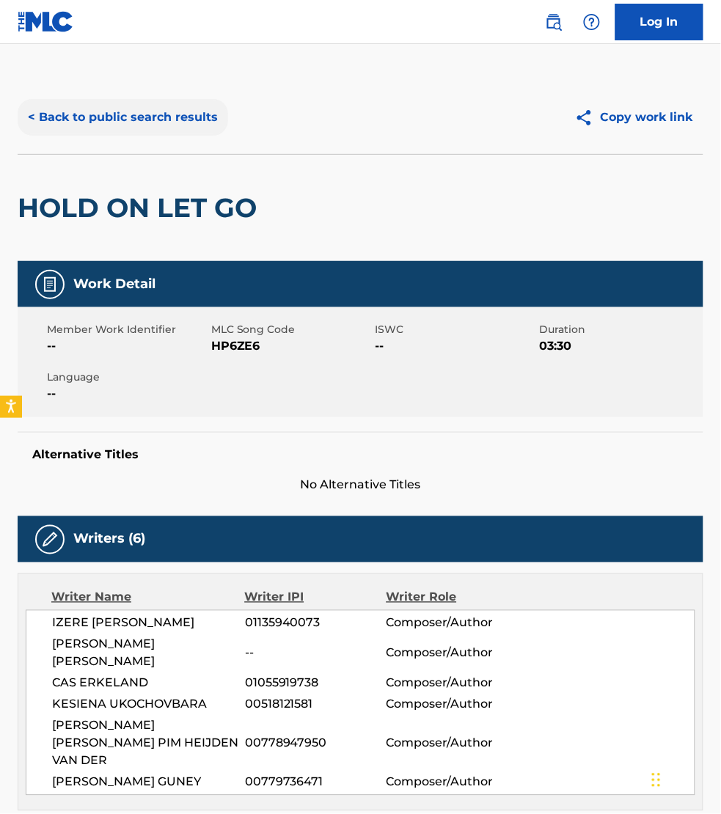
click at [78, 119] on button "< Back to public search results" at bounding box center [123, 117] width 211 height 37
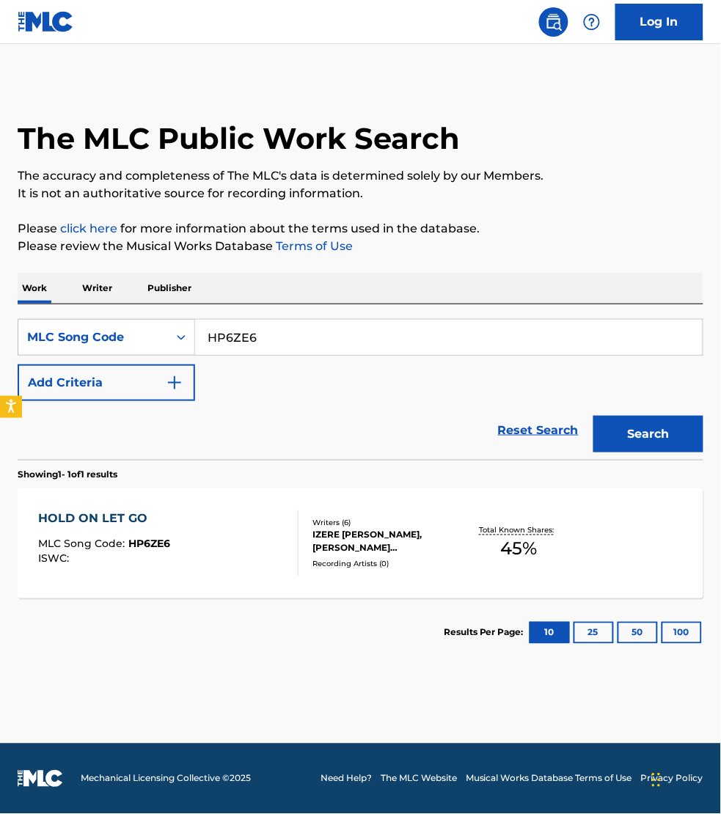
click at [283, 336] on input "HP6ZE6" at bounding box center [449, 337] width 508 height 35
paste input "IC5F7V"
type input "IC5F7V"
click at [593, 416] on button "Search" at bounding box center [648, 434] width 110 height 37
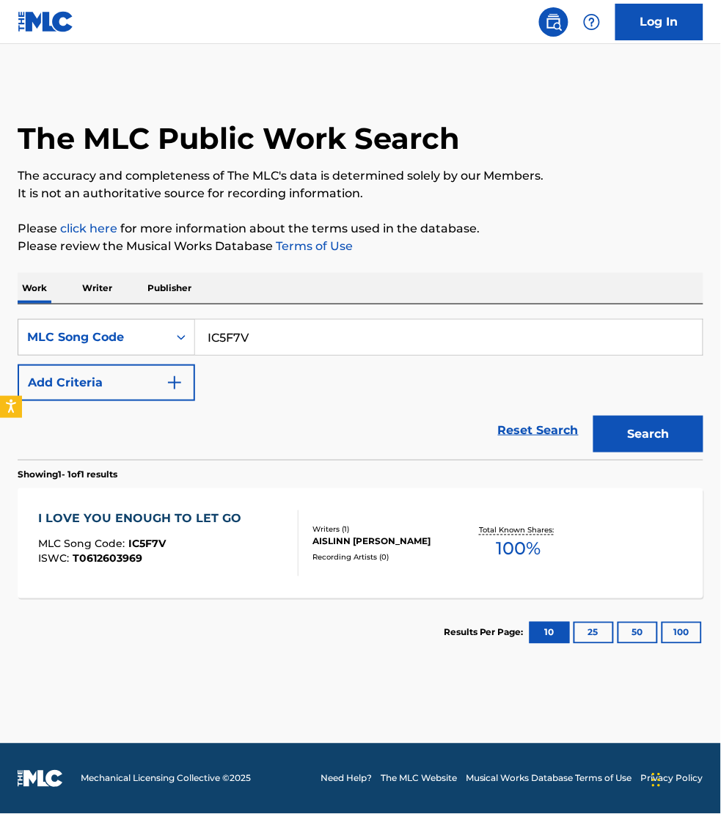
click at [287, 547] on div at bounding box center [292, 544] width 12 height 66
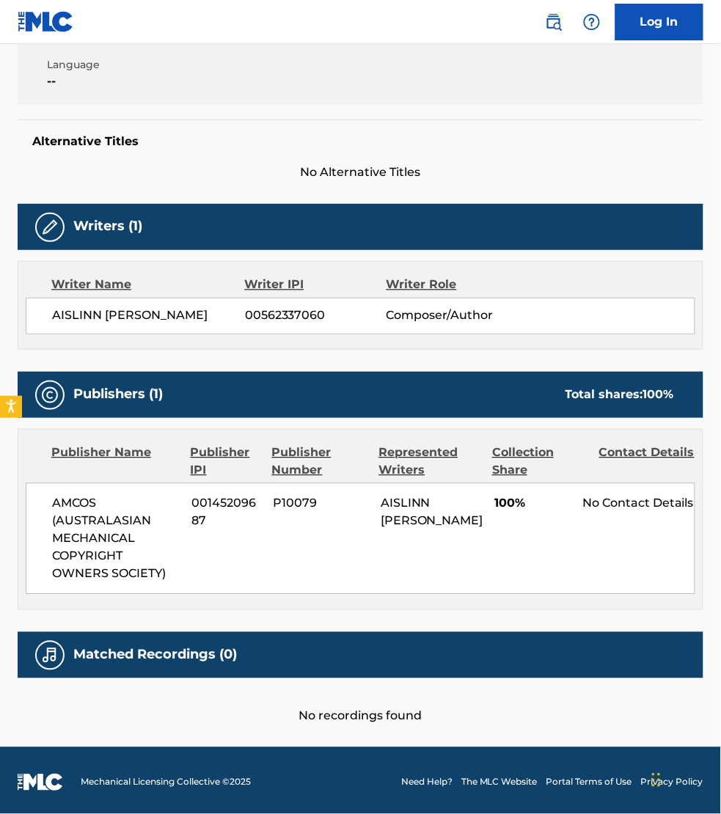
scroll to position [350, 0]
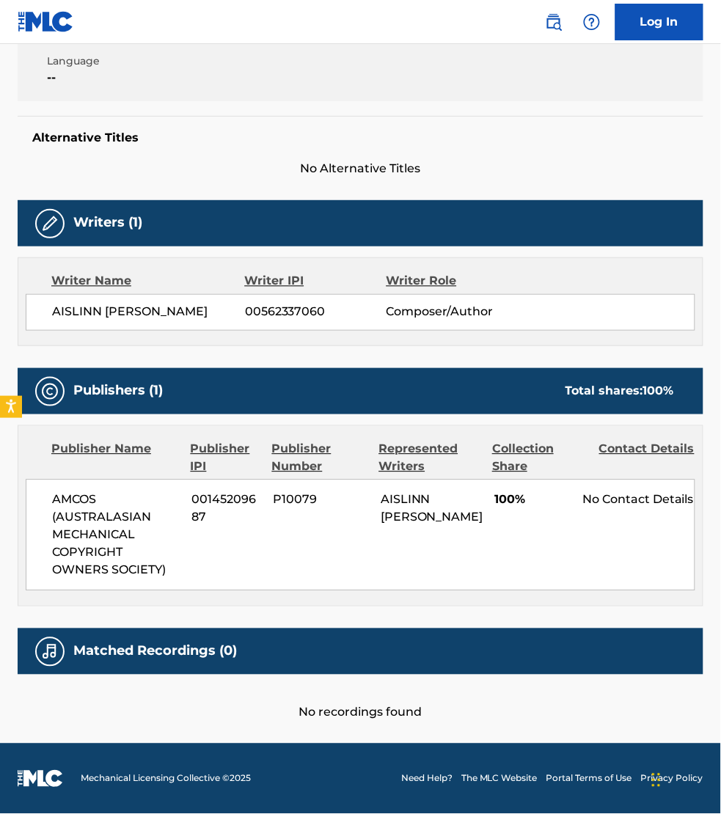
click at [678, 158] on div "Alternative Titles No Alternative Titles" at bounding box center [361, 147] width 686 height 62
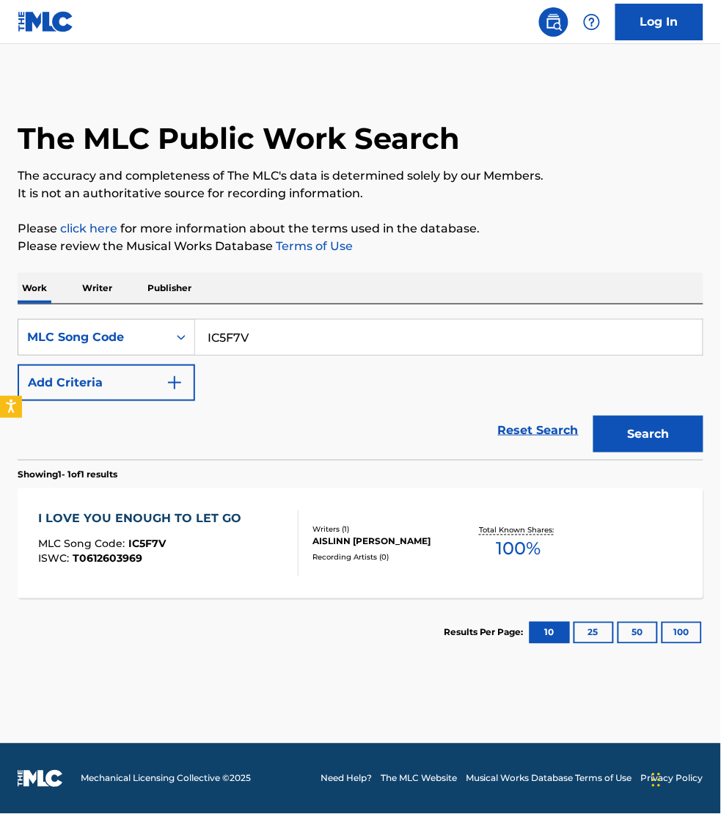
click at [268, 336] on input "IC5F7V" at bounding box center [449, 337] width 508 height 35
paste input "FH8KKC"
type input "FH8KKC"
click at [593, 416] on button "Search" at bounding box center [648, 434] width 110 height 37
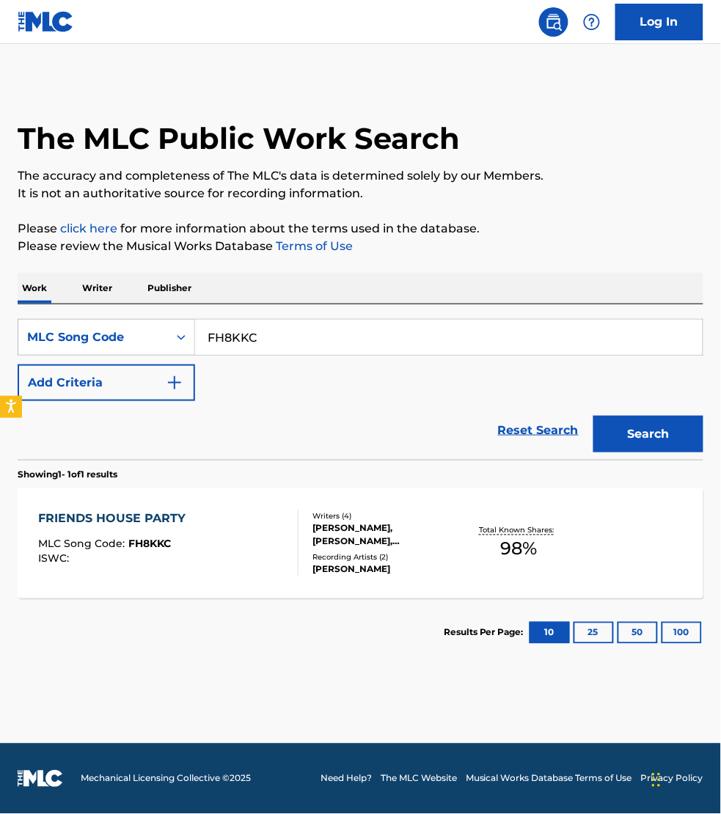
click at [261, 539] on div "FRIENDS HOUSE PARTY MLC Song Code : FH8KKC ISWC :" at bounding box center [168, 544] width 260 height 66
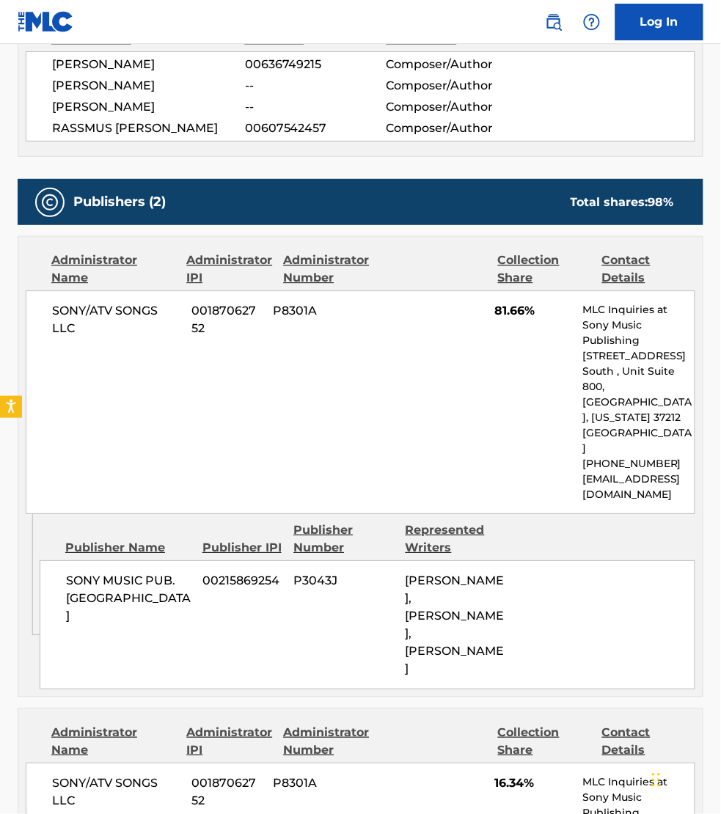
scroll to position [482, 0]
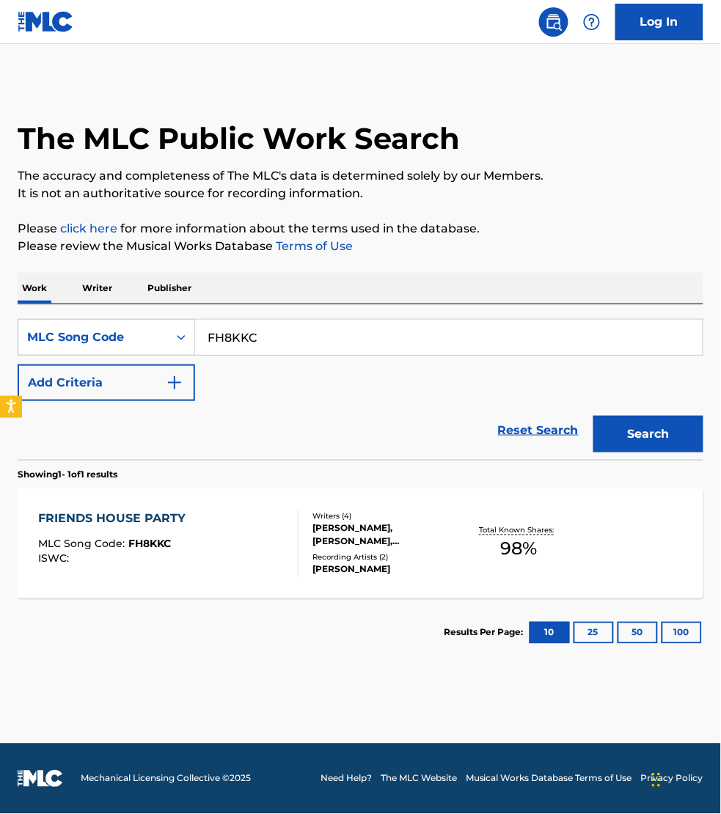
click at [255, 332] on input "FH8KKC" at bounding box center [449, 337] width 508 height 35
paste input "GC2OU0"
type input "GC2OU0"
click at [593, 416] on button "Search" at bounding box center [648, 434] width 110 height 37
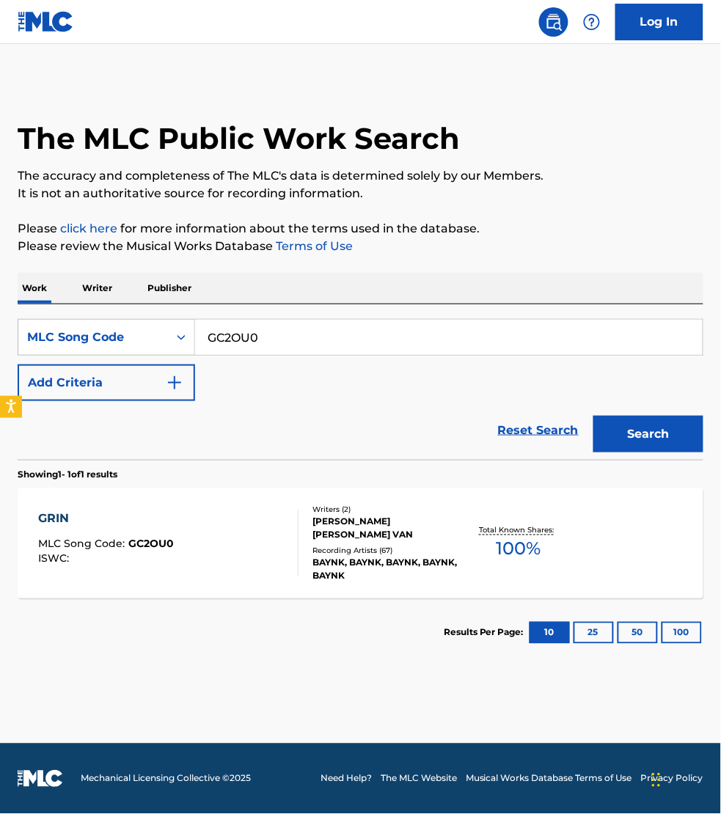
click at [247, 530] on div "GRIN MLC Song Code : GC2OU0 ISWC :" at bounding box center [168, 544] width 260 height 66
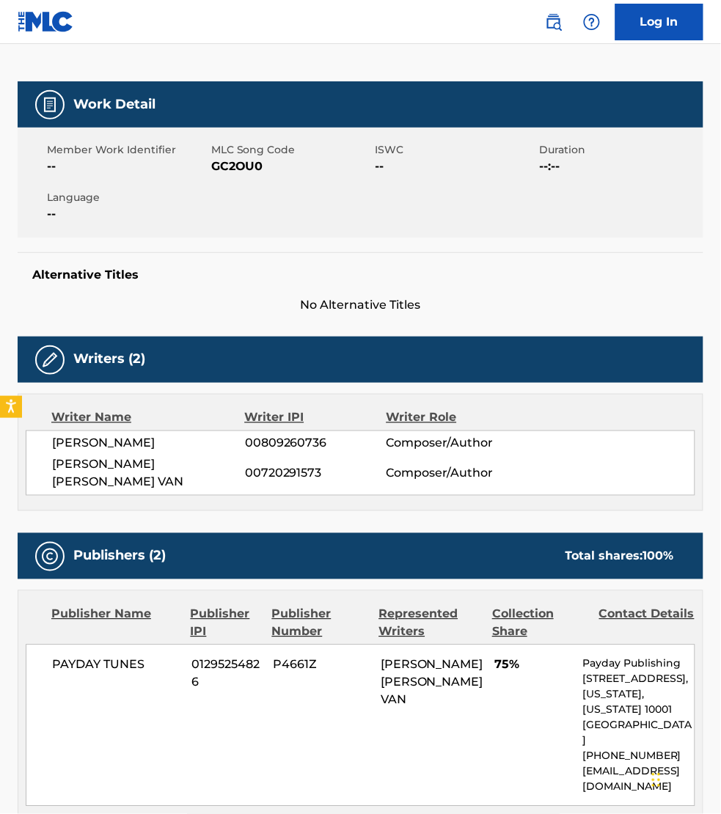
scroll to position [137, 0]
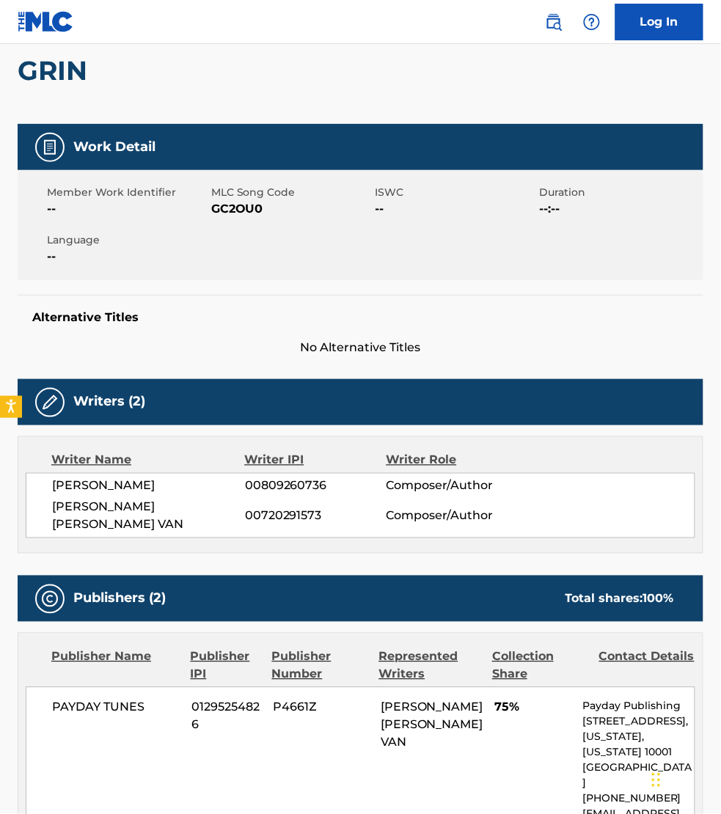
click at [250, 207] on span "GC2OU0" at bounding box center [291, 209] width 161 height 18
copy span "GC2OU0"
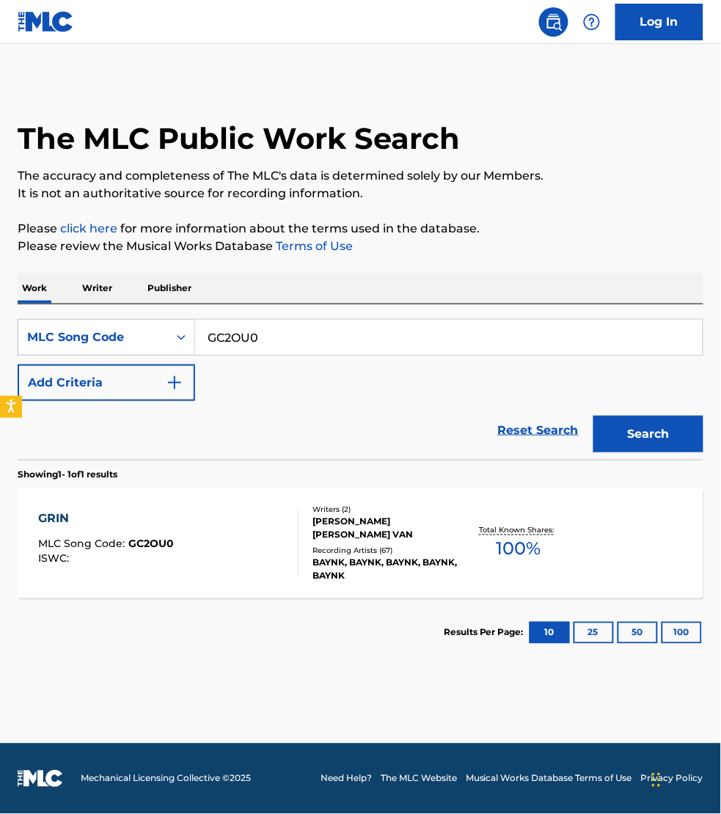
click at [273, 328] on input "GC2OU0" at bounding box center [449, 337] width 508 height 35
paste input "LR31GE"
type input "LR31GE"
click at [593, 416] on button "Search" at bounding box center [648, 434] width 110 height 37
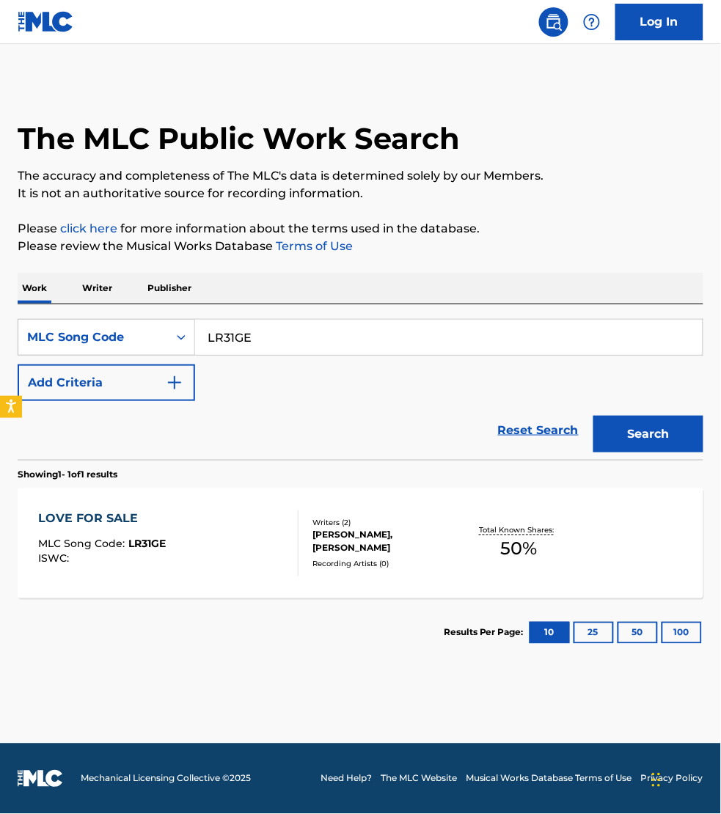
click at [241, 556] on div "LOVE FOR SALE MLC Song Code : LR31GE ISWC :" at bounding box center [168, 544] width 260 height 66
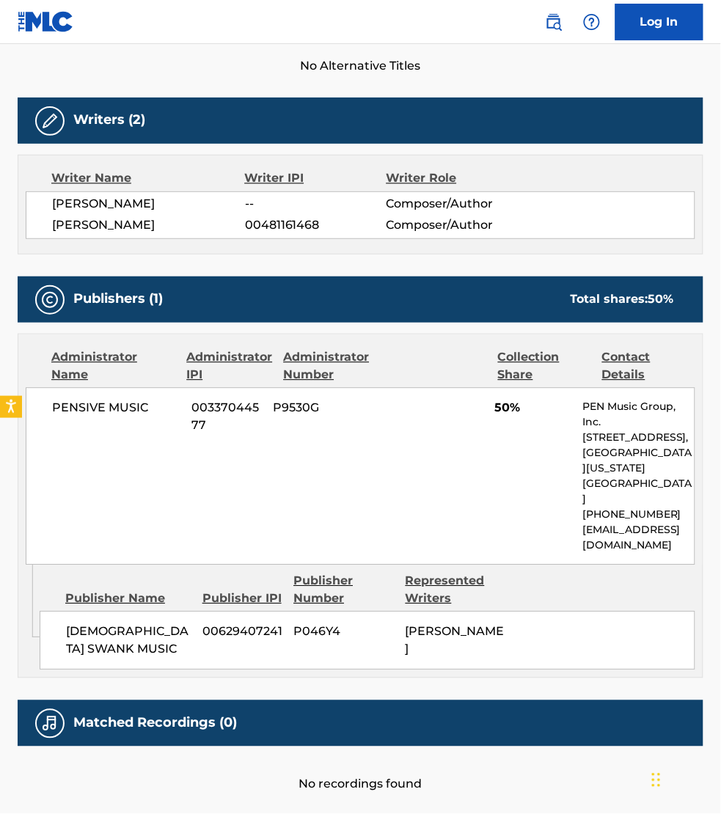
scroll to position [458, 0]
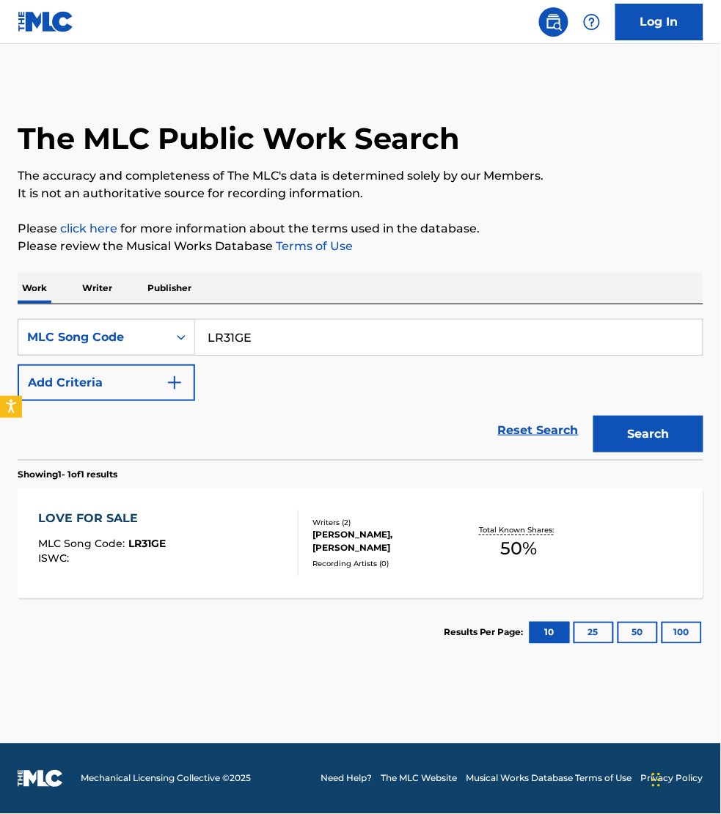
click at [266, 334] on input "LR31GE" at bounding box center [449, 337] width 508 height 35
paste input "C6544K"
type input "C6544K"
click at [593, 416] on button "Search" at bounding box center [648, 434] width 110 height 37
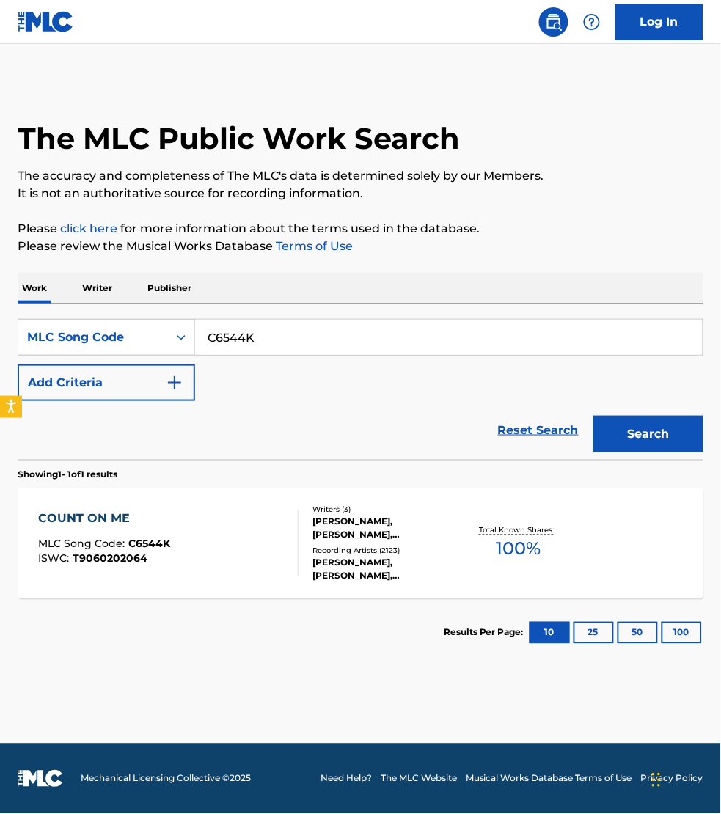
click at [250, 549] on div "COUNT ON ME MLC Song Code : C6544K ISWC : T9060202064" at bounding box center [168, 544] width 260 height 66
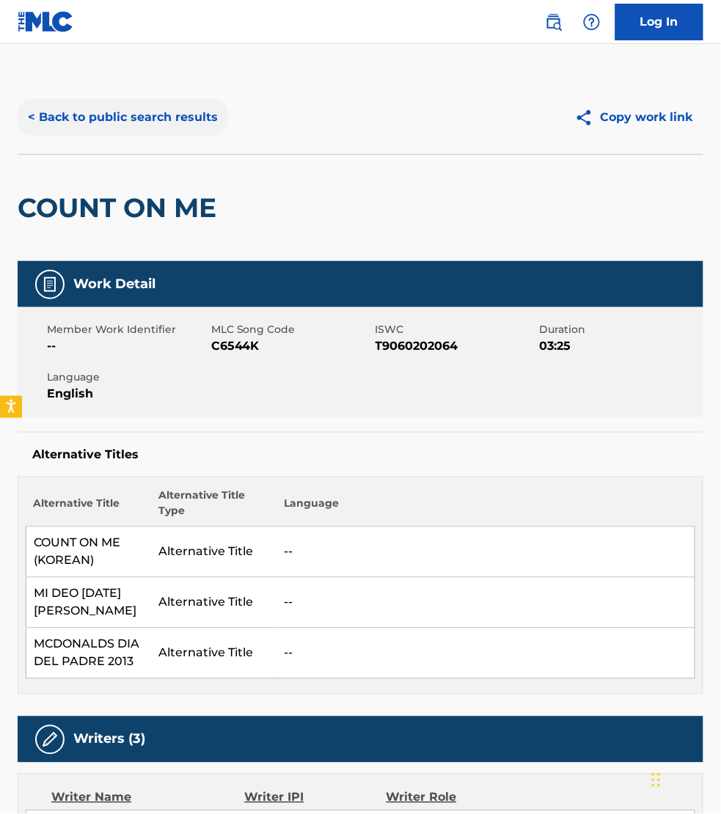
click at [86, 107] on button "< Back to public search results" at bounding box center [123, 117] width 211 height 37
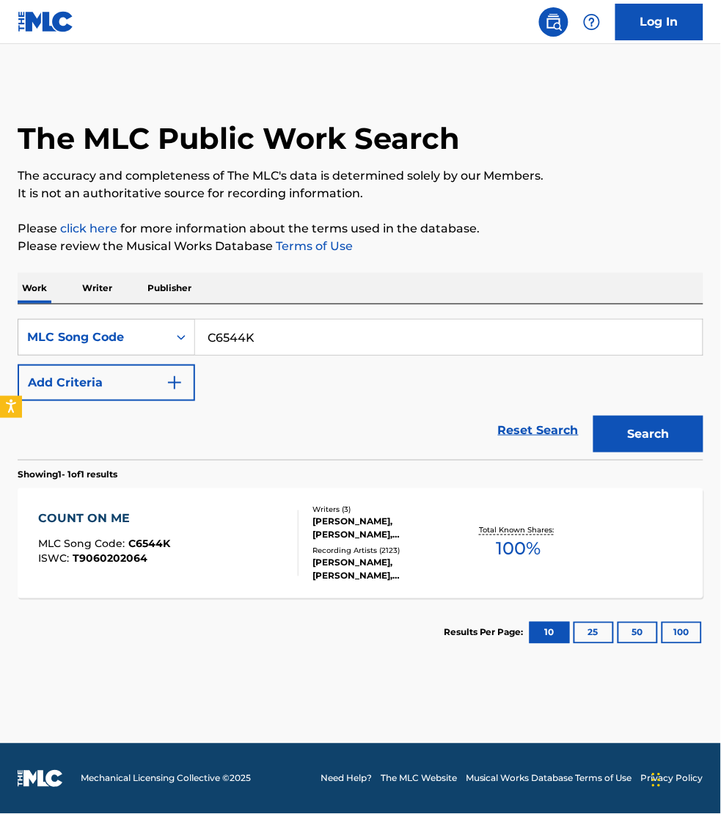
click at [272, 341] on input "C6544K" at bounding box center [449, 337] width 508 height 35
paste input "EV798A"
type input "EV798A"
click at [593, 416] on button "Search" at bounding box center [648, 434] width 110 height 37
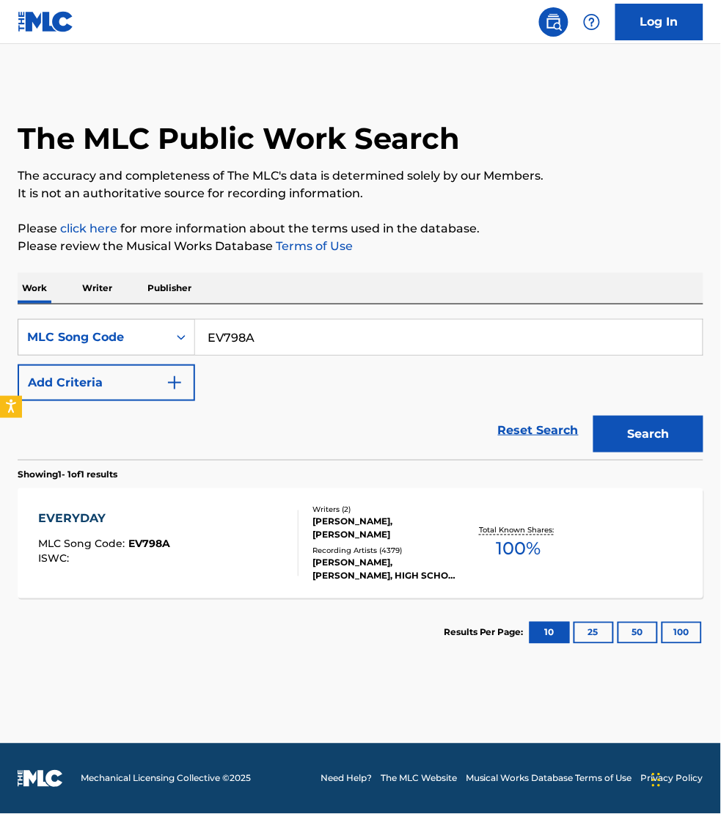
click at [248, 538] on div "EVERYDAY MLC Song Code : EV798A ISWC :" at bounding box center [168, 544] width 260 height 66
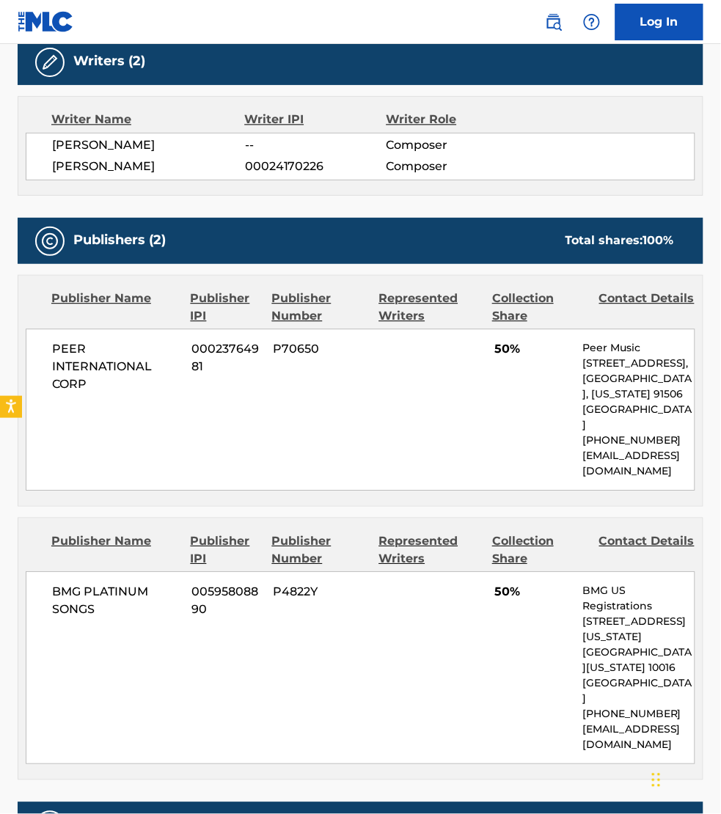
scroll to position [573, 0]
